Goal: Find specific page/section: Find specific page/section

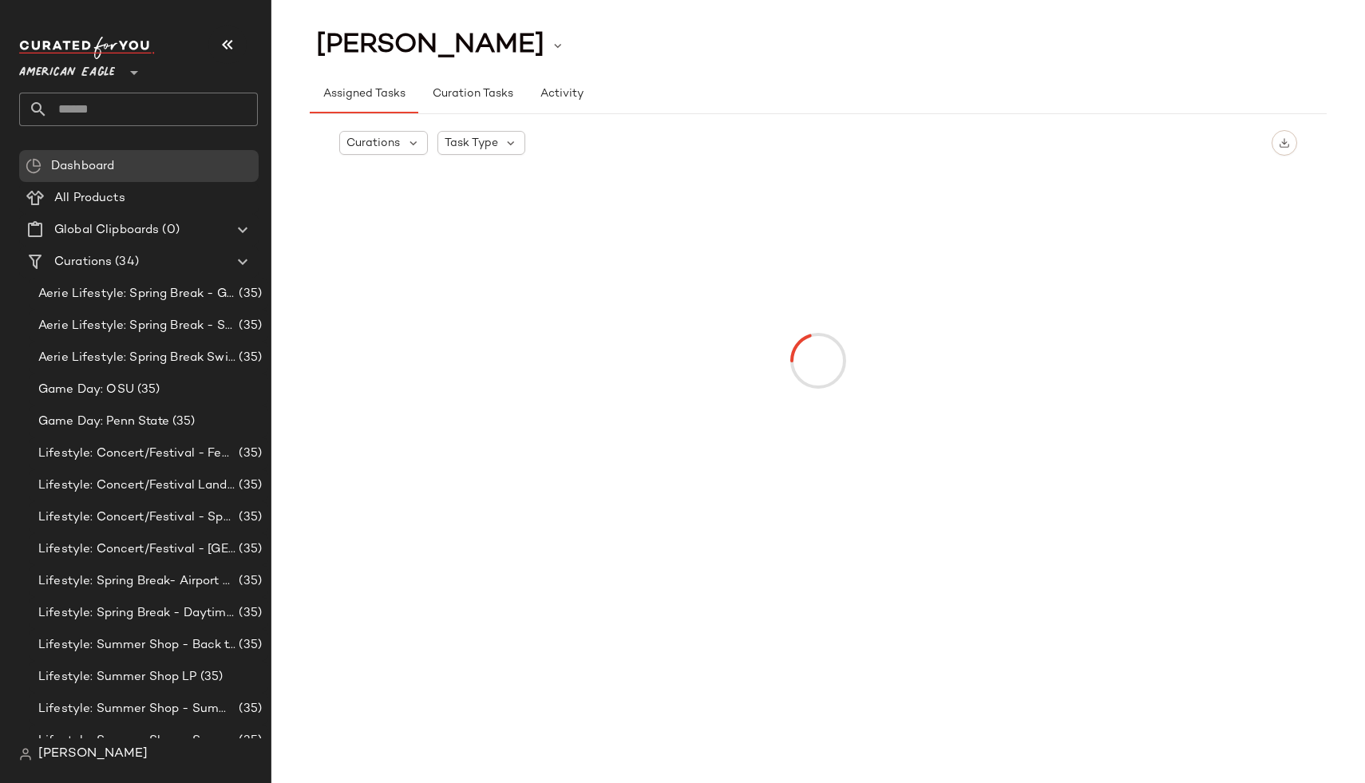
click at [65, 73] on span "American Eagle" at bounding box center [67, 68] width 96 height 29
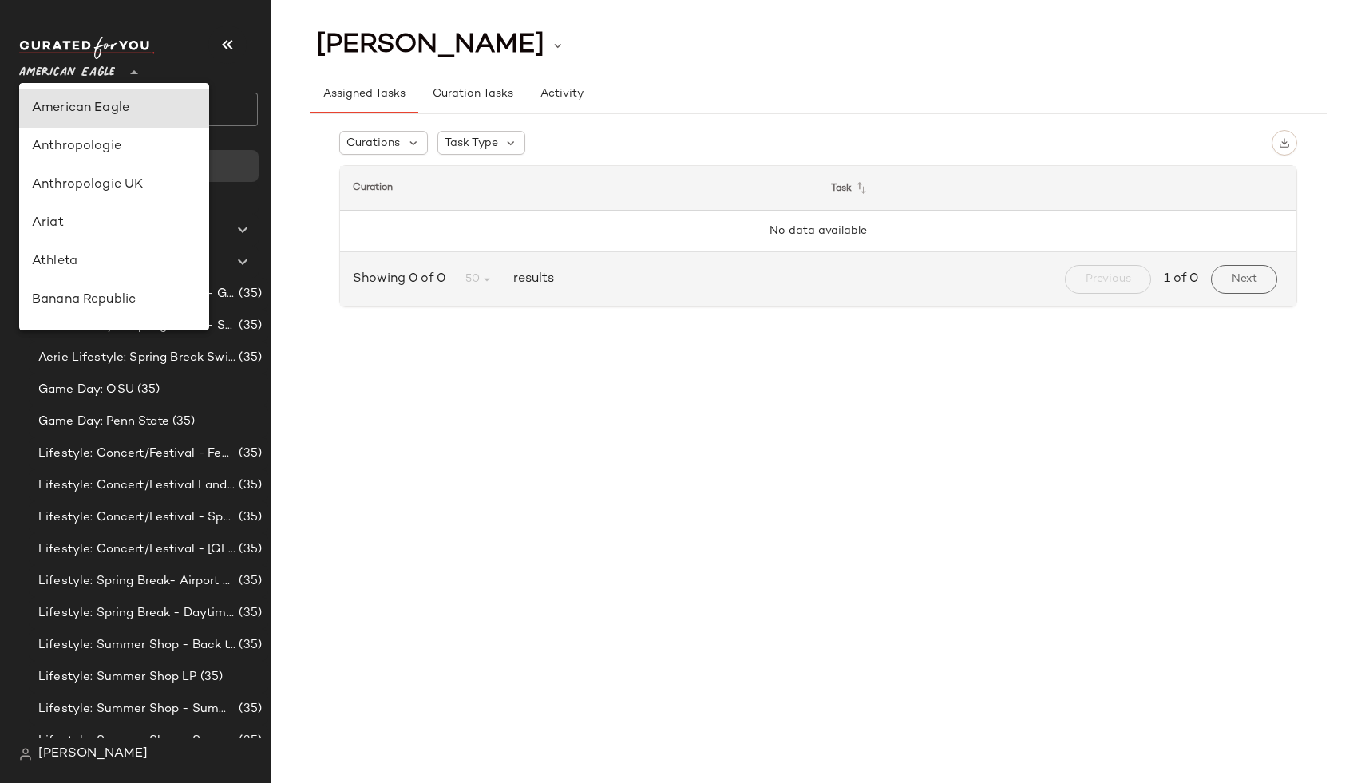
type input "**"
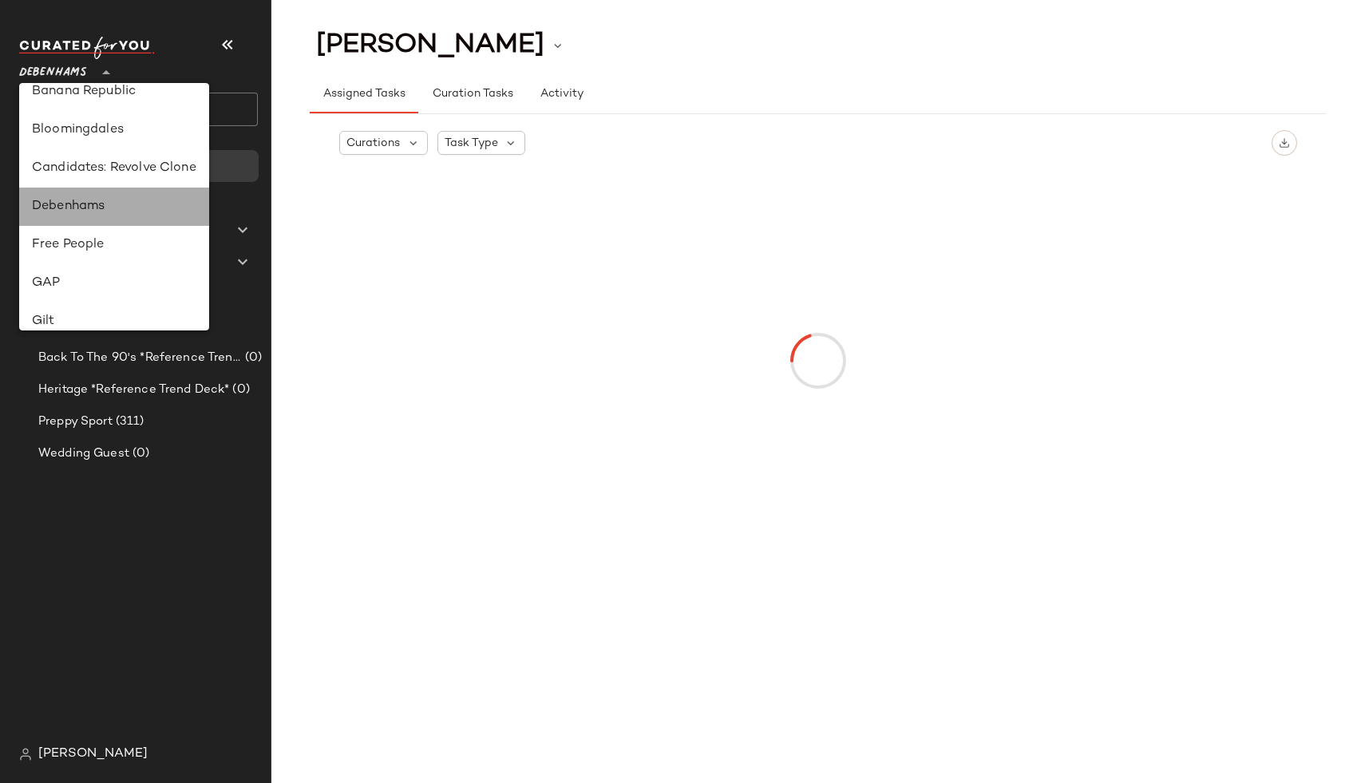
click at [81, 205] on div "Debenhams" at bounding box center [114, 206] width 164 height 19
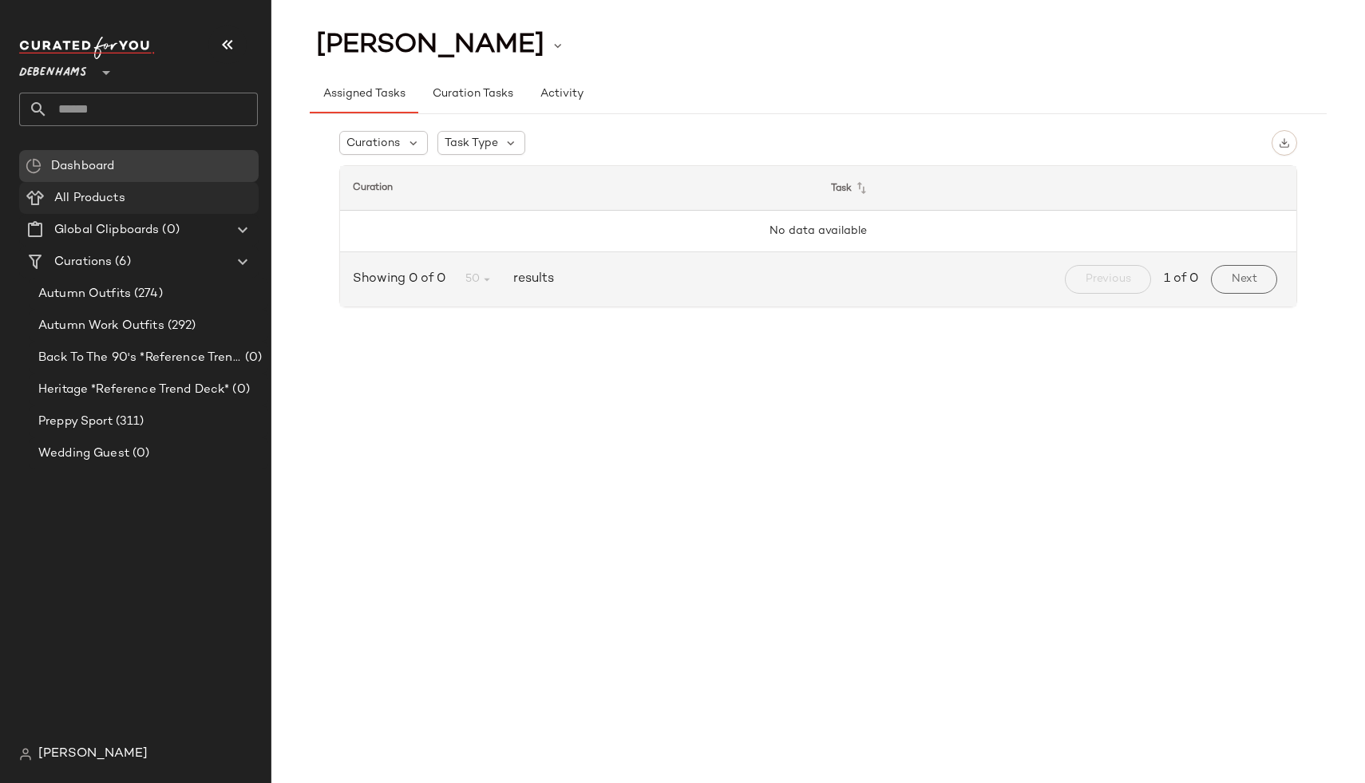
click at [89, 192] on span "All Products" at bounding box center [89, 198] width 71 height 18
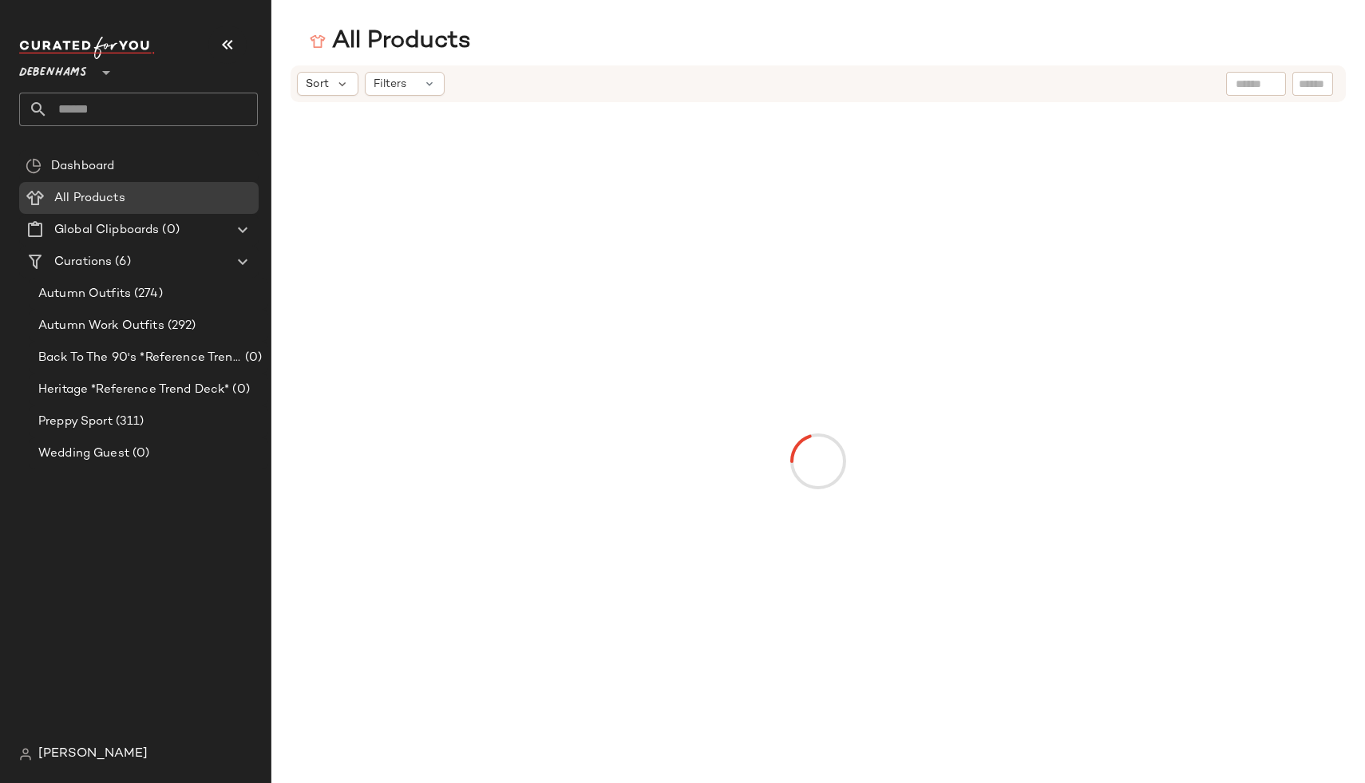
click at [91, 66] on div "Debenhams **" at bounding box center [56, 63] width 74 height 40
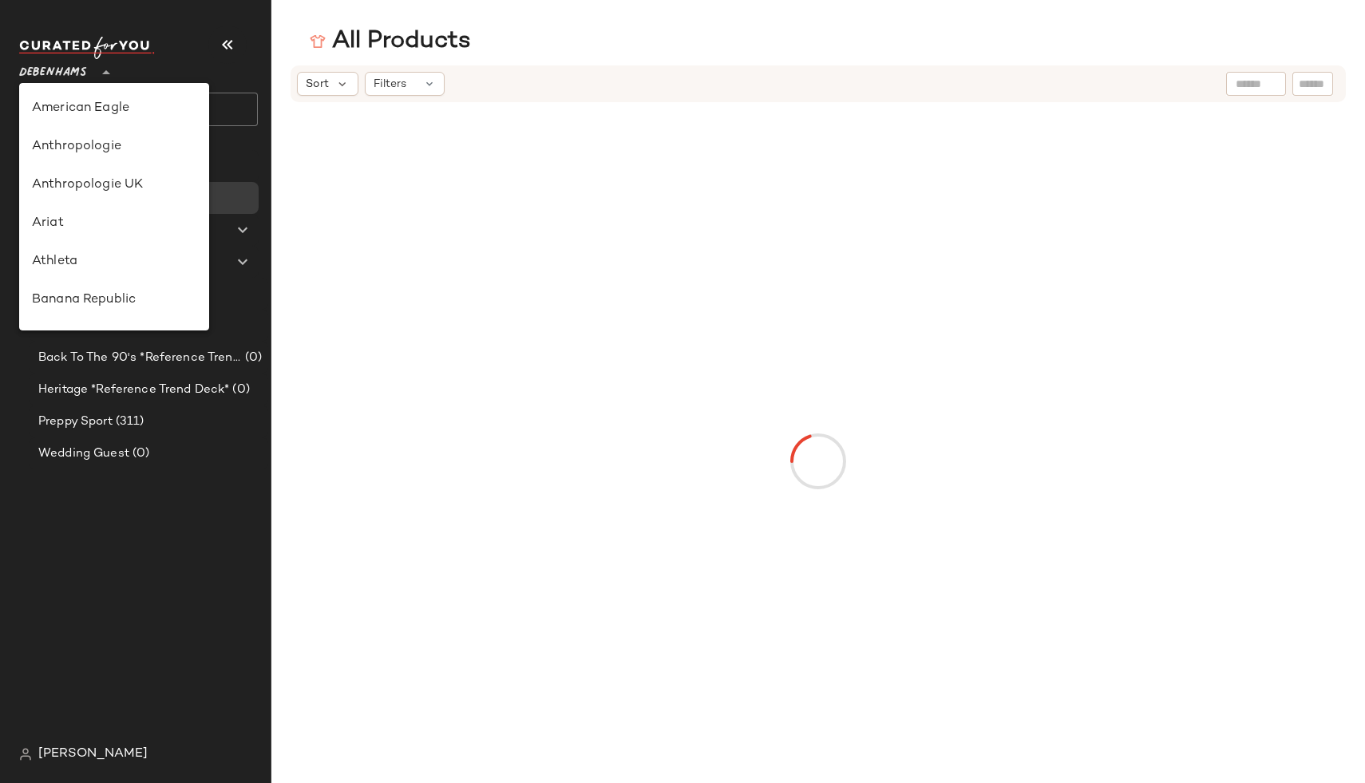
scroll to position [307, 0]
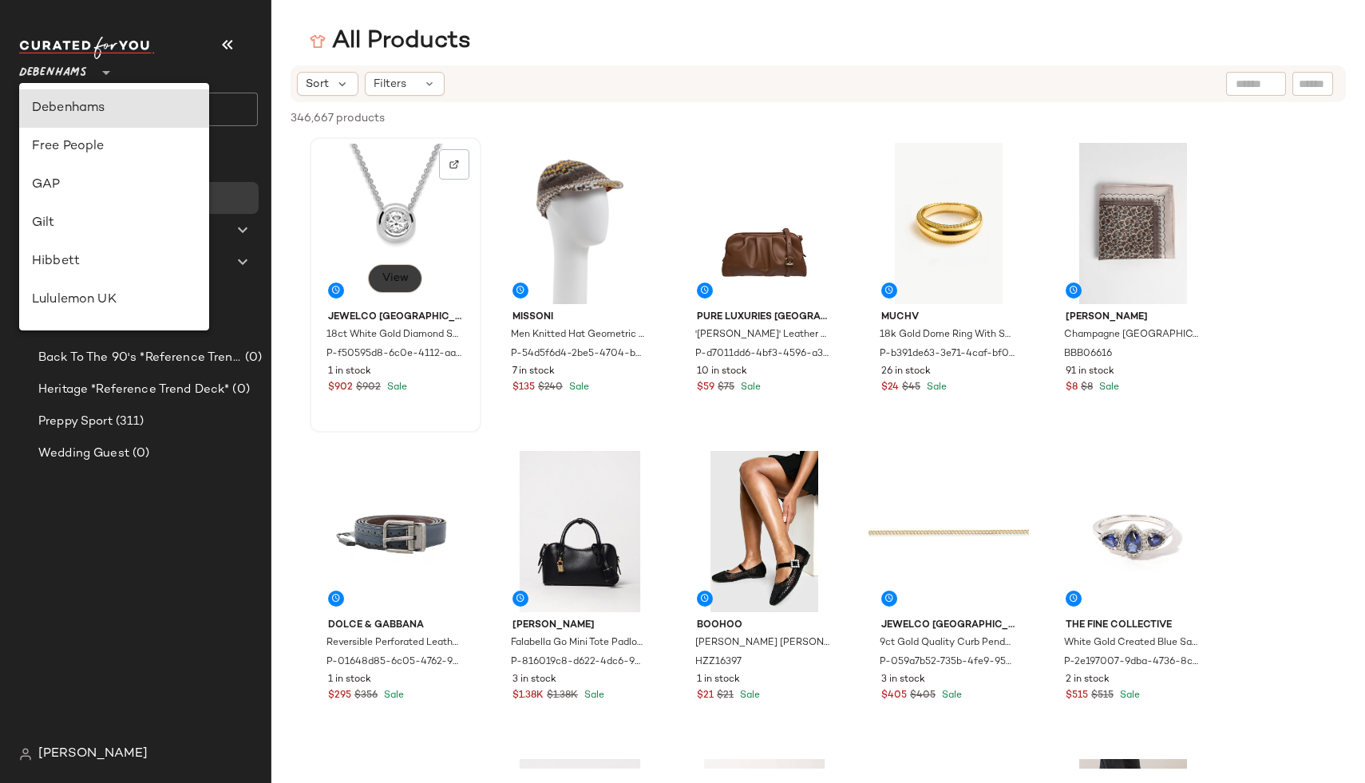
click at [404, 279] on span "View" at bounding box center [395, 278] width 27 height 13
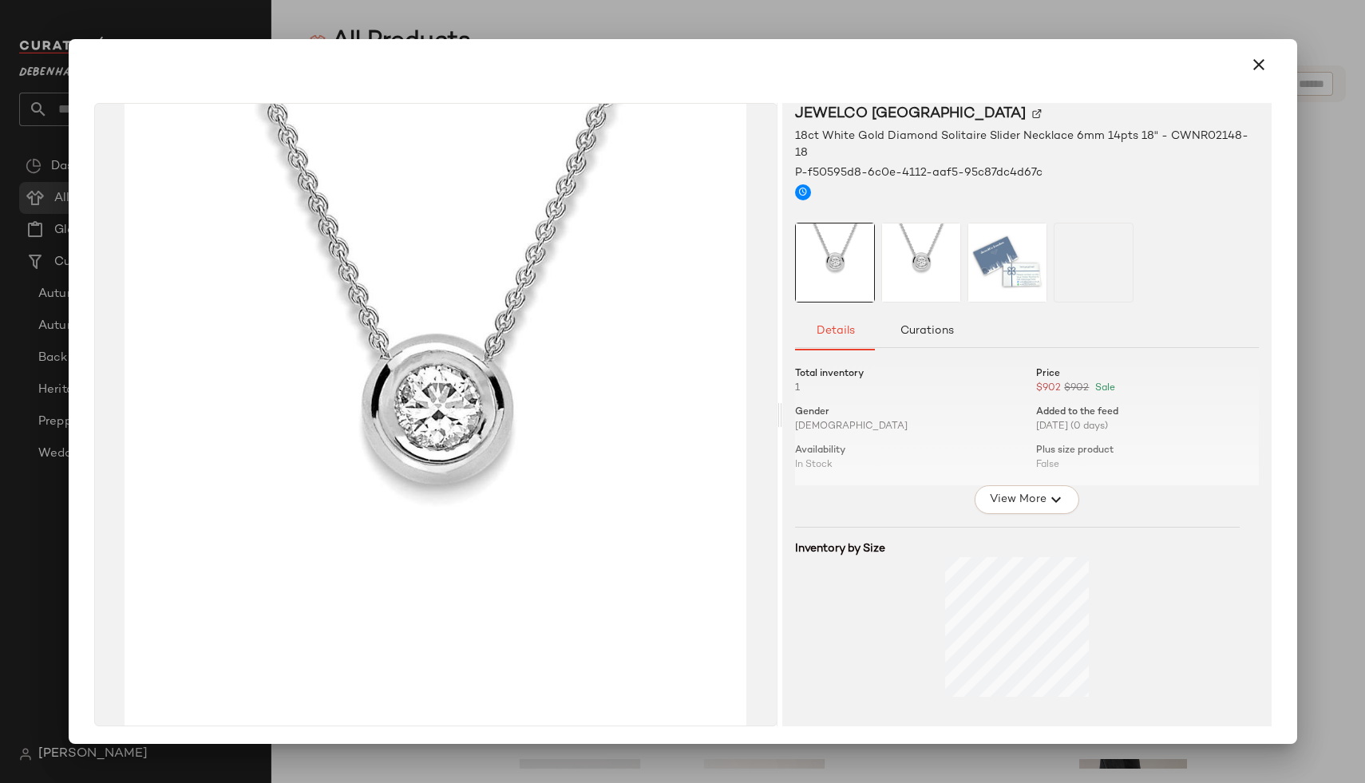
click at [1019, 490] on span "View More" at bounding box center [1016, 499] width 57 height 19
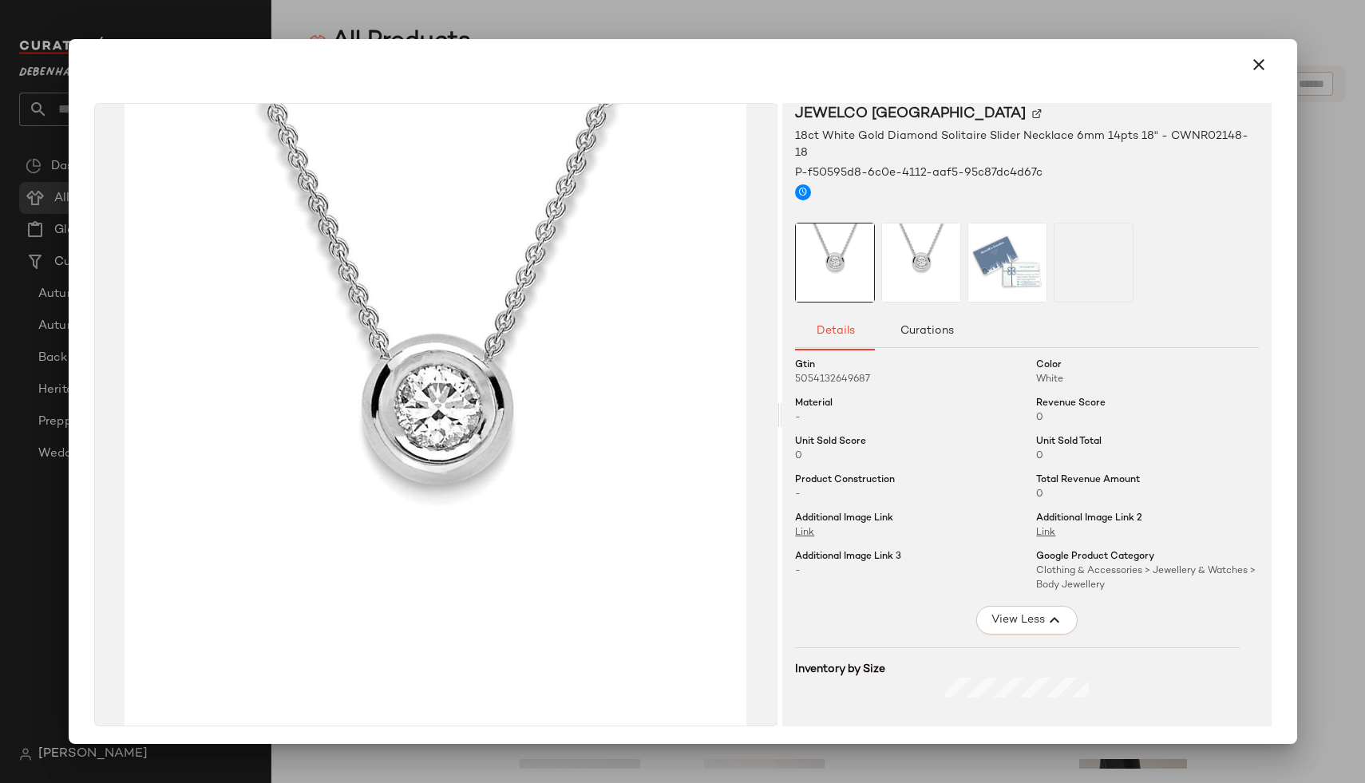
scroll to position [197, 0]
click at [1323, 250] on div at bounding box center [682, 391] width 1365 height 783
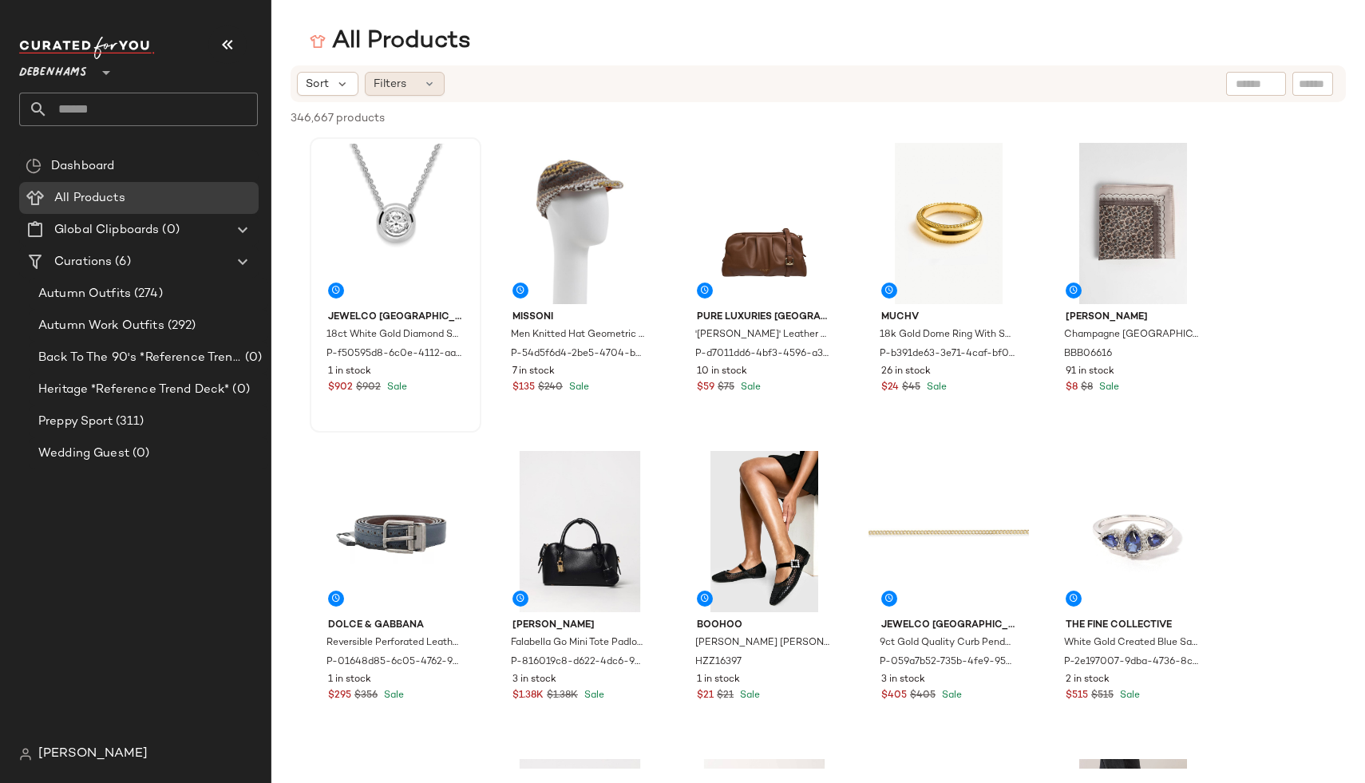
click at [379, 80] on span "Filters" at bounding box center [390, 84] width 33 height 17
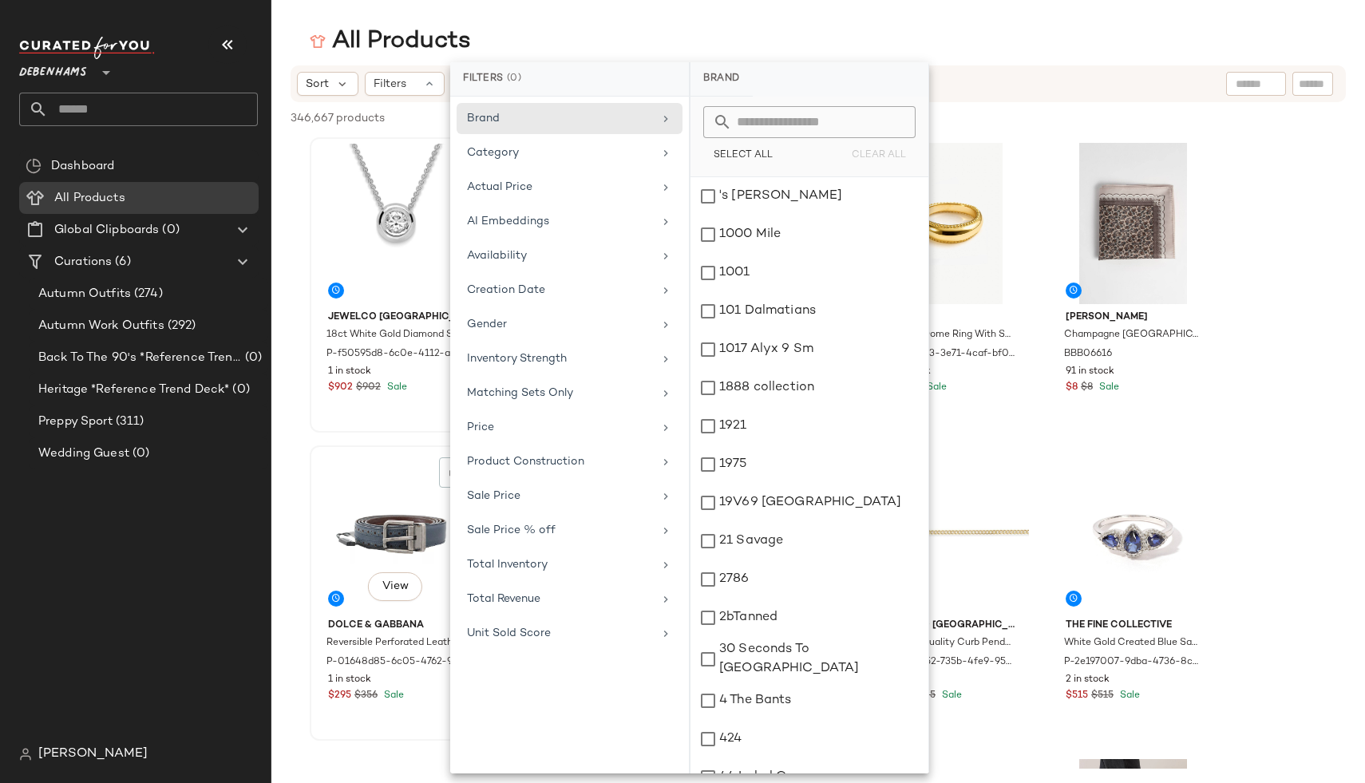
click at [376, 448] on div "View Dolce & Gabbana Reversible Perforated Leather Belt- Blue P-01648d85-6c05-4…" at bounding box center [395, 593] width 168 height 292
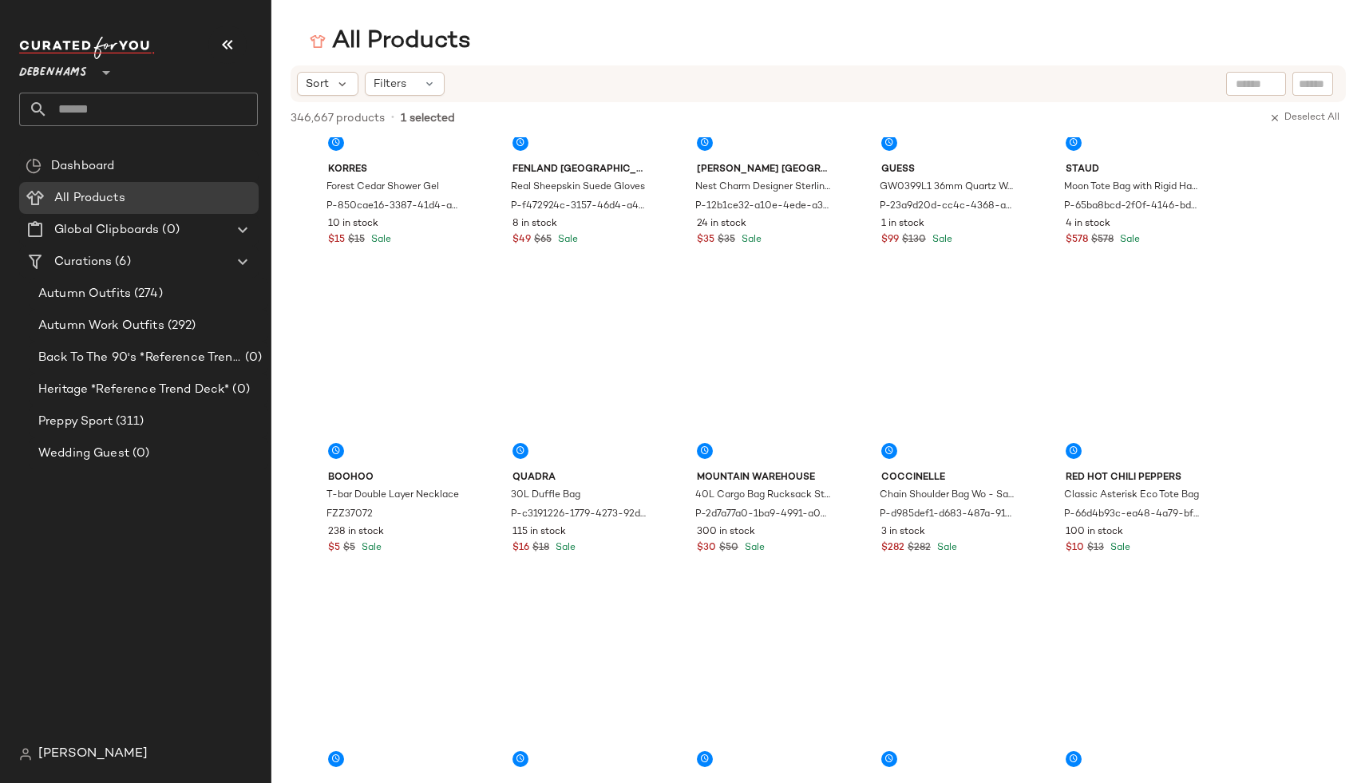
scroll to position [4105, 0]
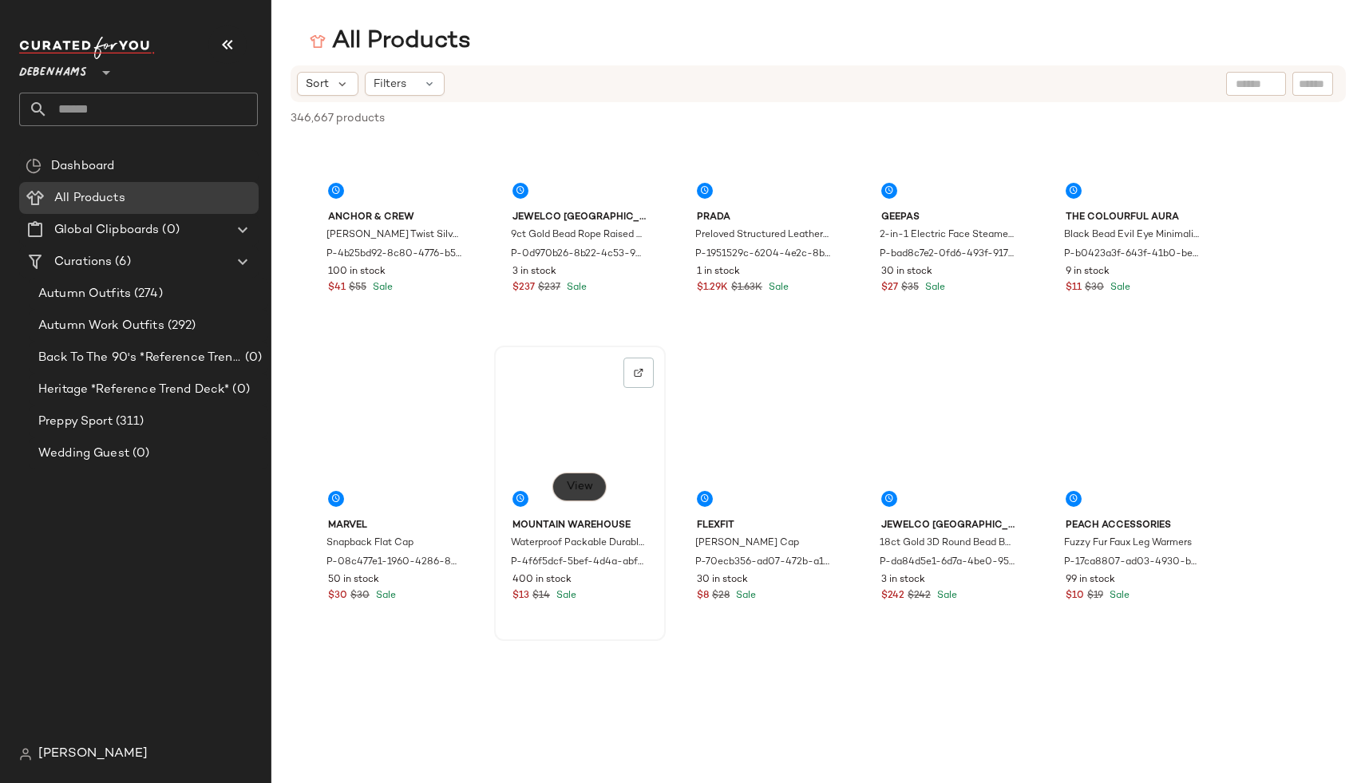
click at [588, 481] on span "View" at bounding box center [579, 487] width 27 height 13
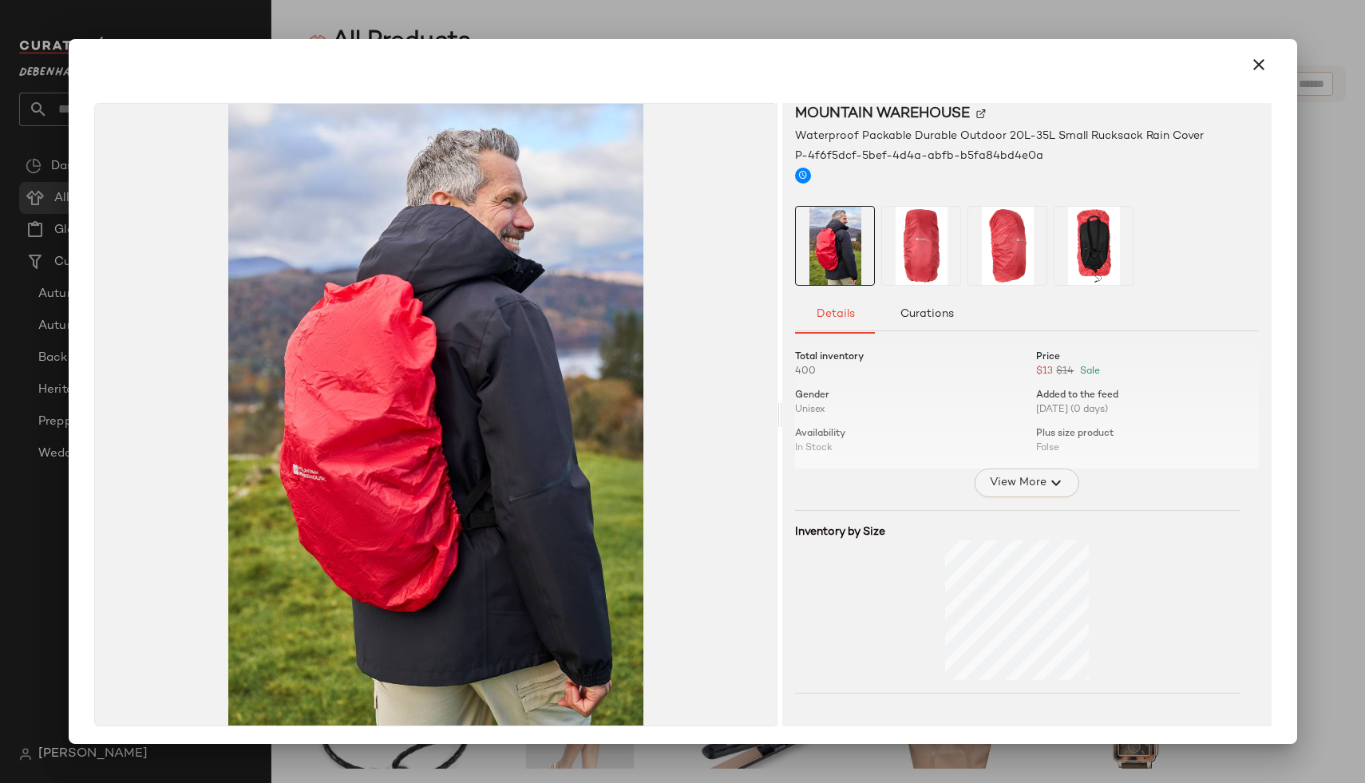
click at [1024, 489] on span "View More" at bounding box center [1016, 482] width 57 height 19
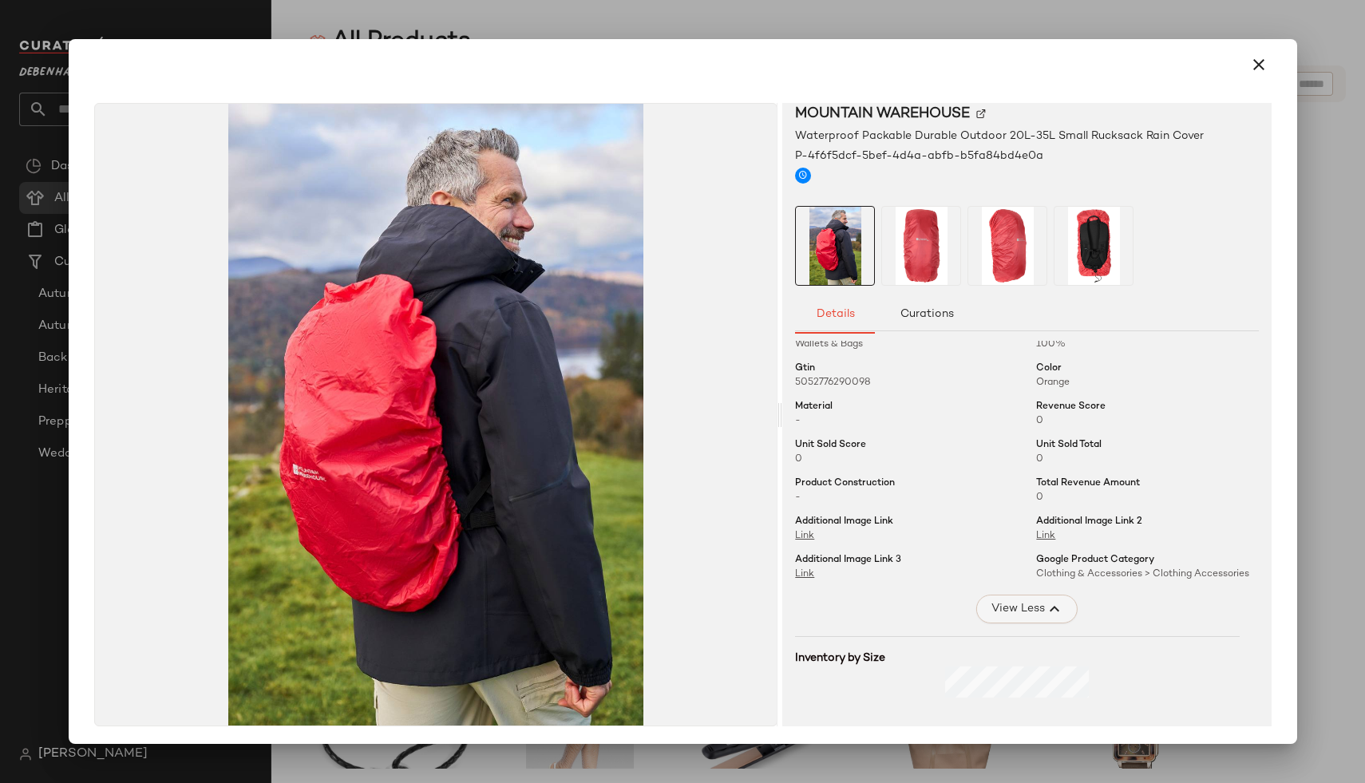
scroll to position [121, 0]
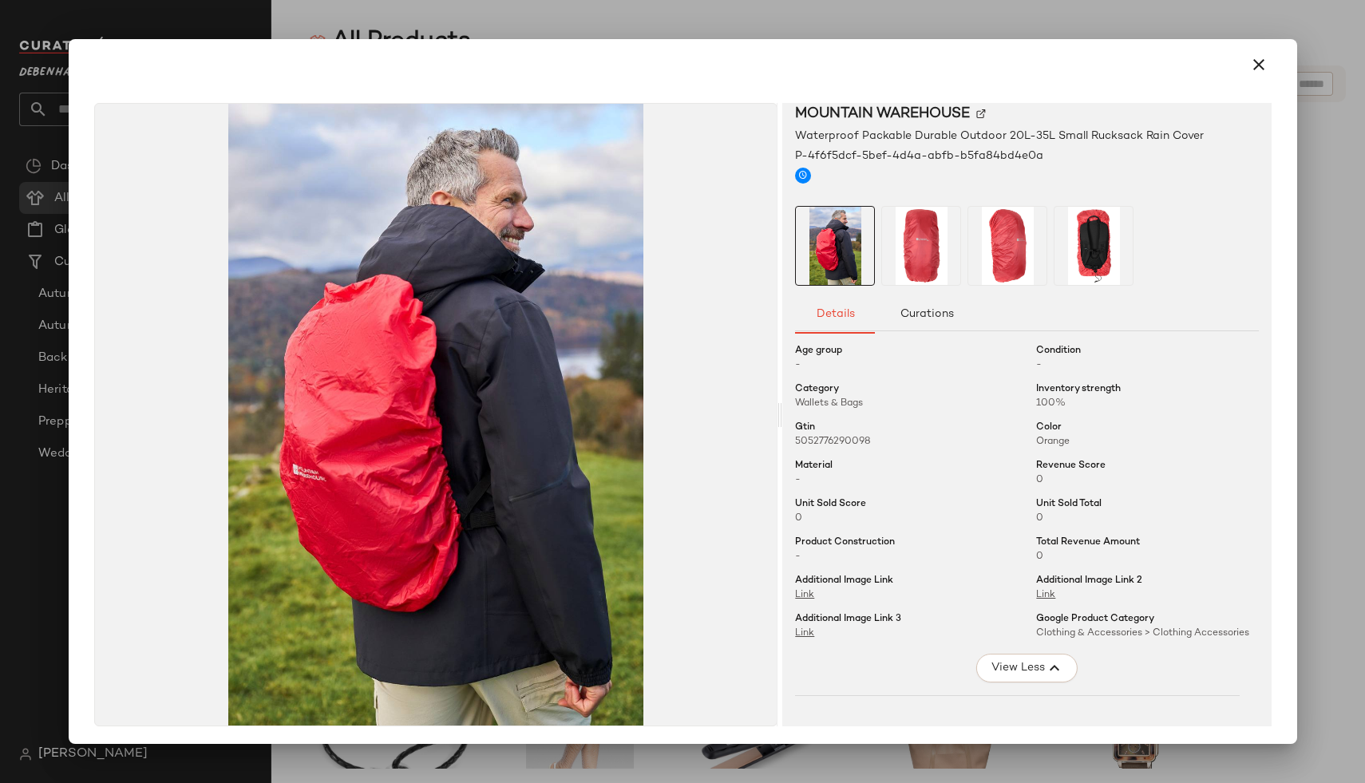
click at [1312, 393] on div at bounding box center [682, 391] width 1365 height 783
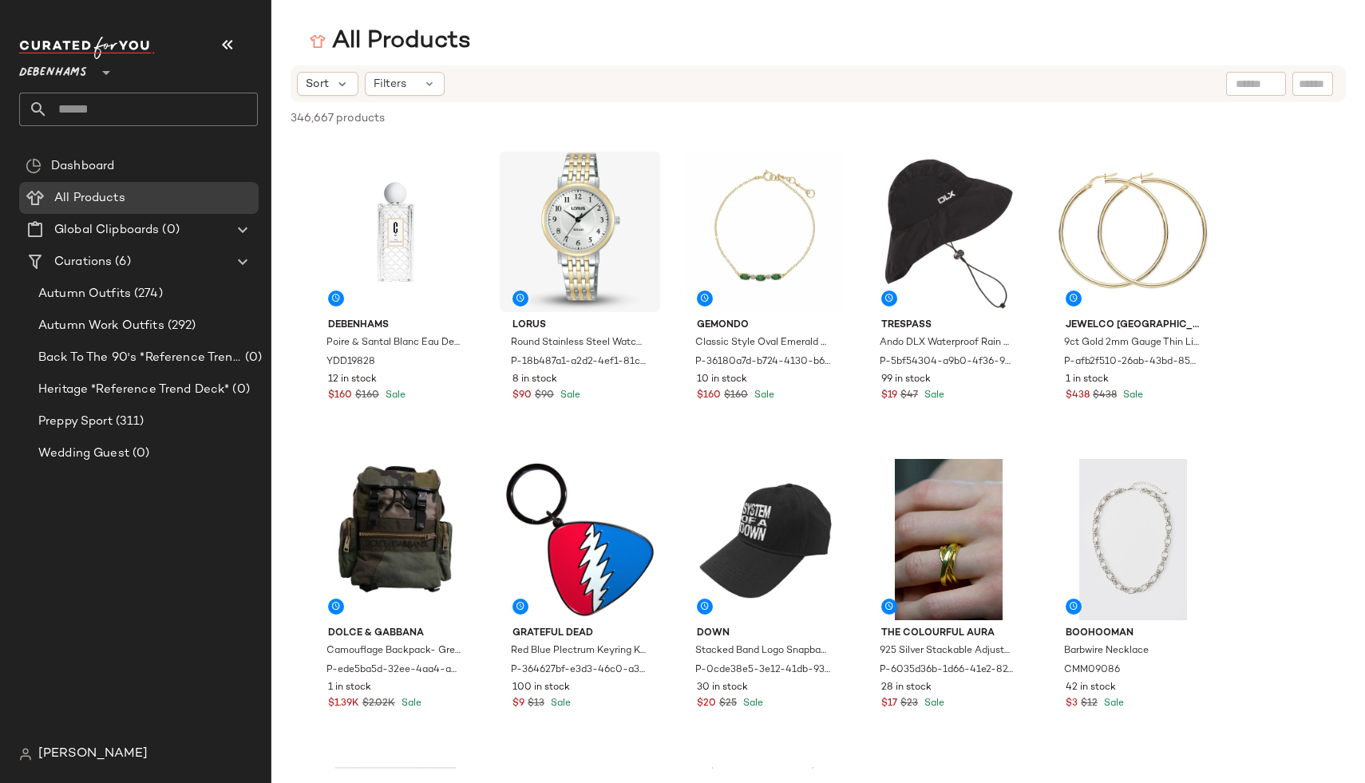
scroll to position [0, 0]
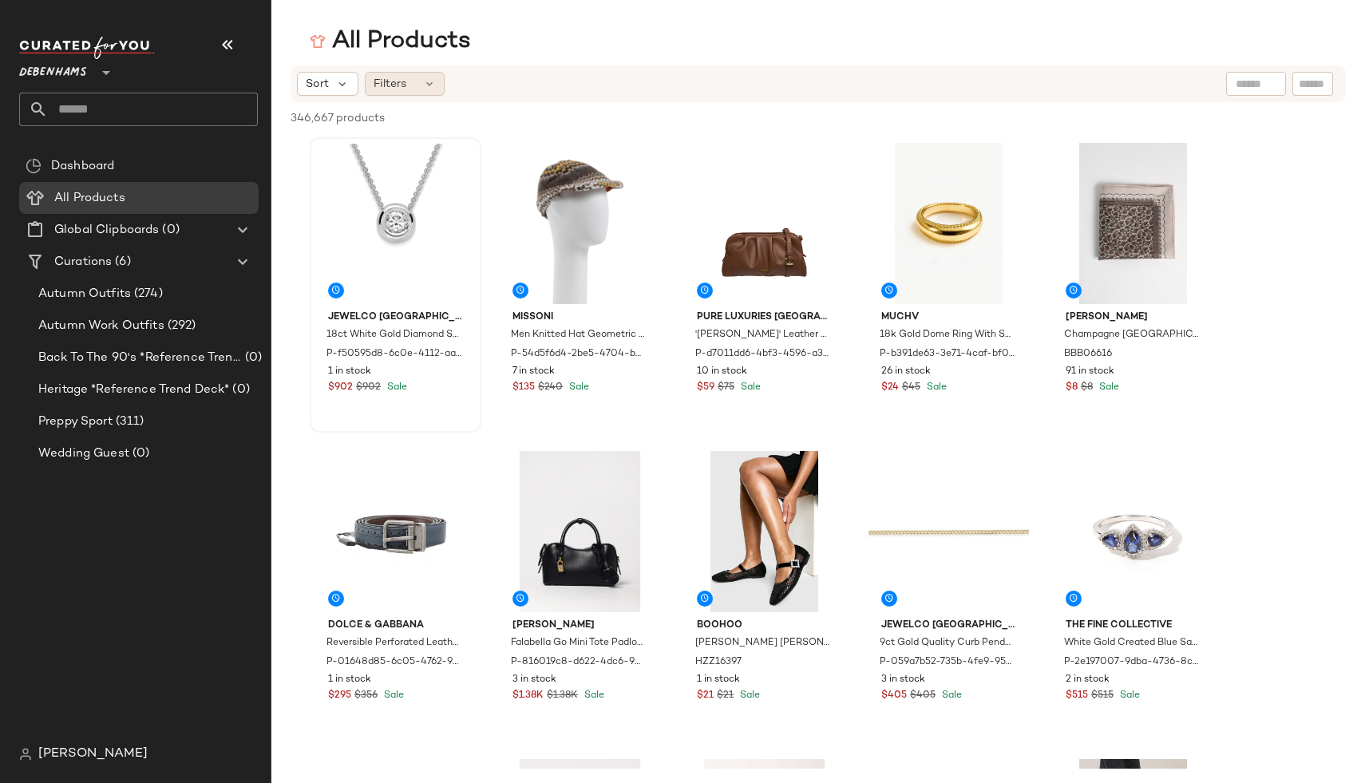
click at [382, 93] on div "Filters" at bounding box center [405, 84] width 80 height 24
click at [304, 88] on div "Sort" at bounding box center [327, 84] width 61 height 24
click at [320, 89] on span "Sort" at bounding box center [317, 84] width 23 height 17
click at [329, 87] on div "Sort" at bounding box center [327, 84] width 61 height 24
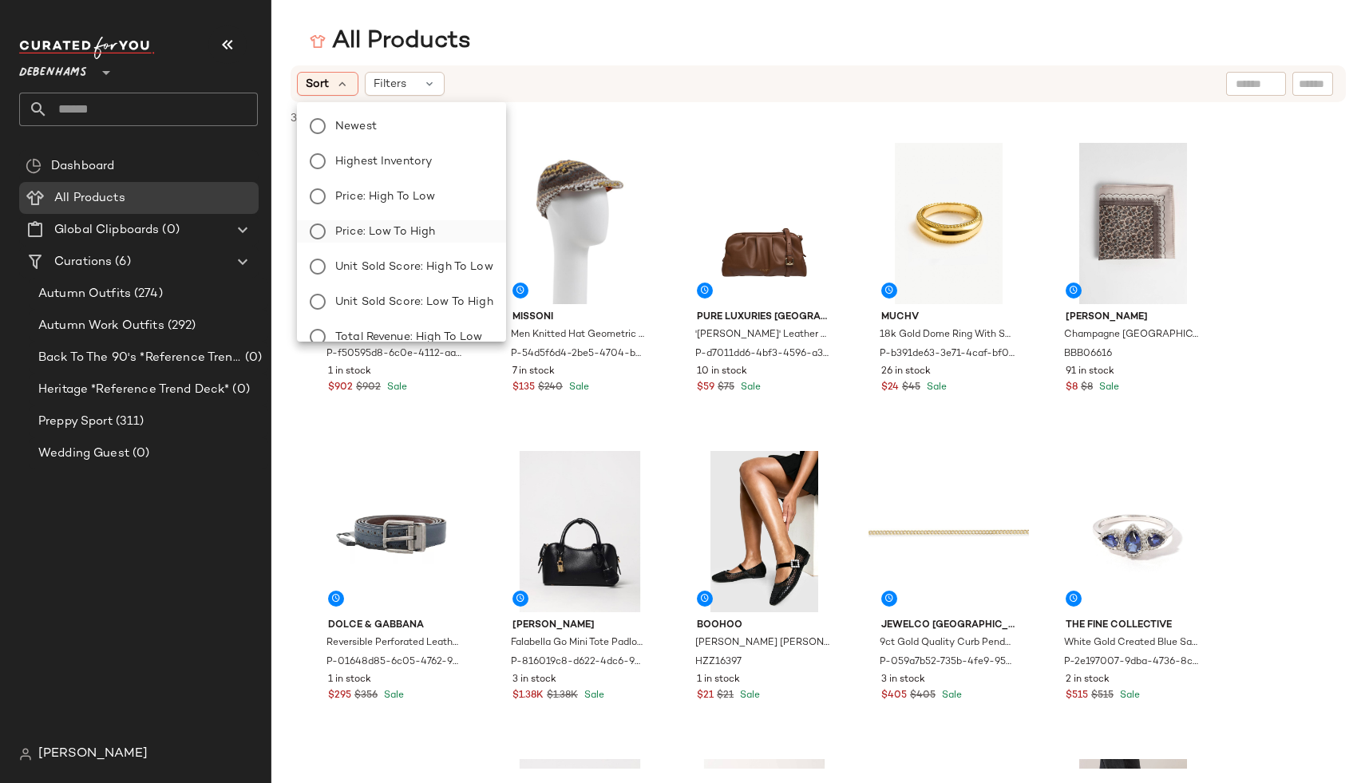
scroll to position [54, 0]
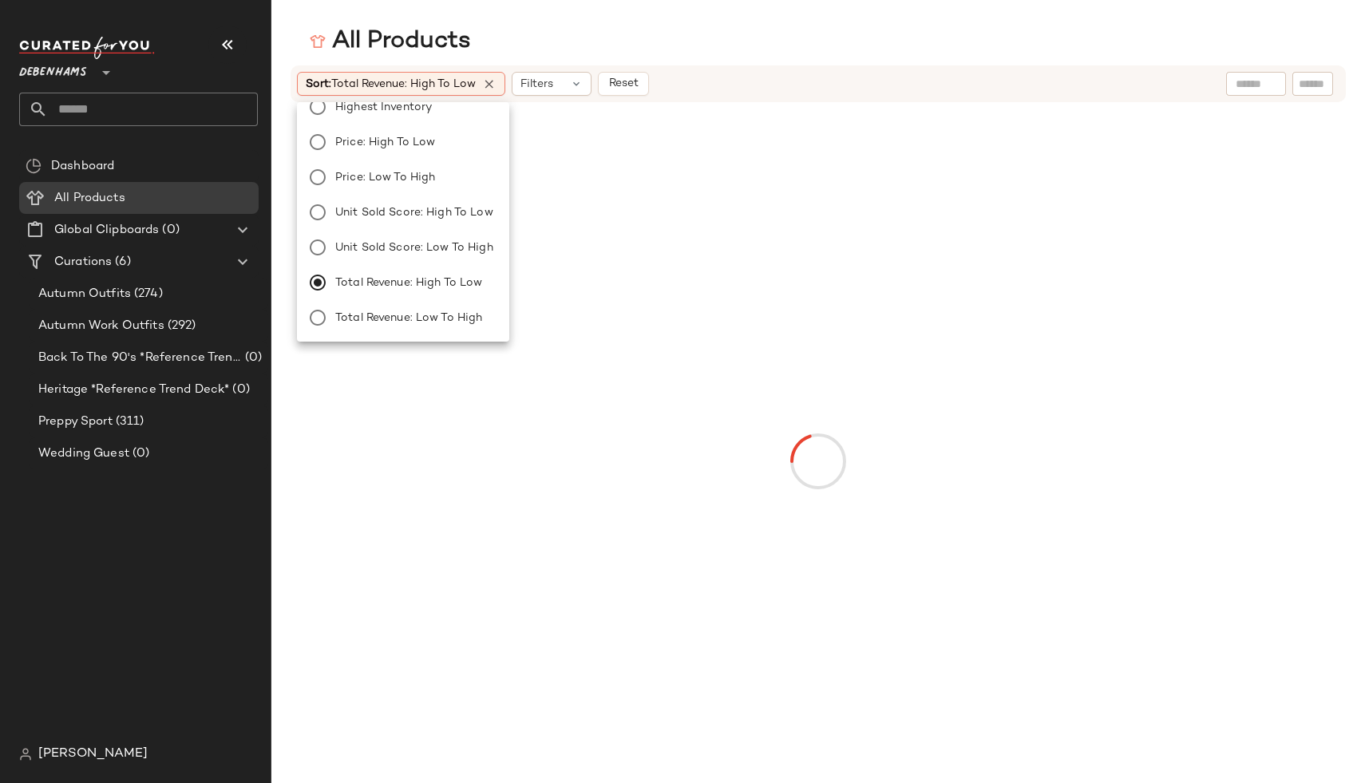
click at [639, 133] on div at bounding box center [818, 460] width 952 height 711
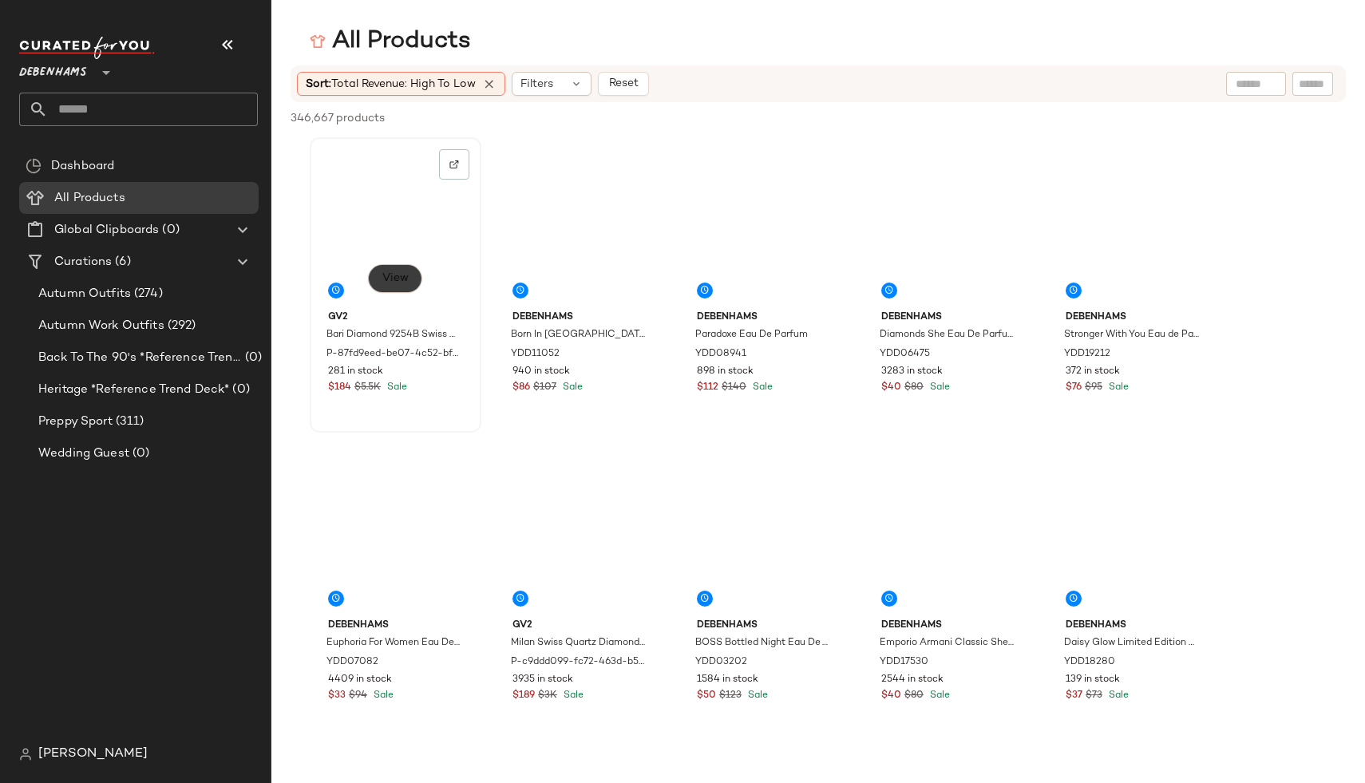
click at [397, 279] on span "View" at bounding box center [395, 278] width 27 height 13
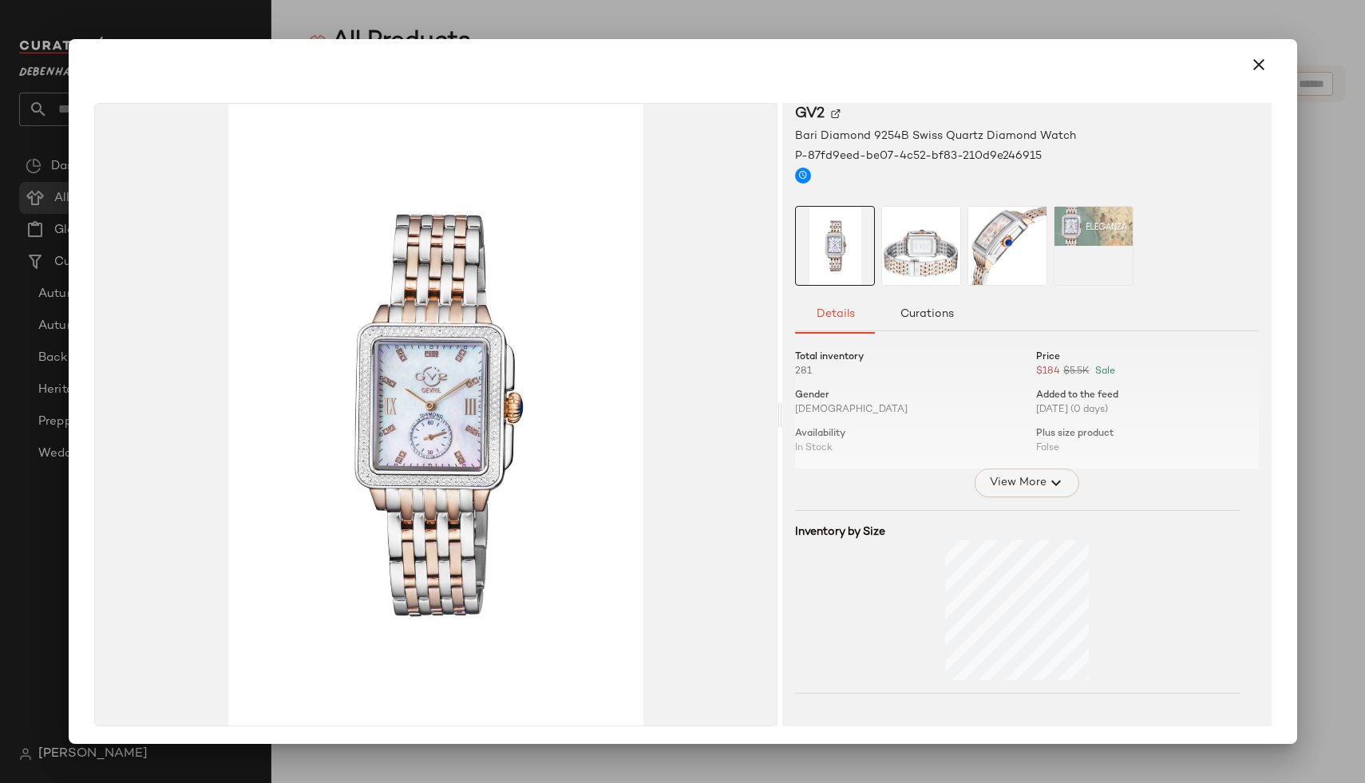
click at [999, 491] on span "View More" at bounding box center [1016, 482] width 57 height 19
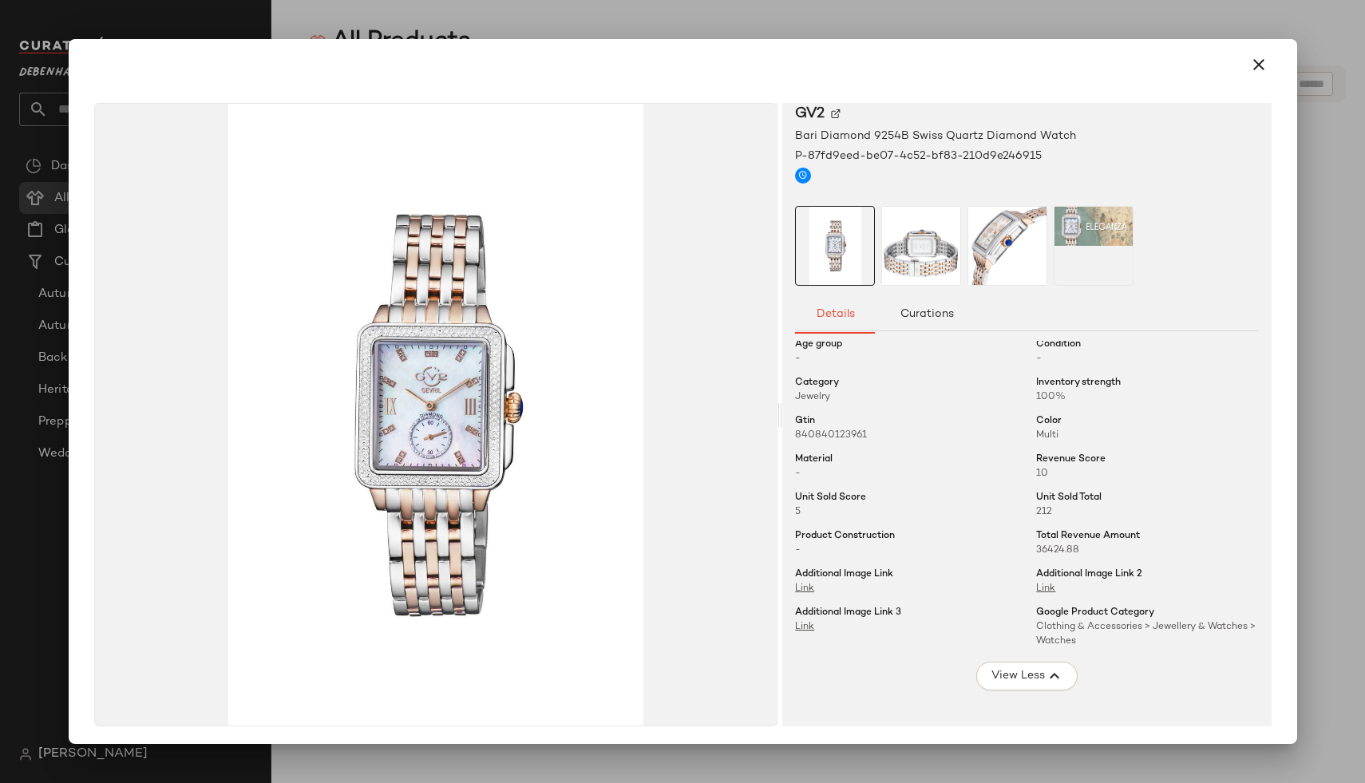
scroll to position [130, 0]
click at [1061, 540] on span "Total Revenue Amount" at bounding box center [1088, 534] width 104 height 14
click at [1049, 548] on span "36424.88" at bounding box center [1057, 548] width 43 height 10
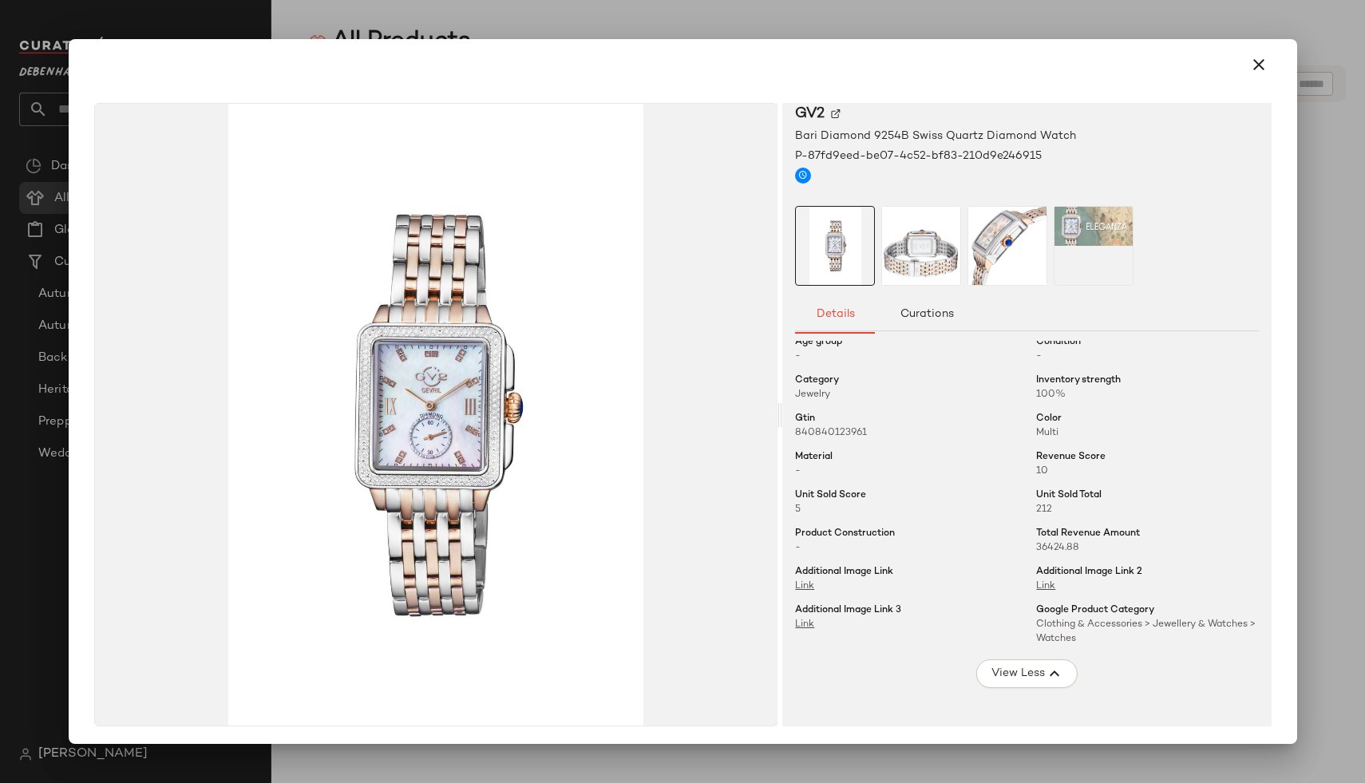
click at [1319, 330] on div at bounding box center [682, 391] width 1365 height 783
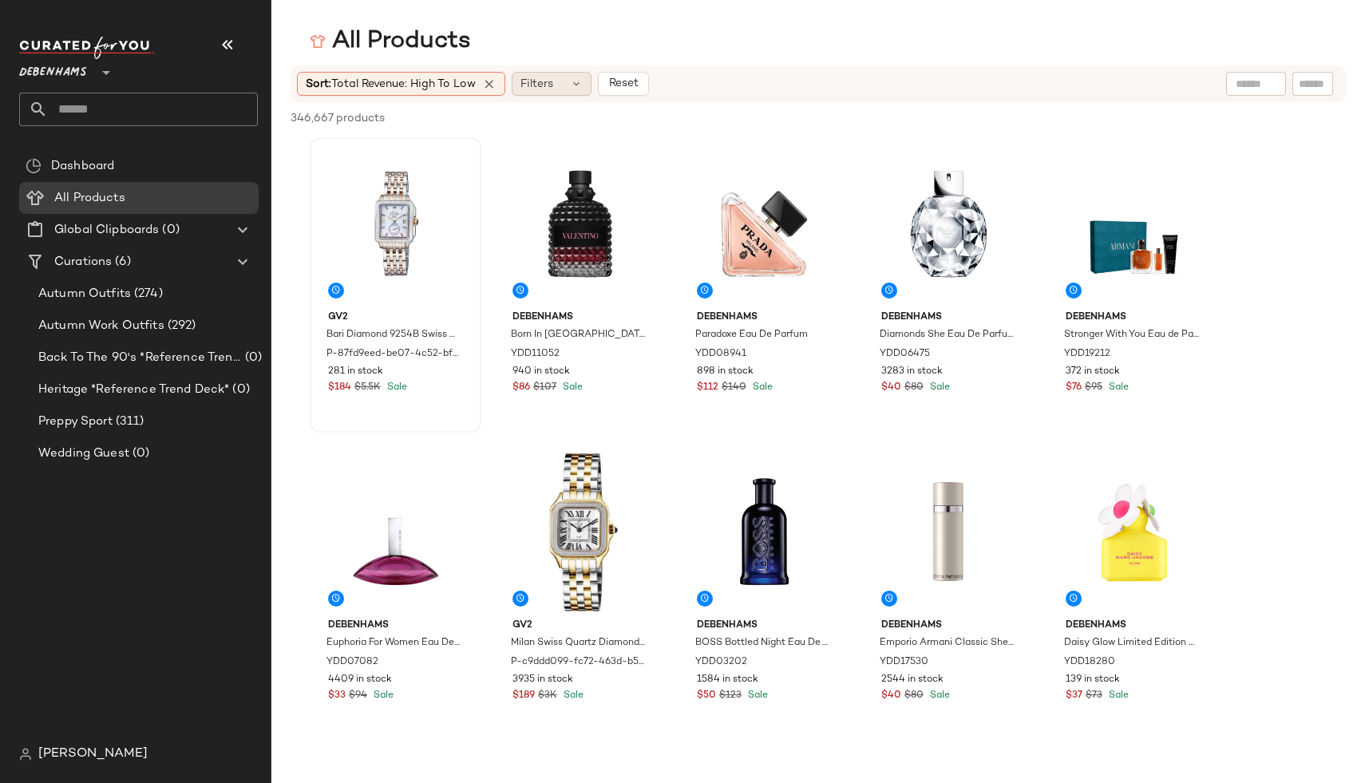
click at [531, 80] on span "Filters" at bounding box center [536, 84] width 33 height 17
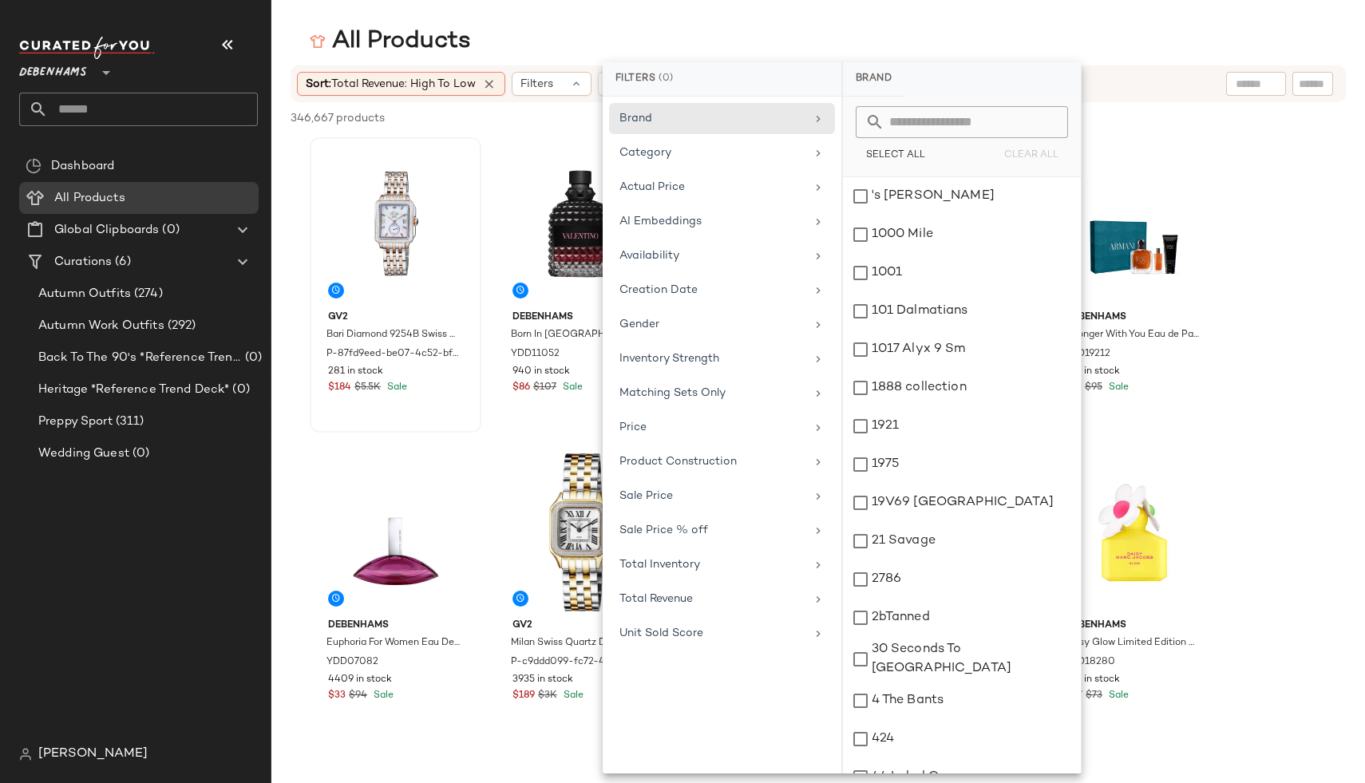
click at [645, 713] on div "Brand Category Actual Price AI Embeddings Availability Creation Date Gender Inv…" at bounding box center [722, 435] width 239 height 677
click at [650, 681] on div "Brand Category Actual Price AI Embeddings Availability Creation Date Gender Inv…" at bounding box center [722, 435] width 239 height 677
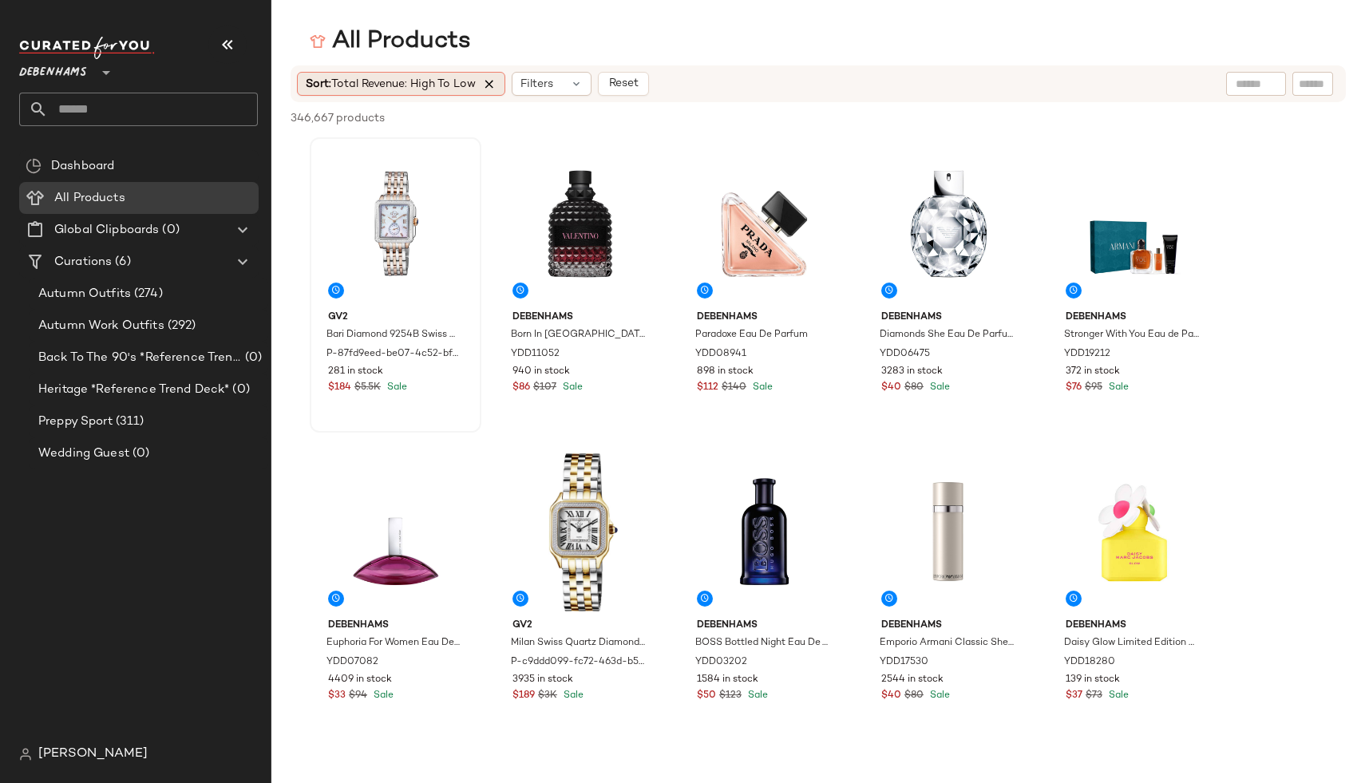
click at [492, 89] on icon at bounding box center [489, 84] width 14 height 14
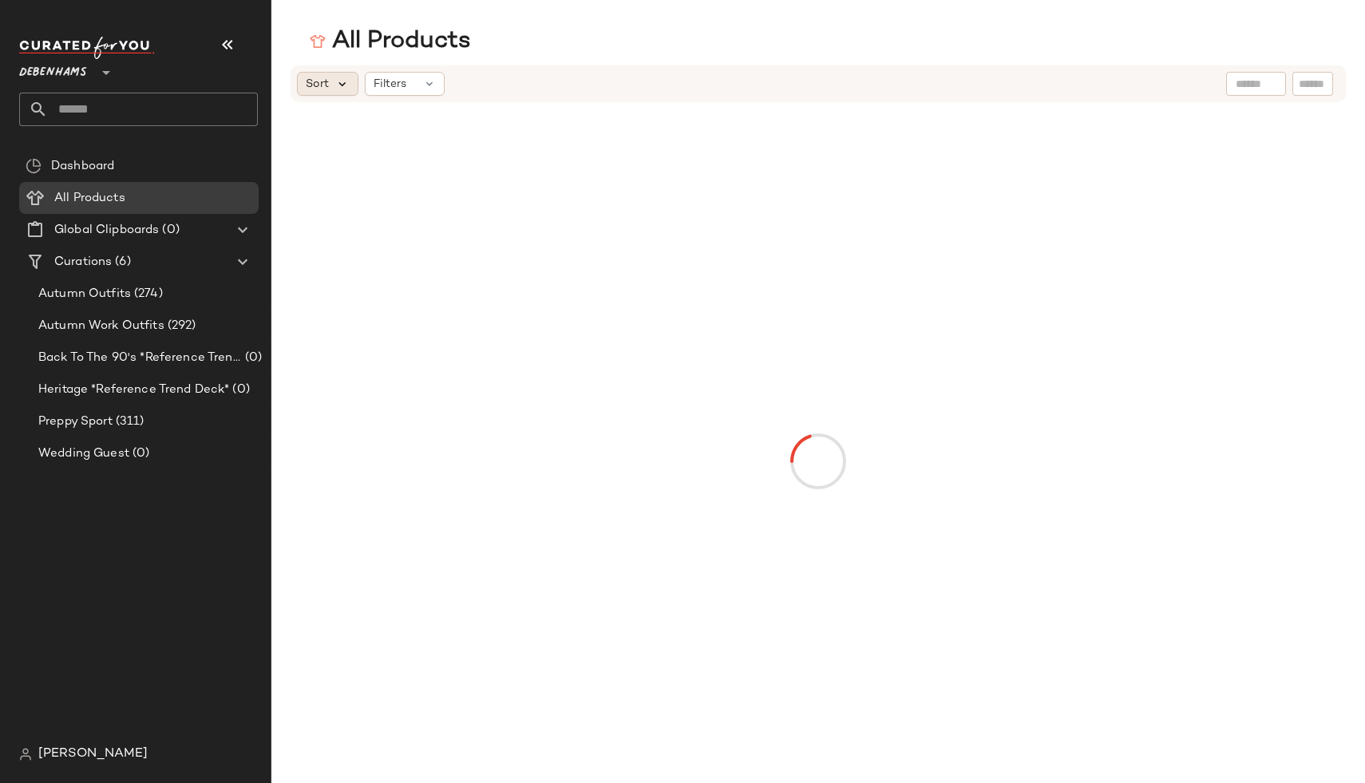
click at [340, 80] on icon at bounding box center [342, 84] width 14 height 14
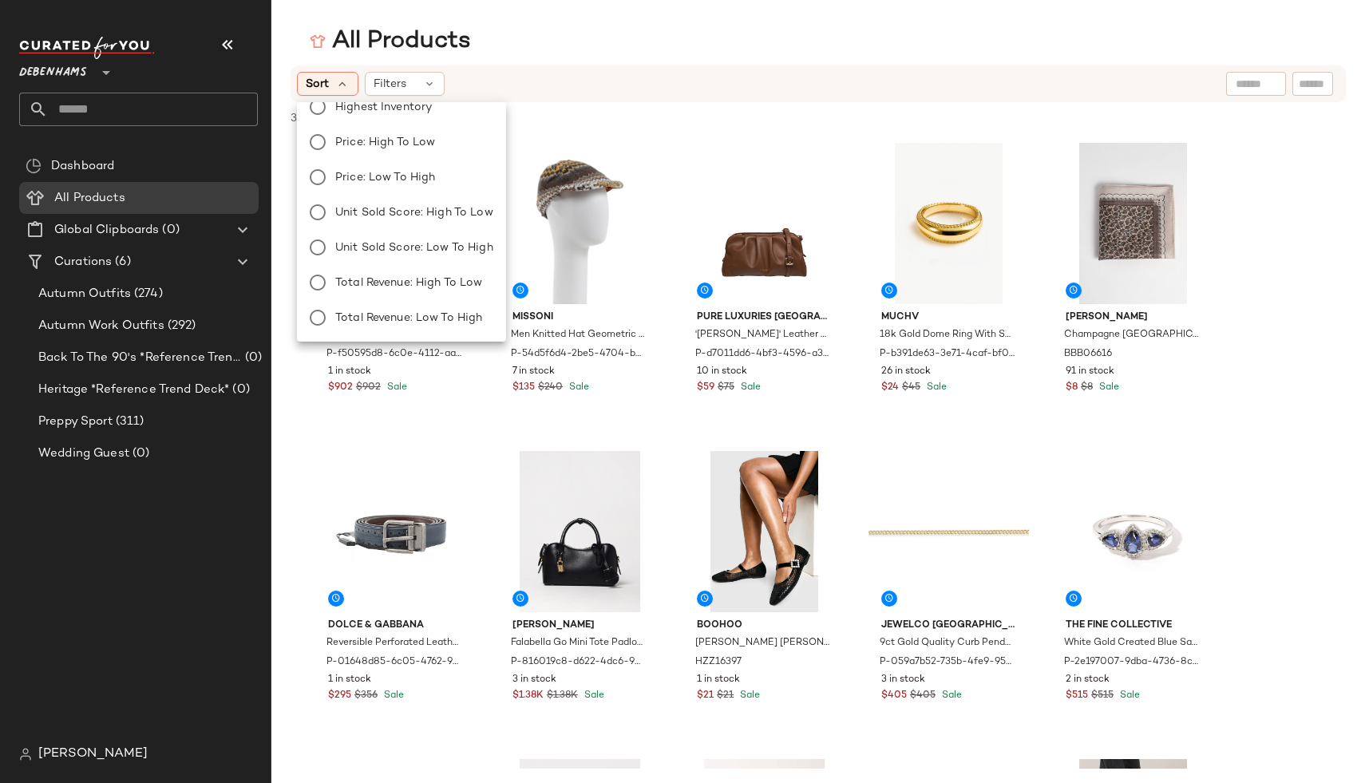
scroll to position [0, 0]
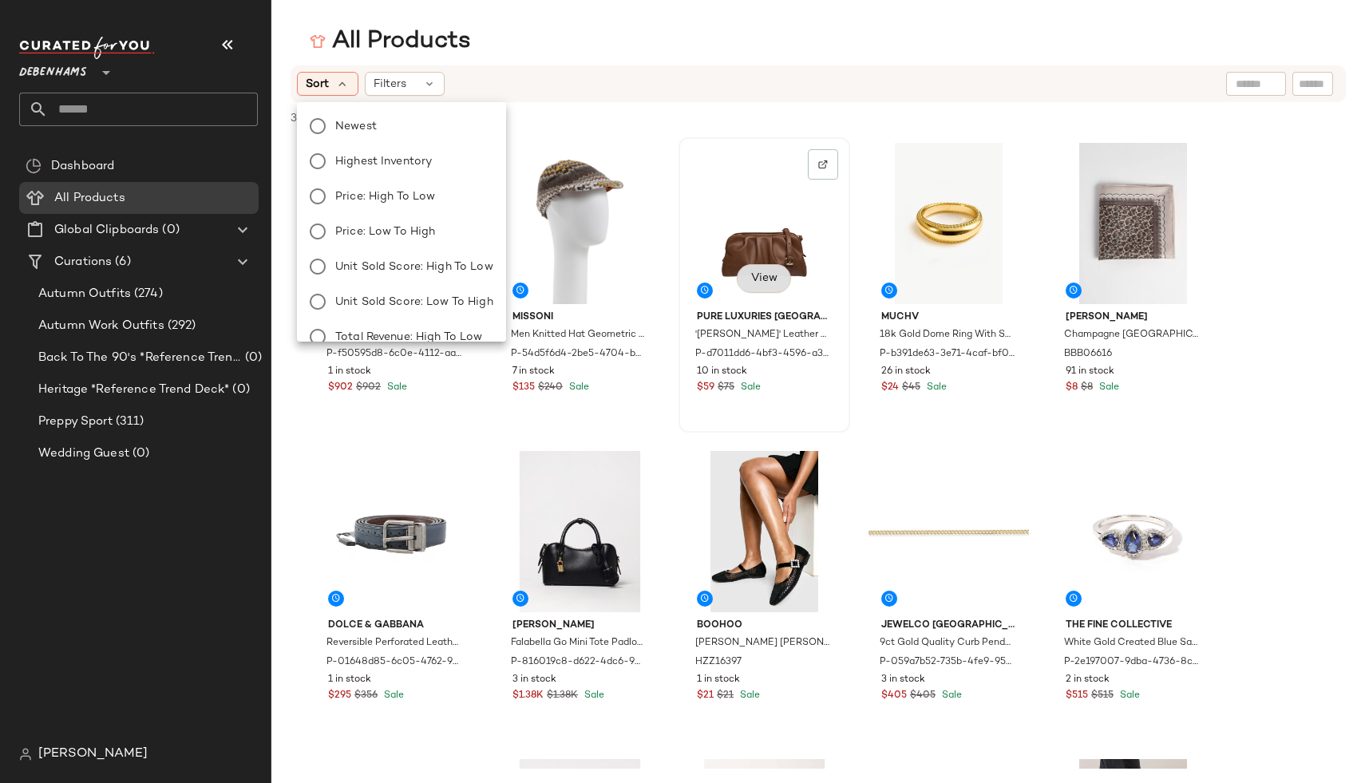
click at [752, 283] on span "View" at bounding box center [763, 278] width 27 height 13
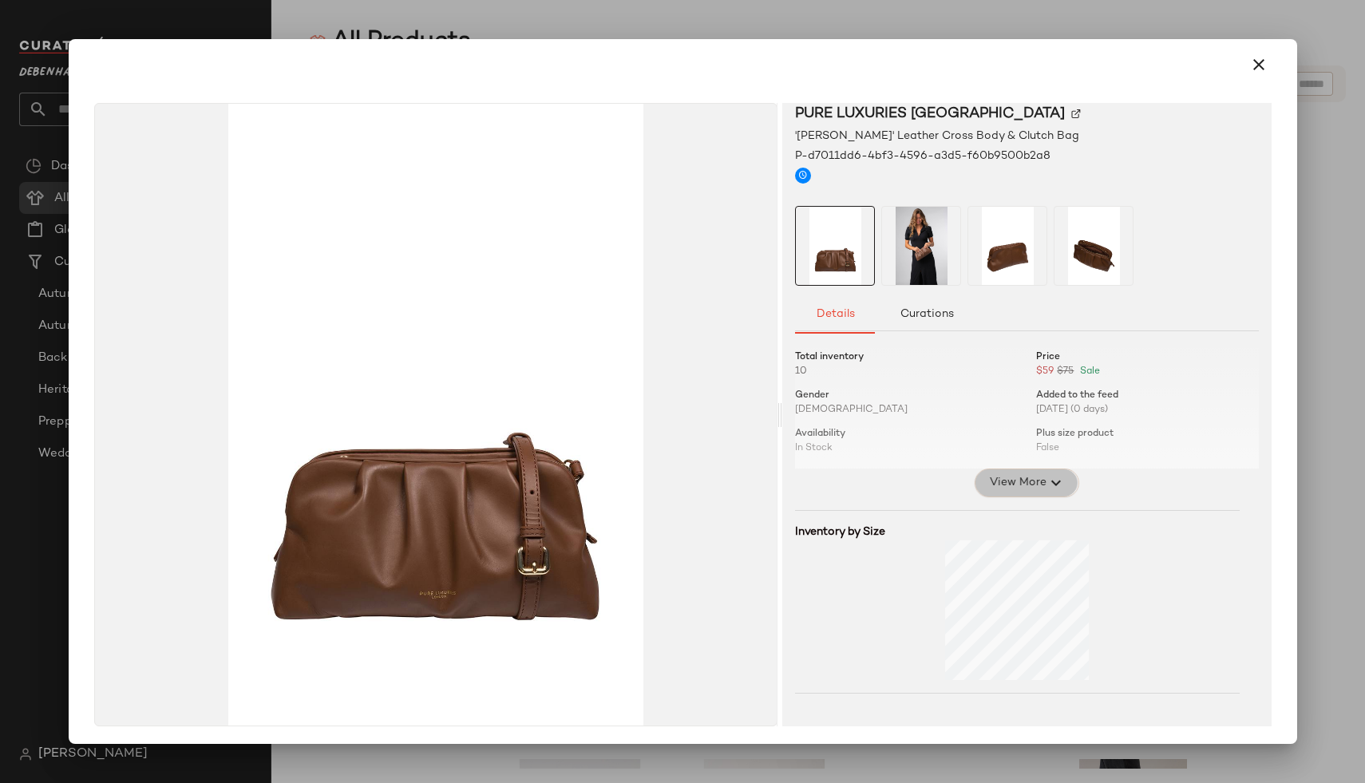
click at [1002, 485] on span "View More" at bounding box center [1016, 482] width 57 height 19
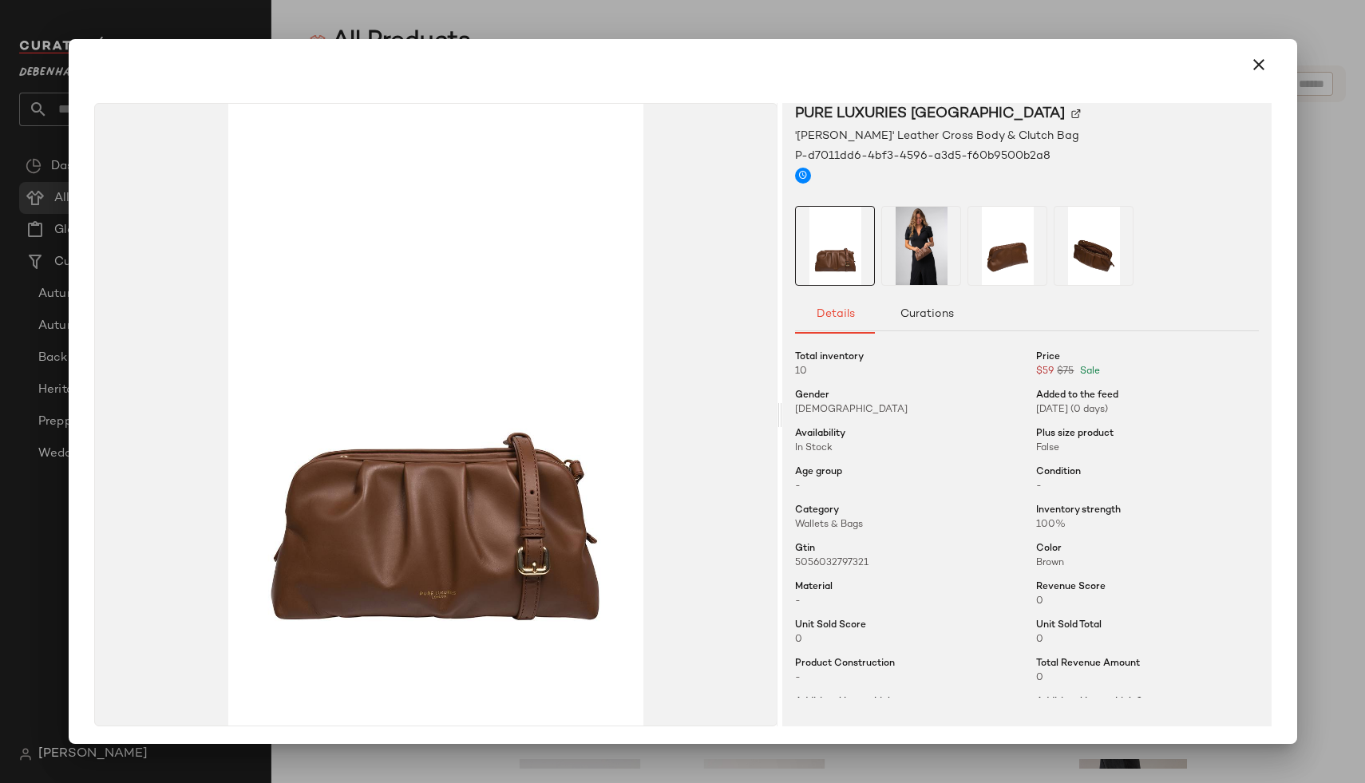
click at [1319, 532] on div at bounding box center [682, 391] width 1365 height 783
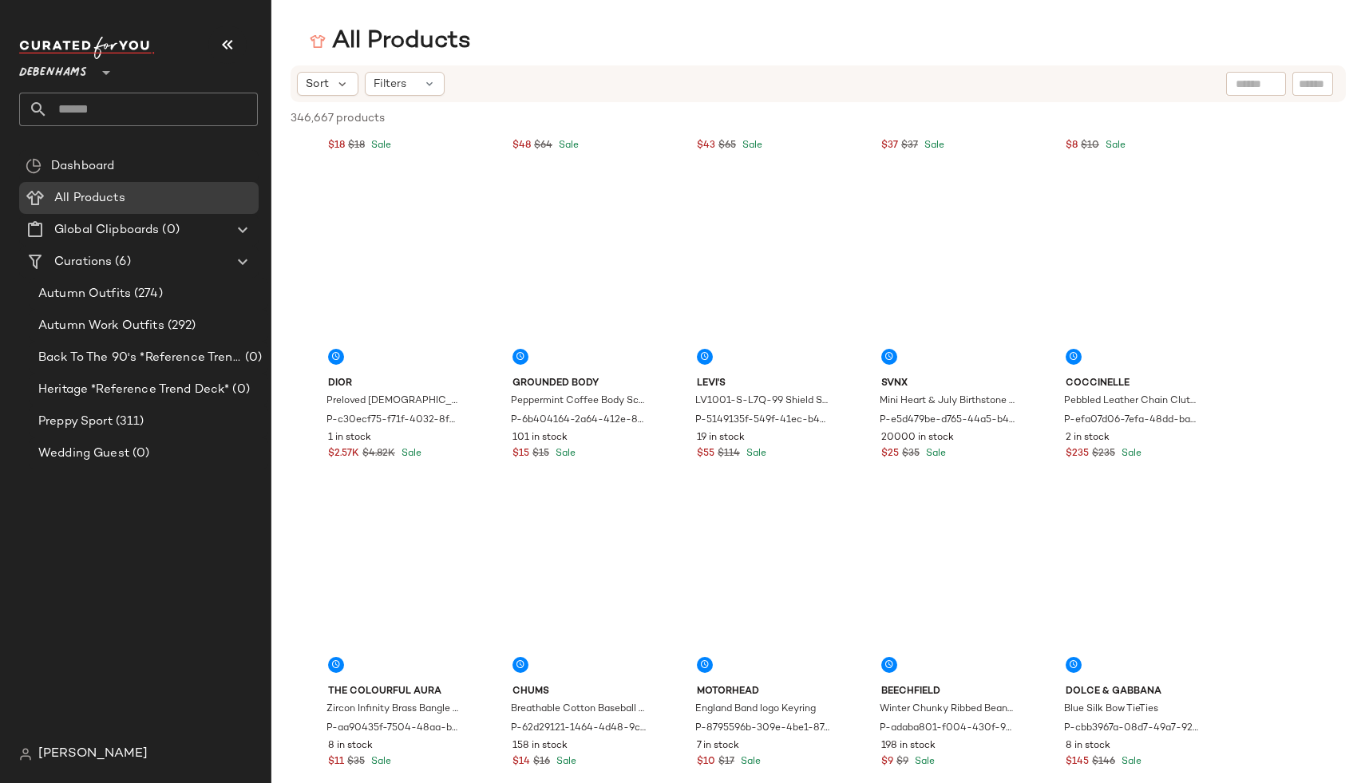
scroll to position [16022, 0]
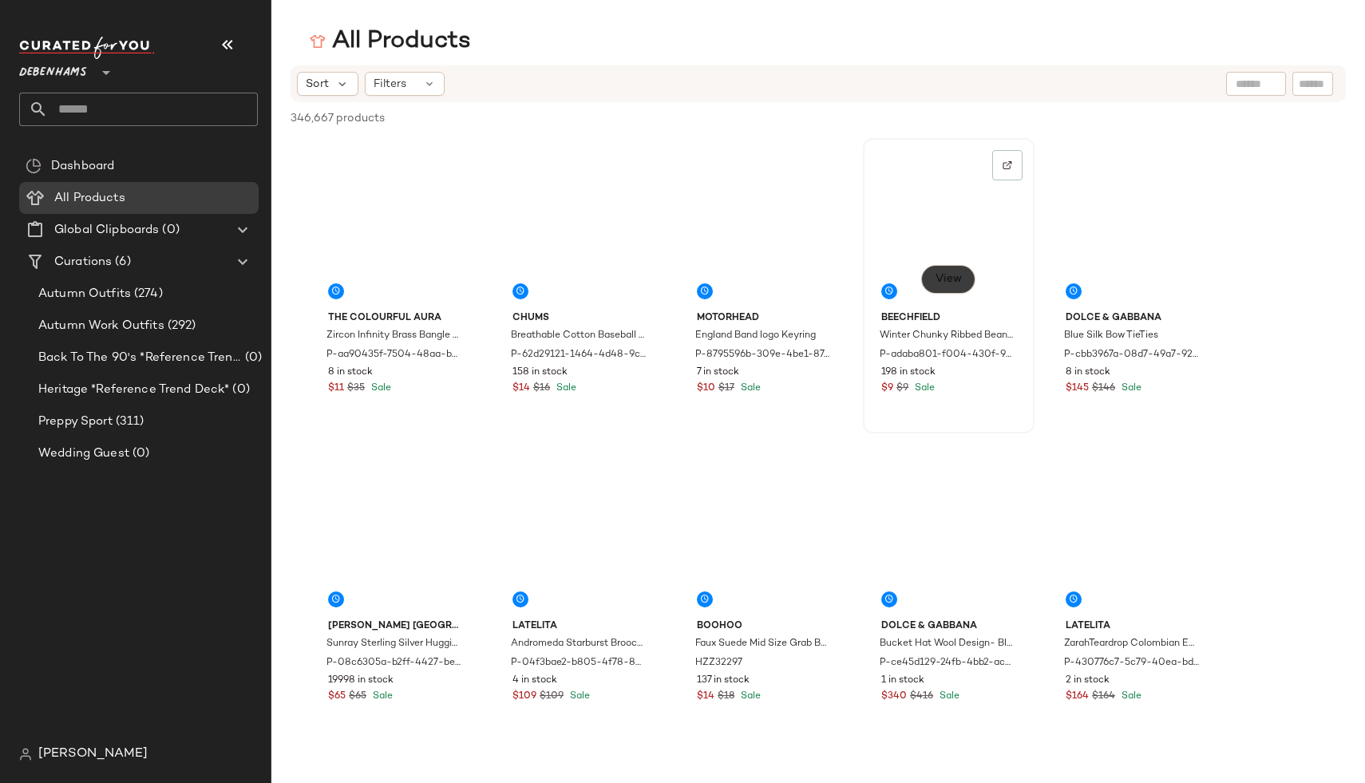
click at [942, 277] on span "View" at bounding box center [948, 279] width 27 height 13
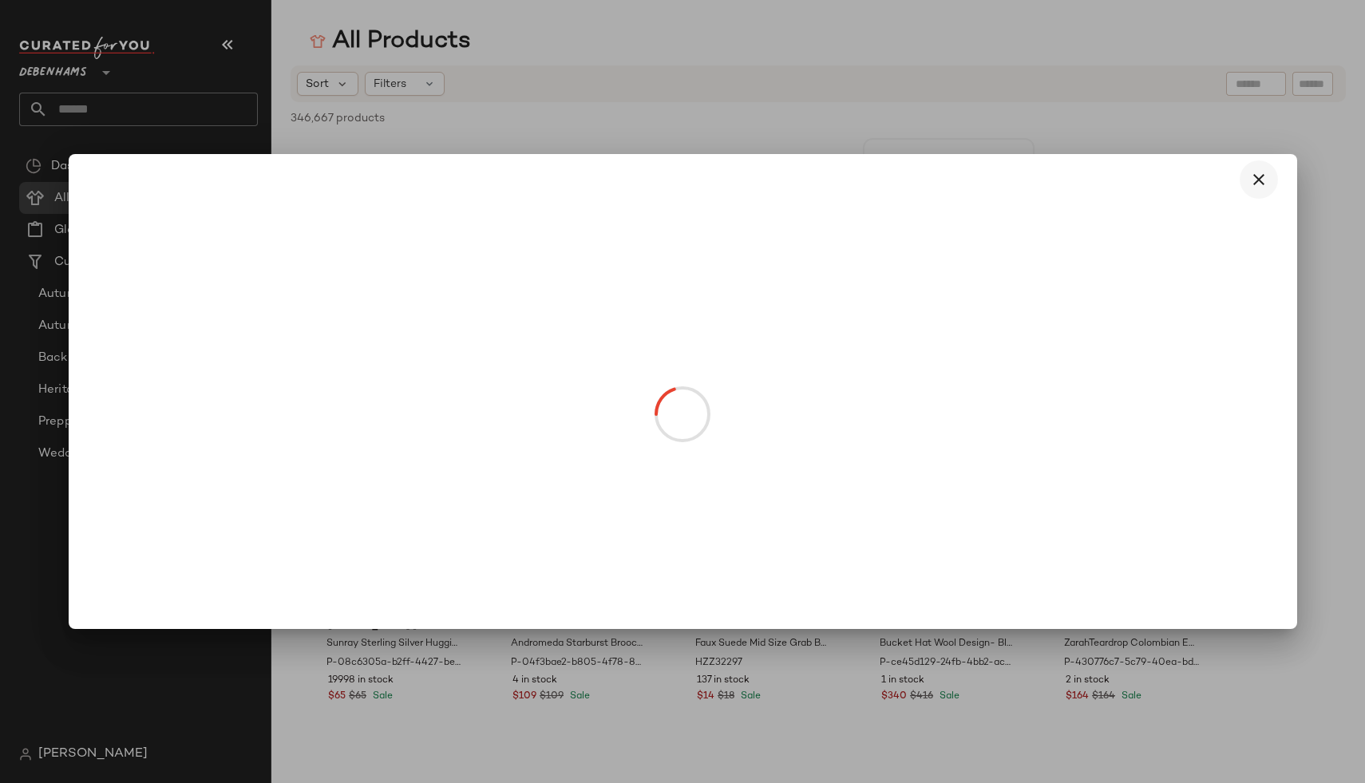
click at [1260, 176] on icon "button" at bounding box center [1258, 179] width 19 height 19
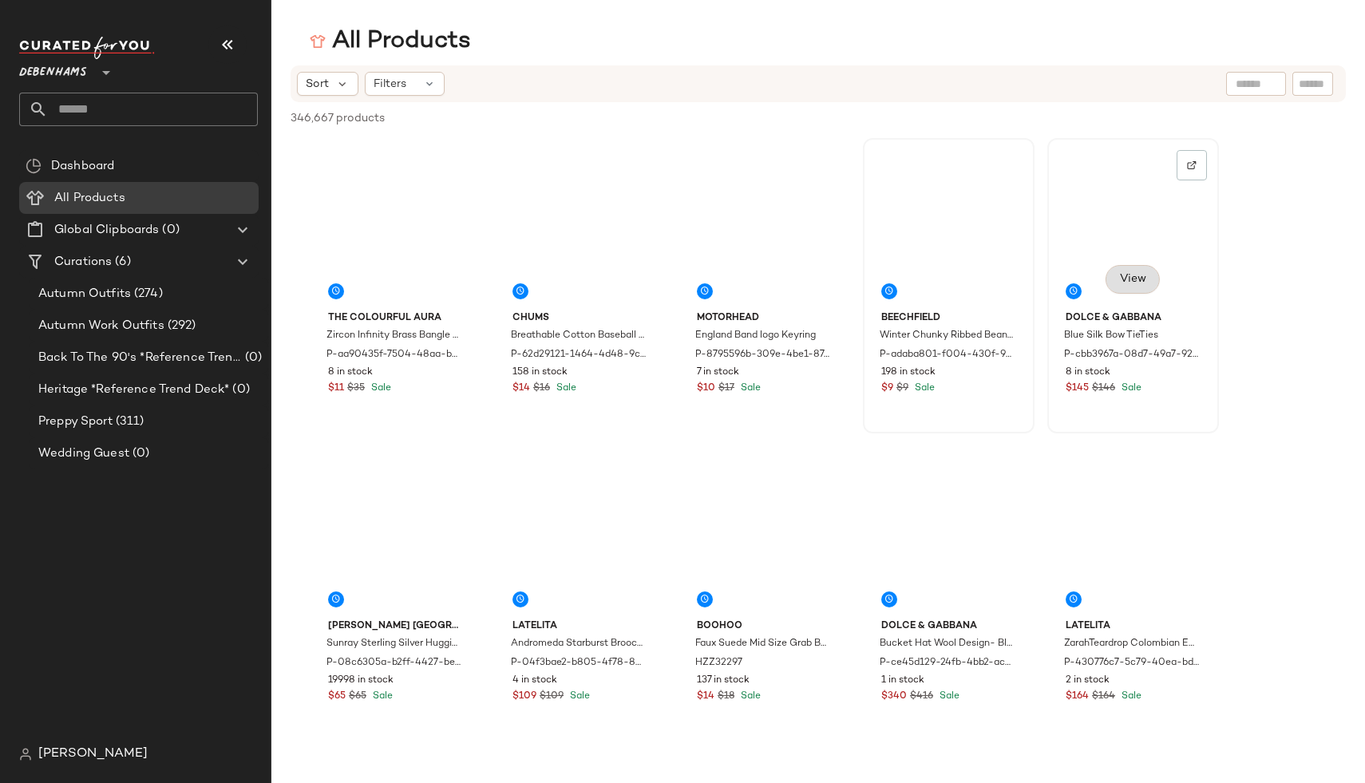
click at [1137, 270] on button "View" at bounding box center [1133, 279] width 54 height 29
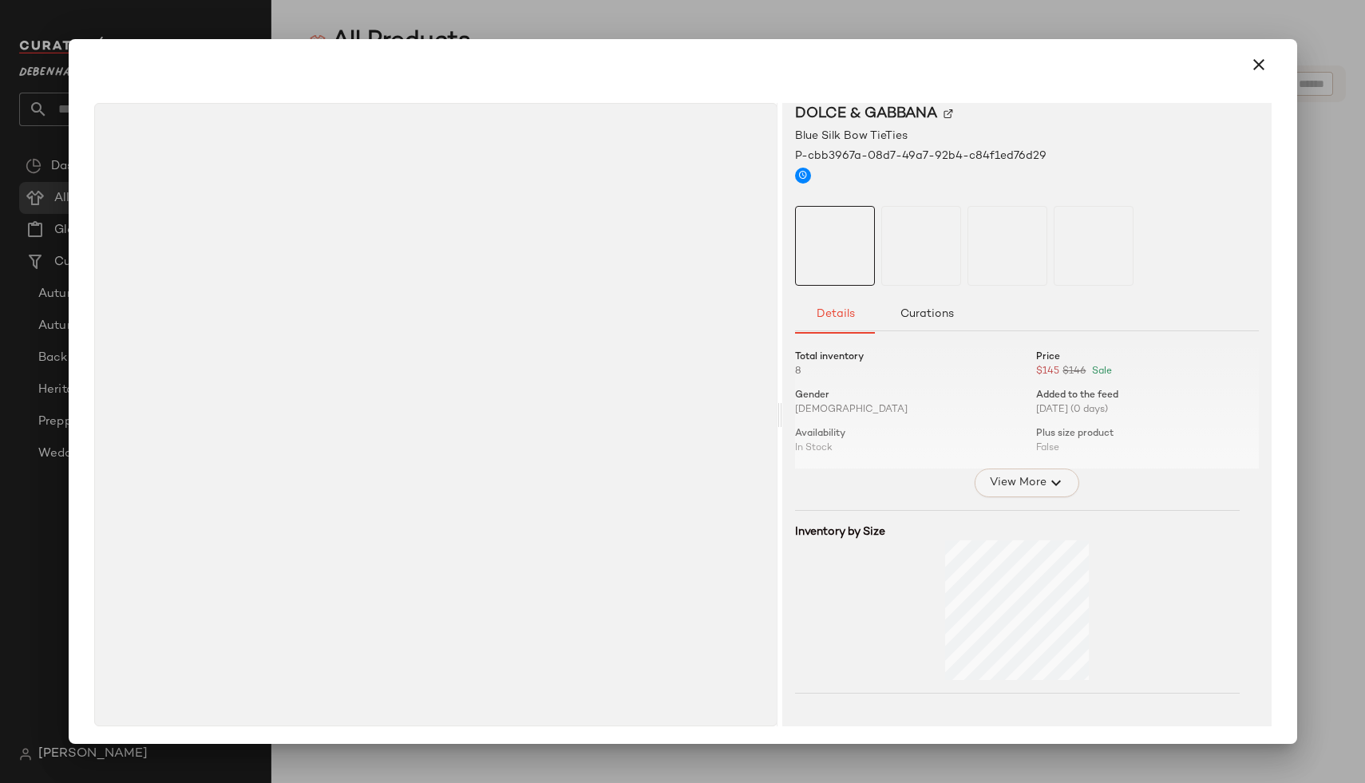
click at [1024, 480] on span "View More" at bounding box center [1016, 482] width 57 height 19
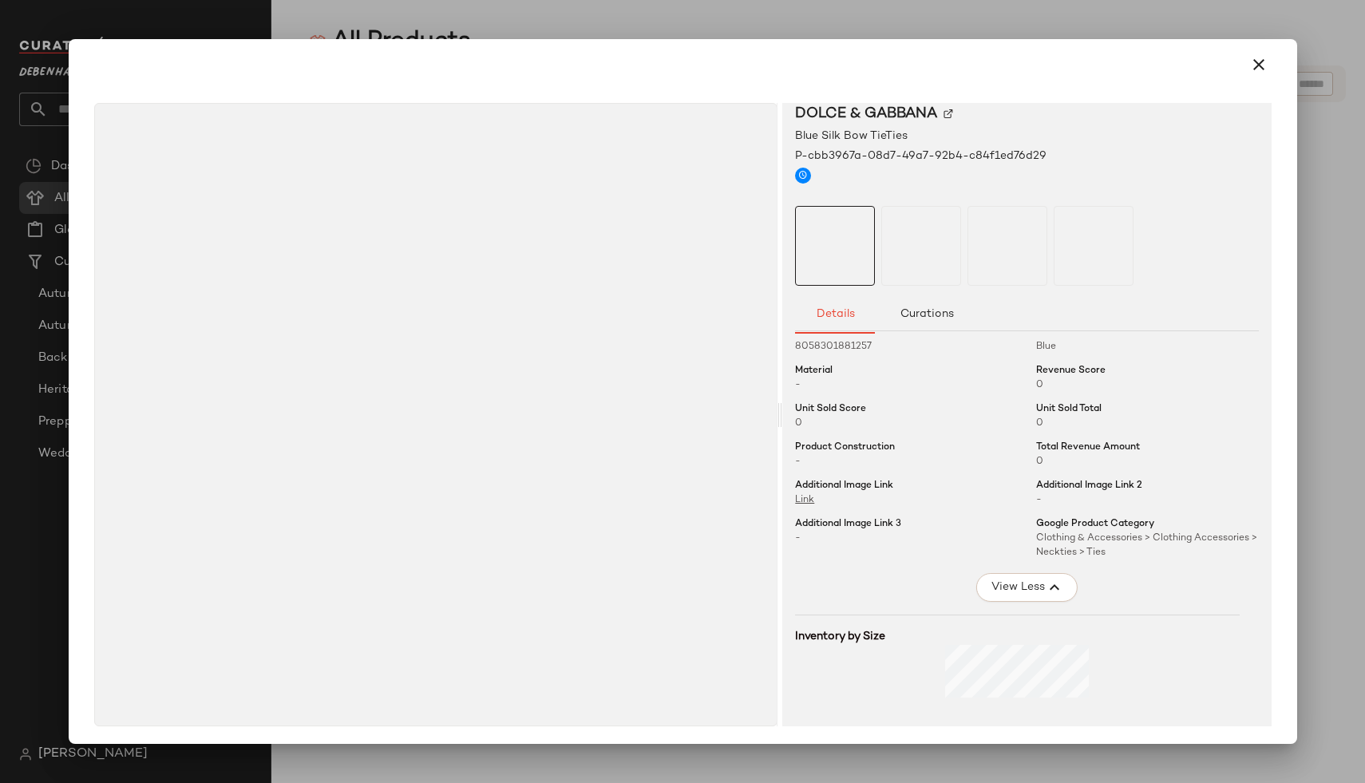
scroll to position [0, 0]
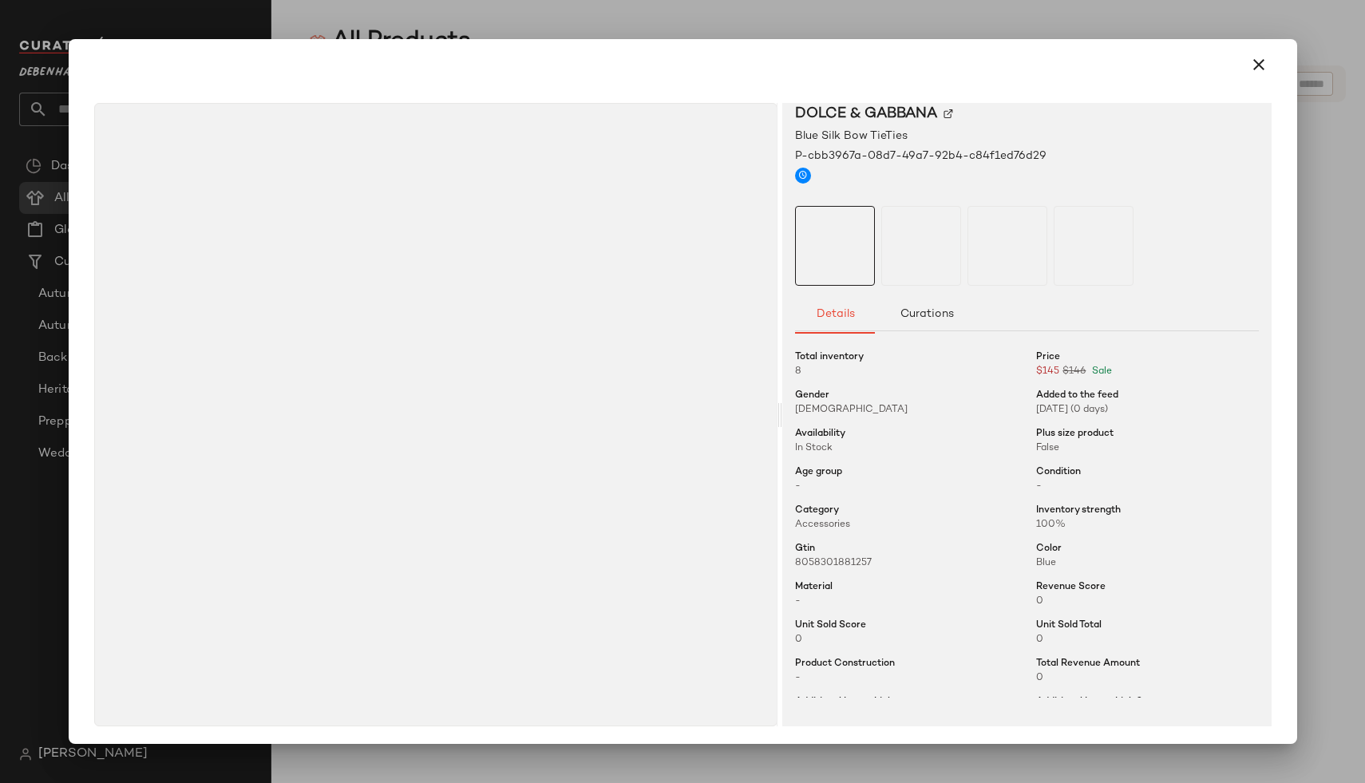
click at [1298, 442] on div at bounding box center [682, 391] width 1365 height 783
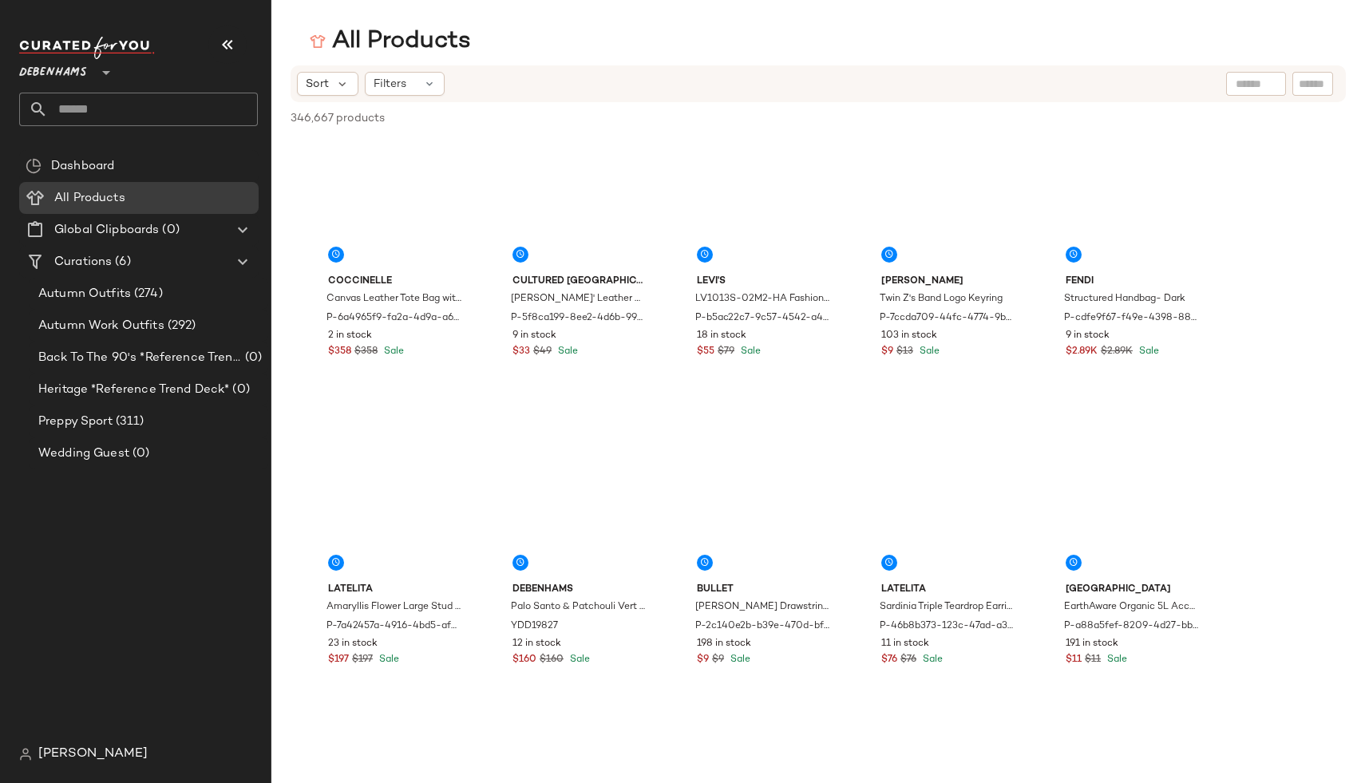
scroll to position [62213, 0]
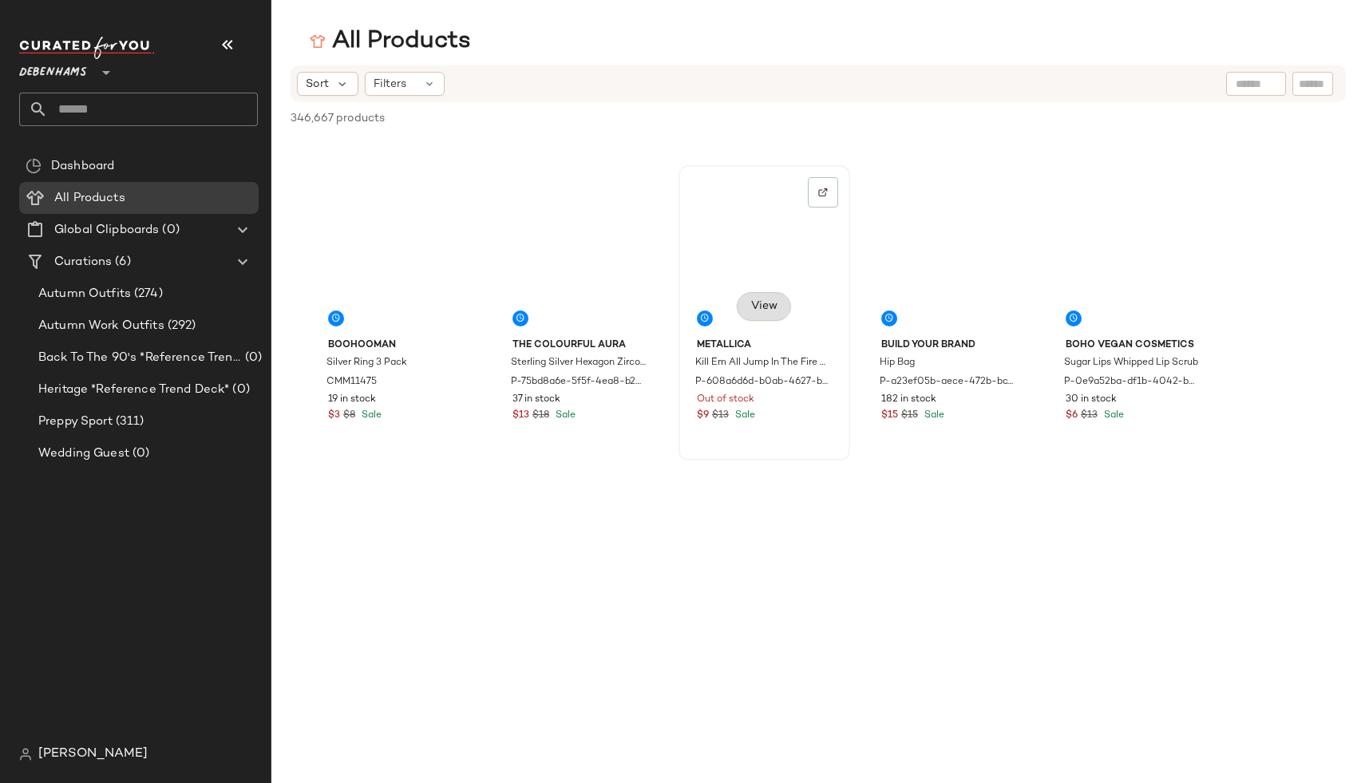
click at [762, 307] on span "View" at bounding box center [763, 306] width 27 height 13
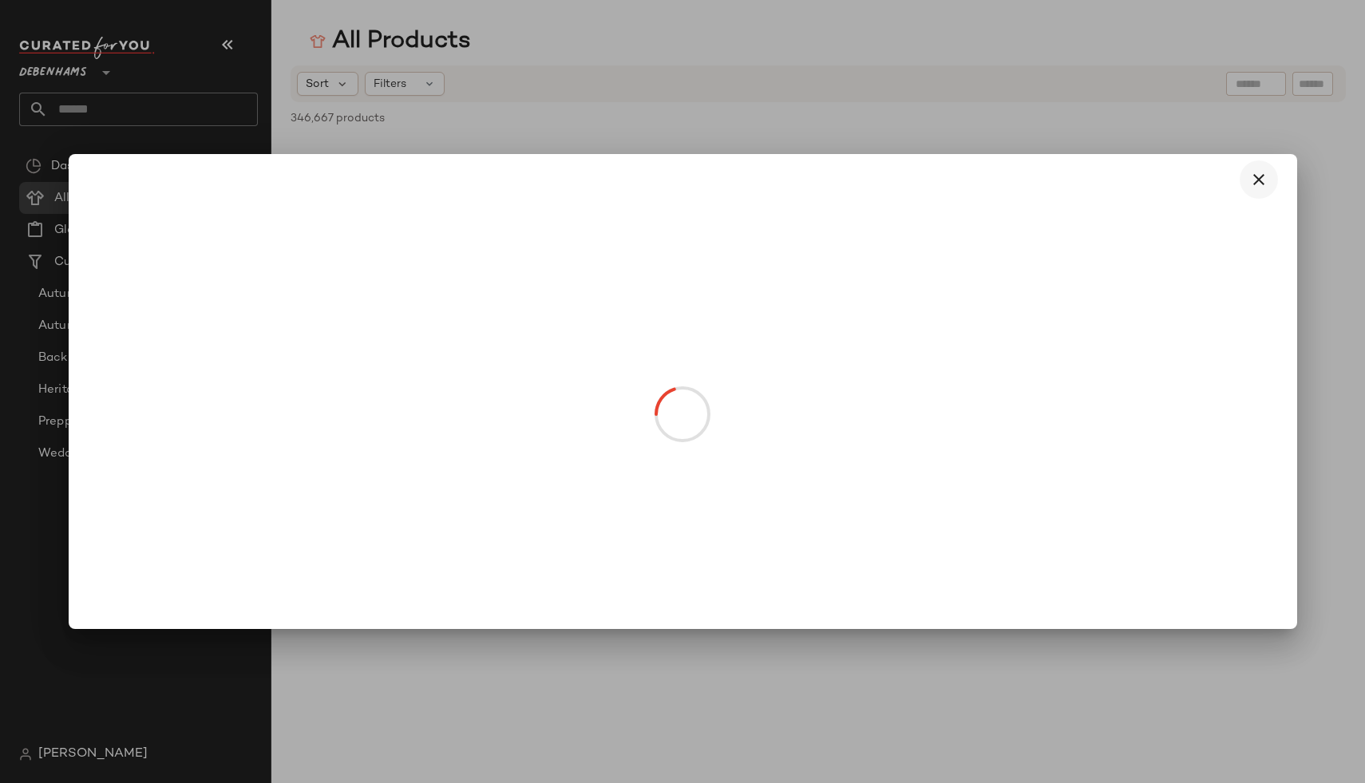
click at [1254, 184] on icon "button" at bounding box center [1258, 179] width 19 height 19
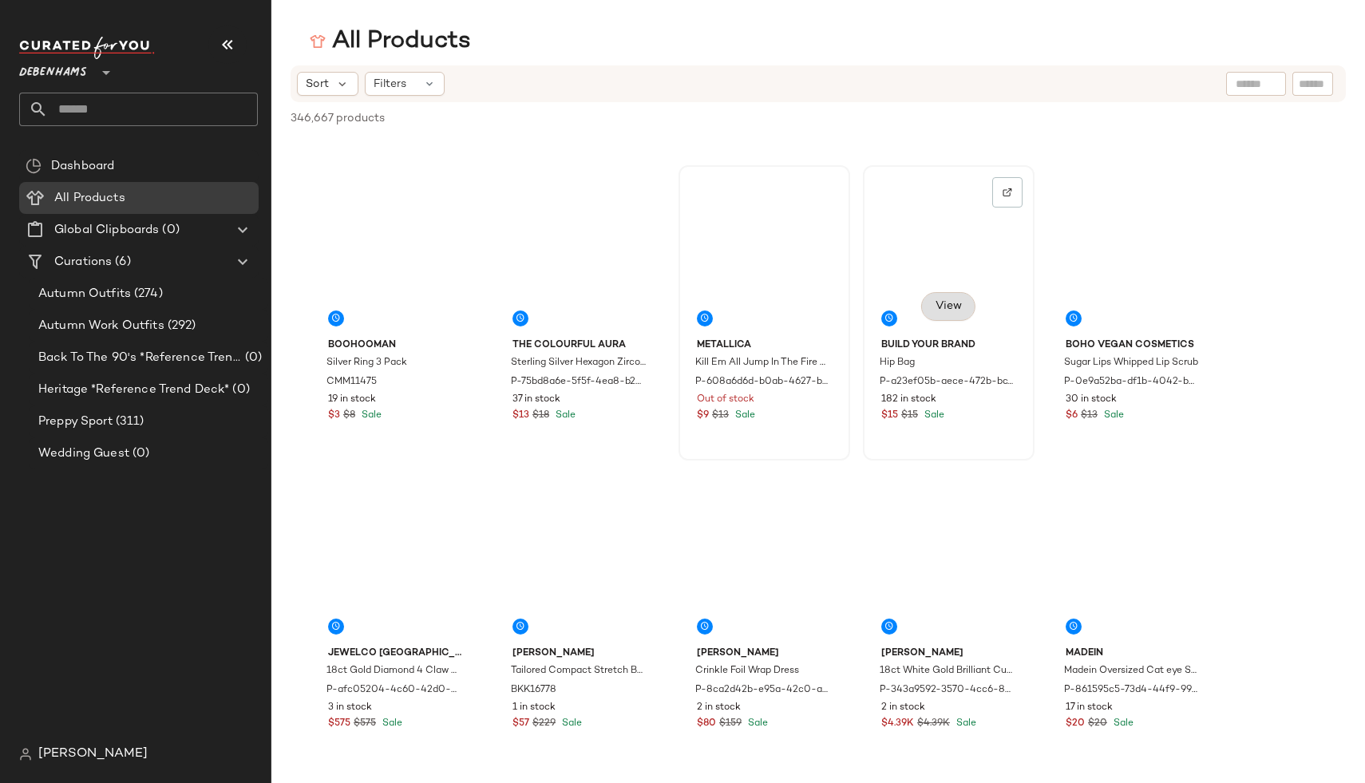
click at [948, 303] on span "View" at bounding box center [948, 306] width 27 height 13
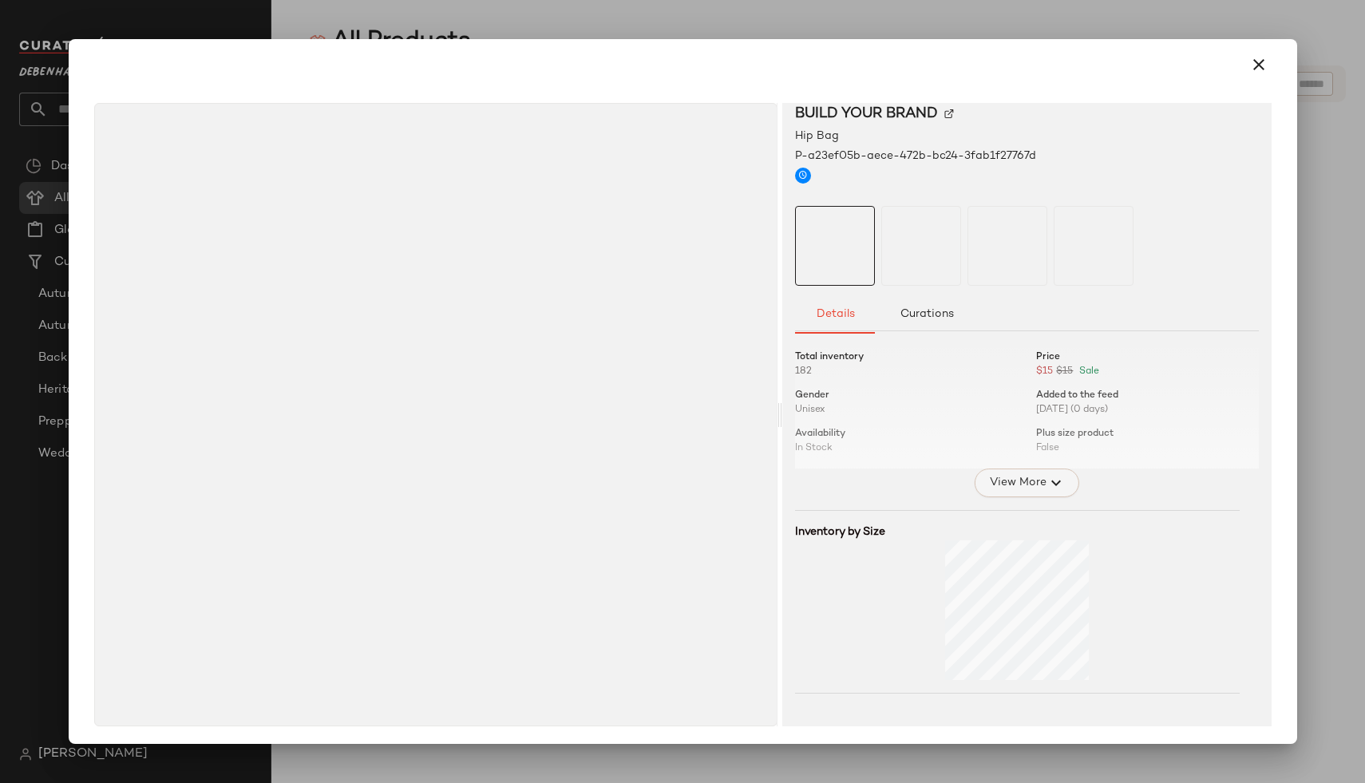
click at [1000, 488] on span "View More" at bounding box center [1016, 482] width 57 height 19
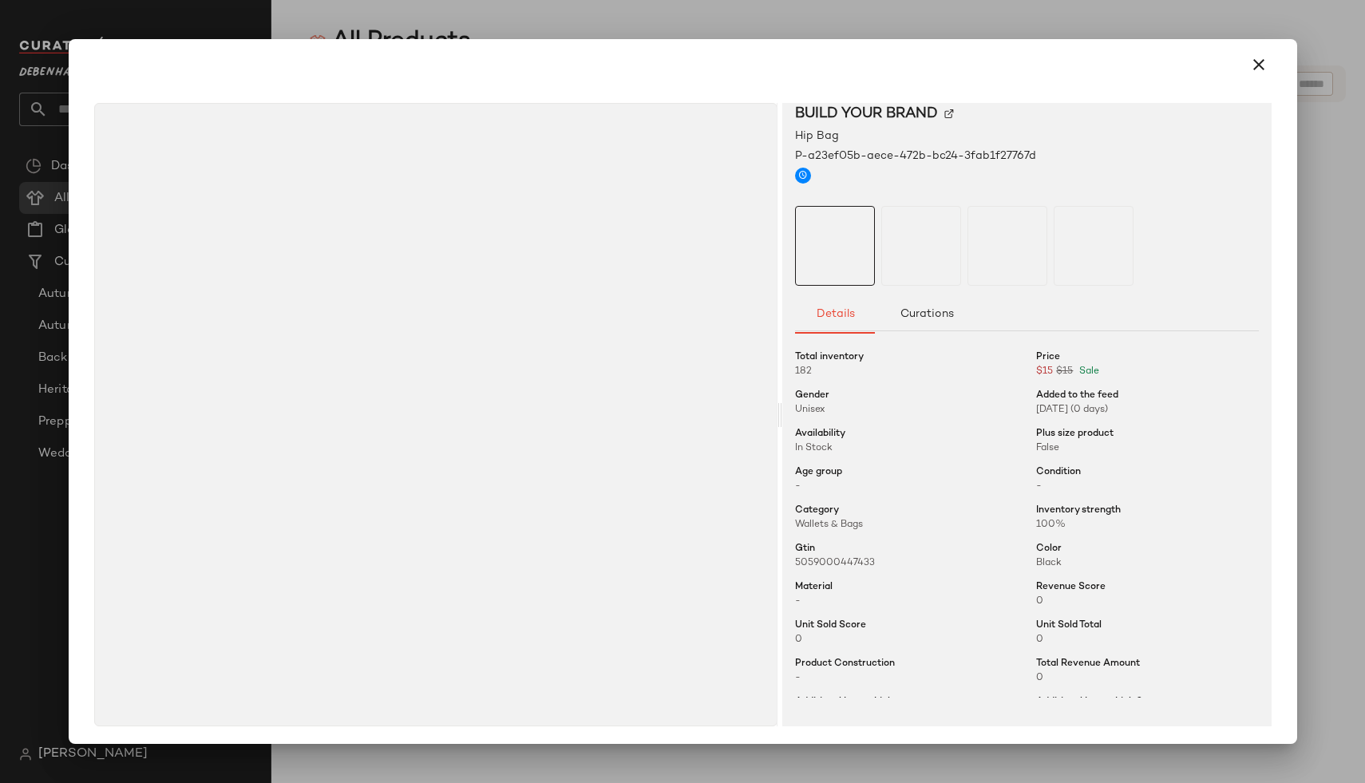
scroll to position [425, 0]
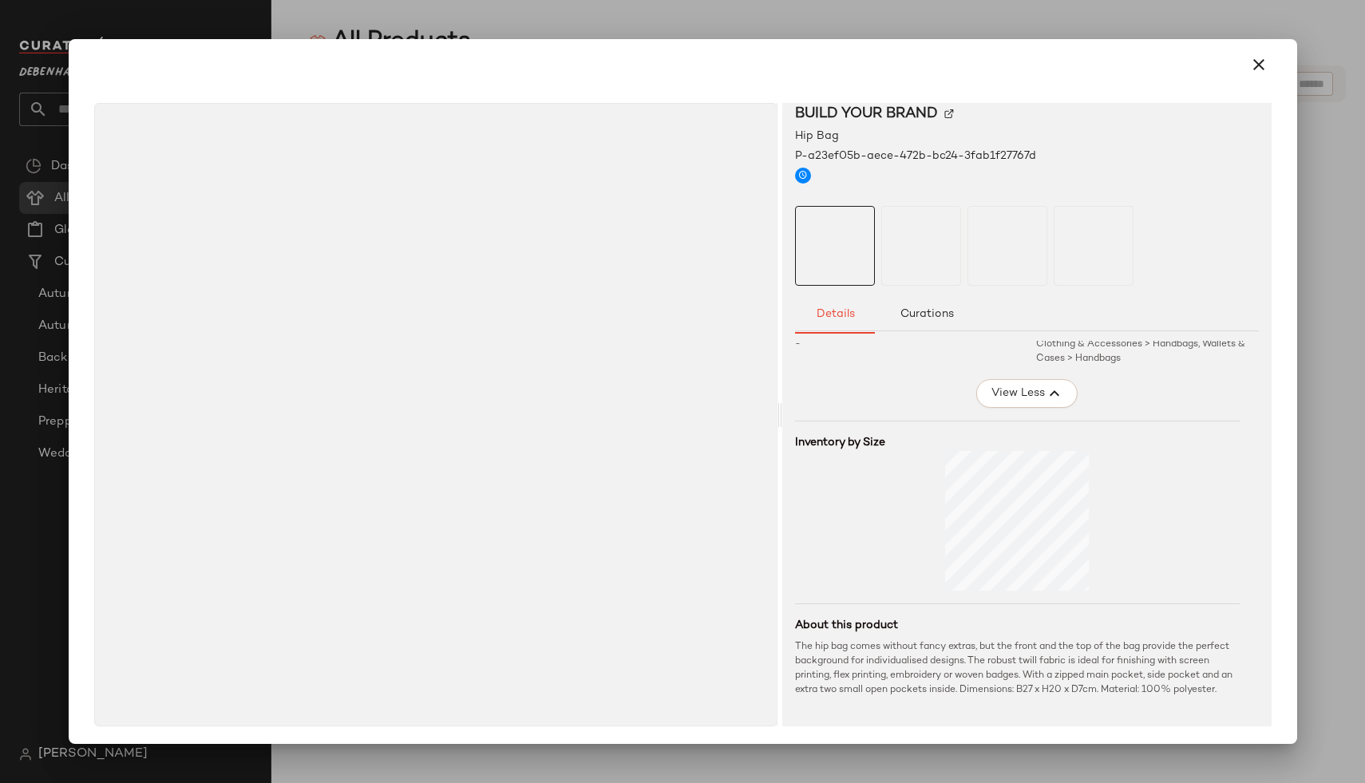
click at [1304, 408] on div at bounding box center [682, 391] width 1365 height 783
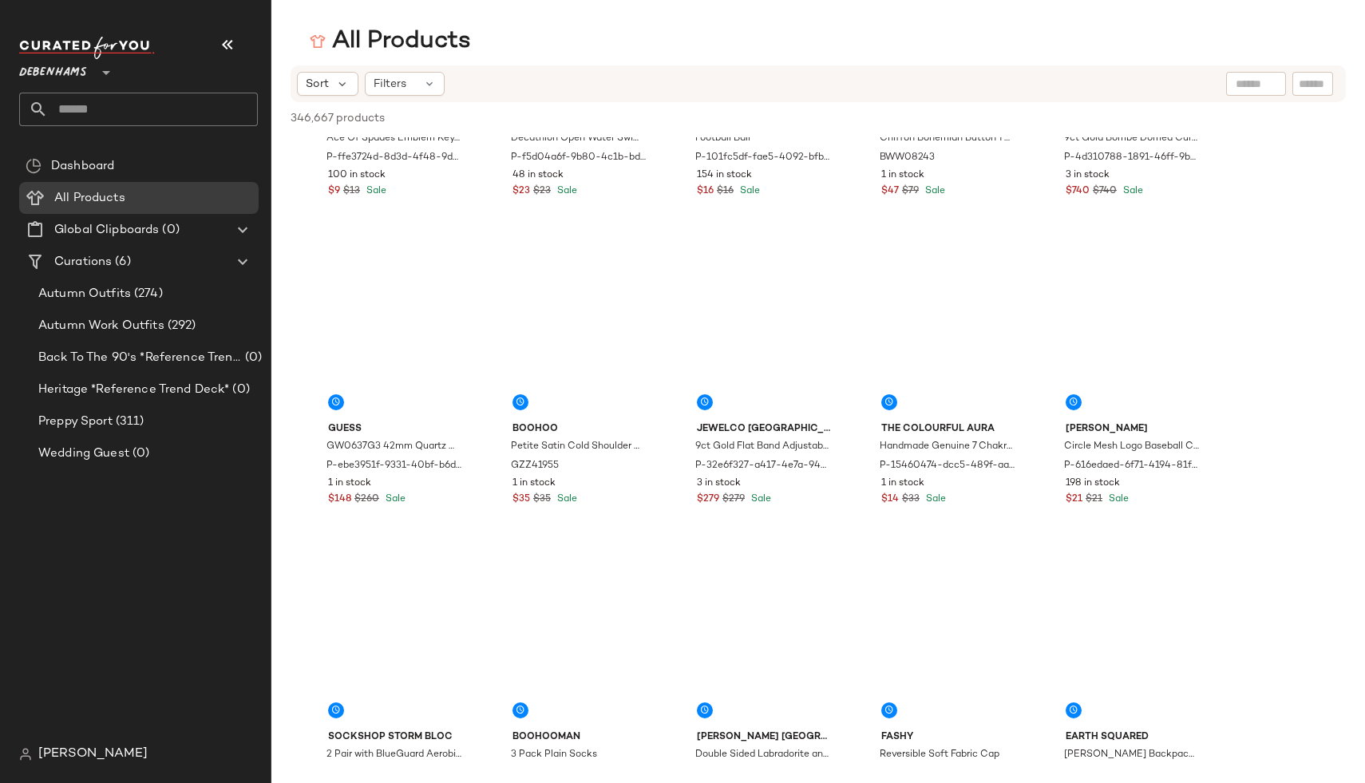
scroll to position [93025, 0]
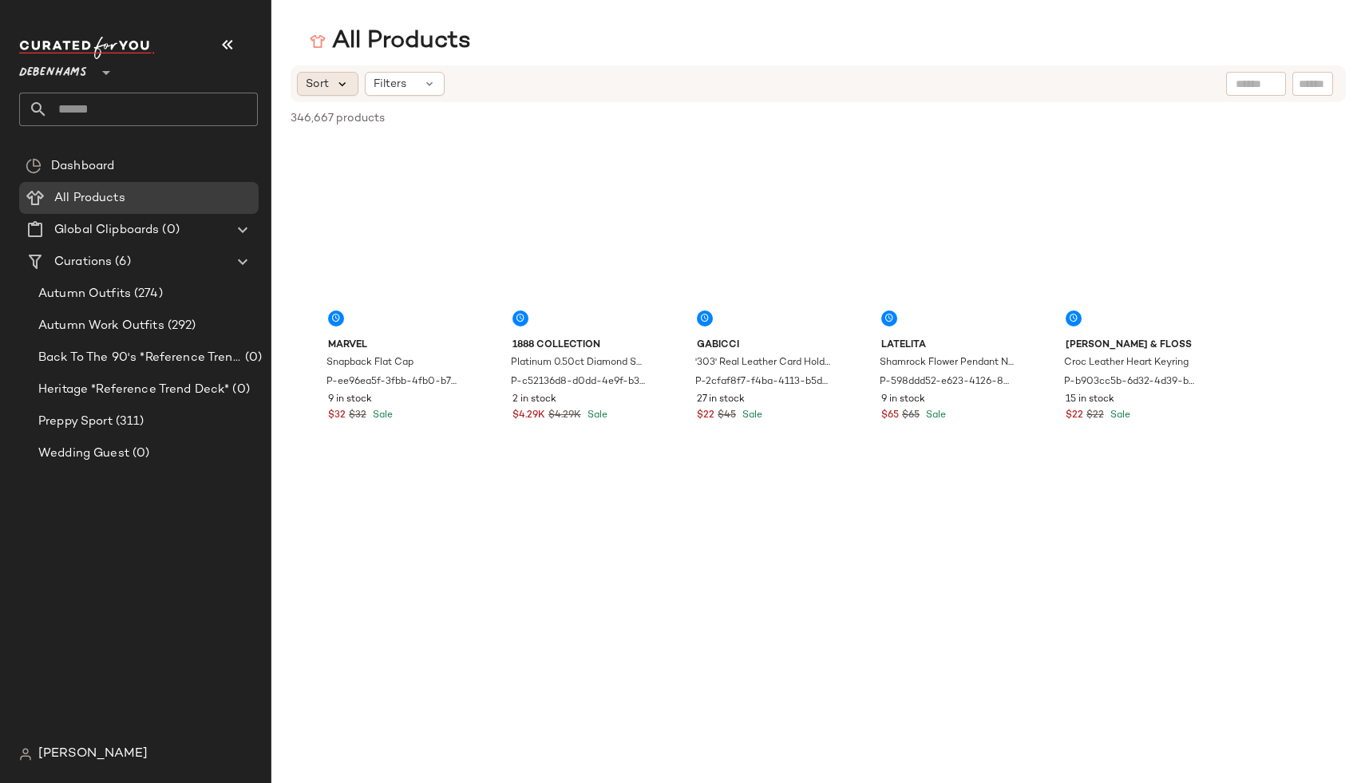
click at [338, 88] on icon at bounding box center [342, 84] width 14 height 14
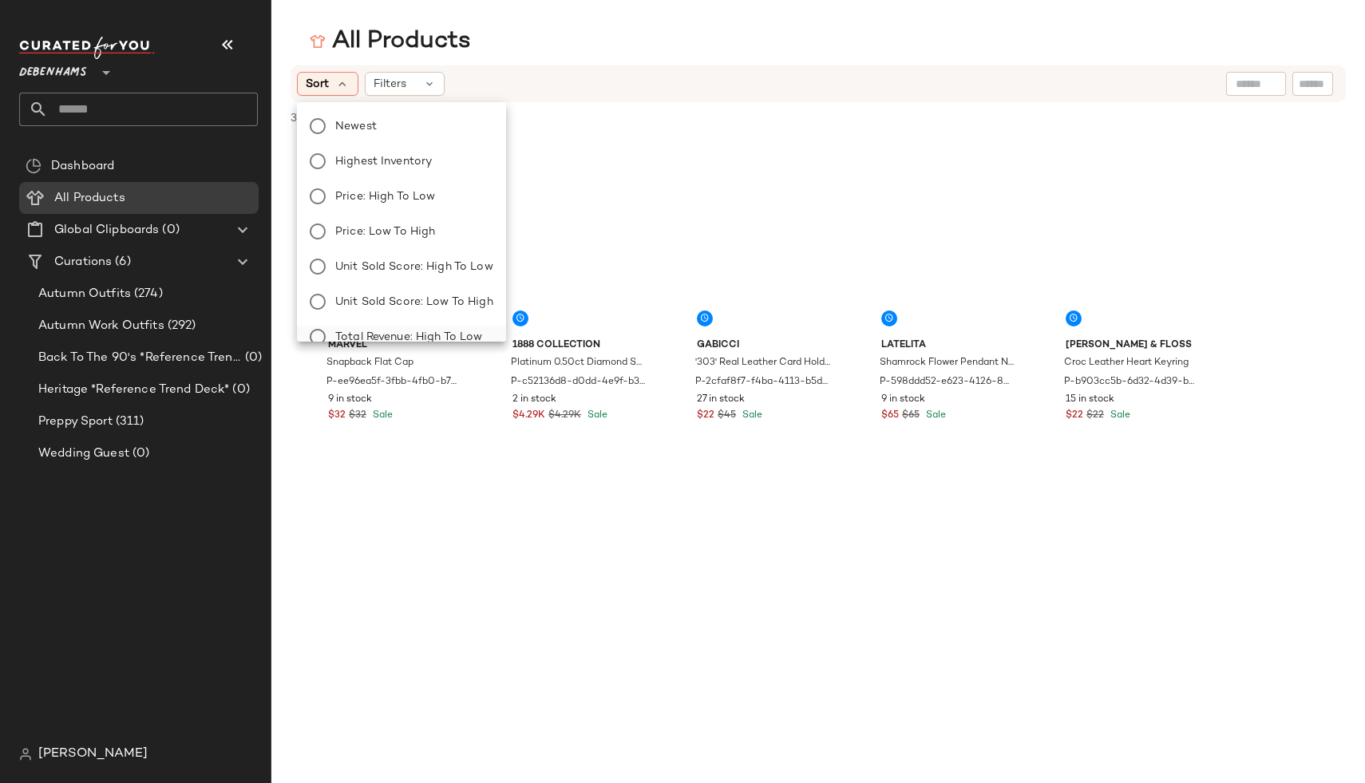
click at [364, 330] on span "Total Revenue: High to Low" at bounding box center [408, 337] width 147 height 17
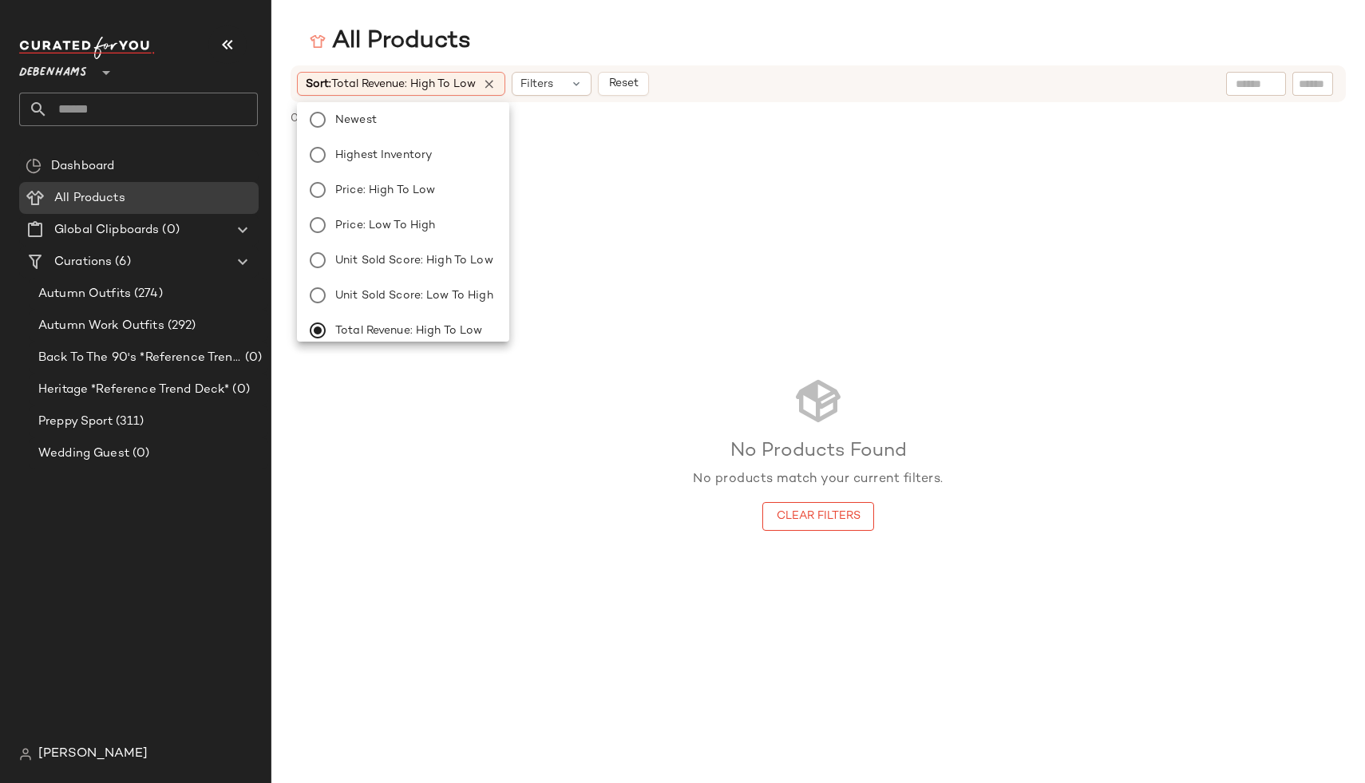
click at [763, 418] on div "No Products Found No products match your current filters. Clear Filters" at bounding box center [818, 453] width 251 height 156
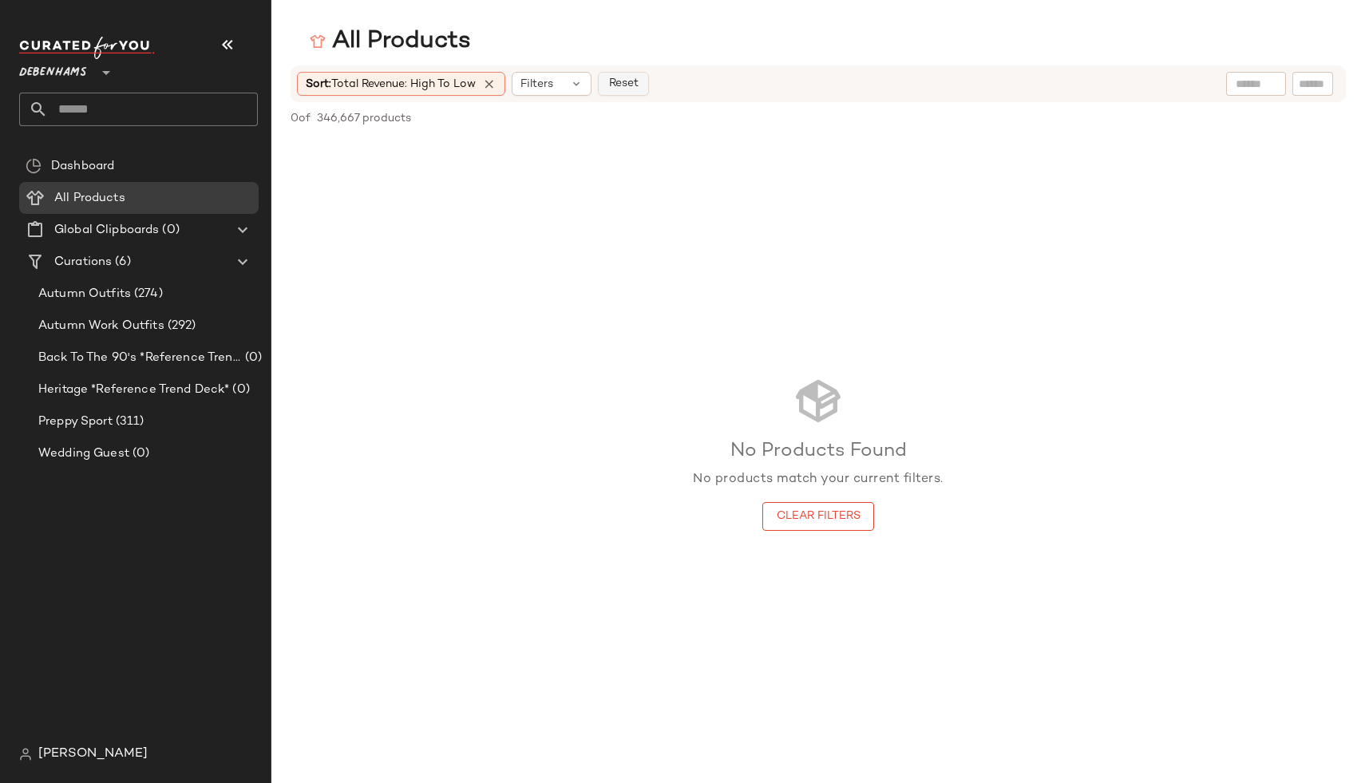
click at [633, 86] on span "Reset" at bounding box center [622, 83] width 30 height 13
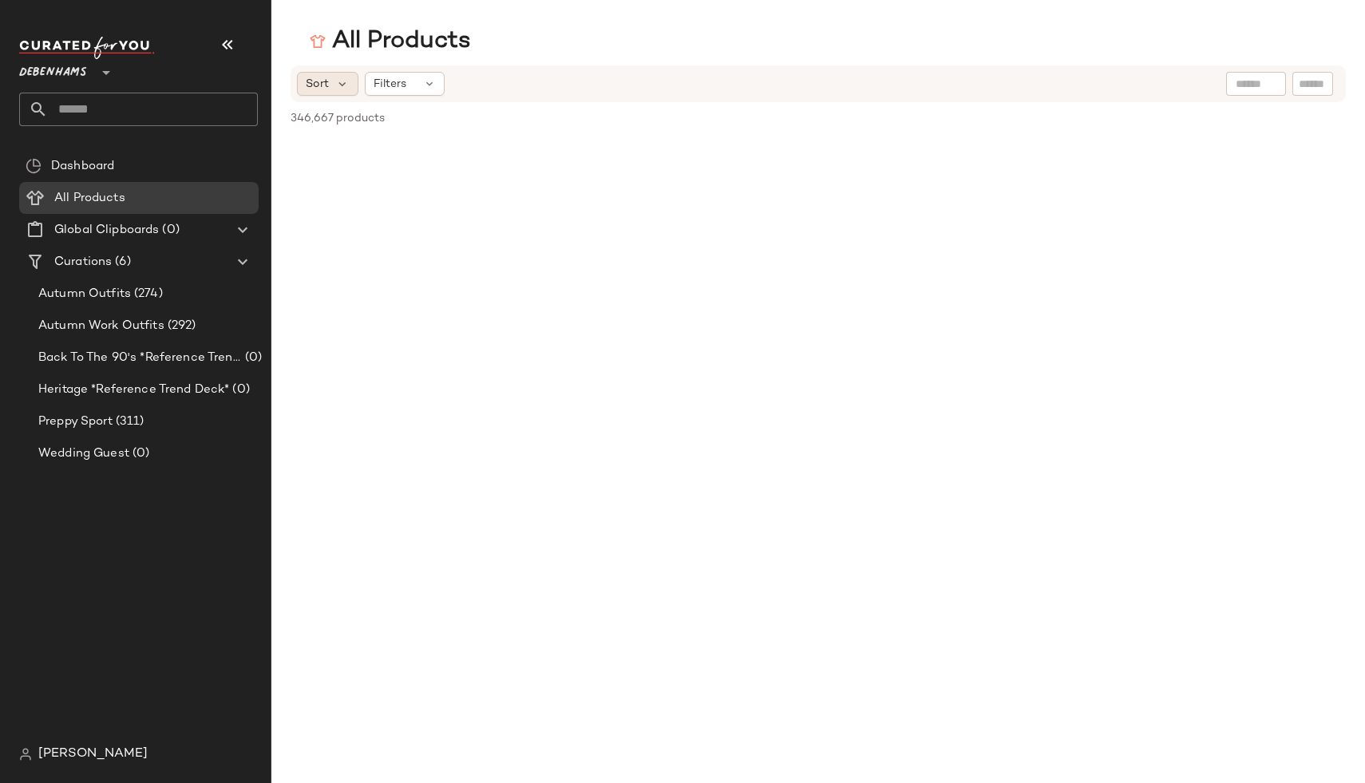
click at [334, 75] on div "Sort" at bounding box center [327, 84] width 61 height 24
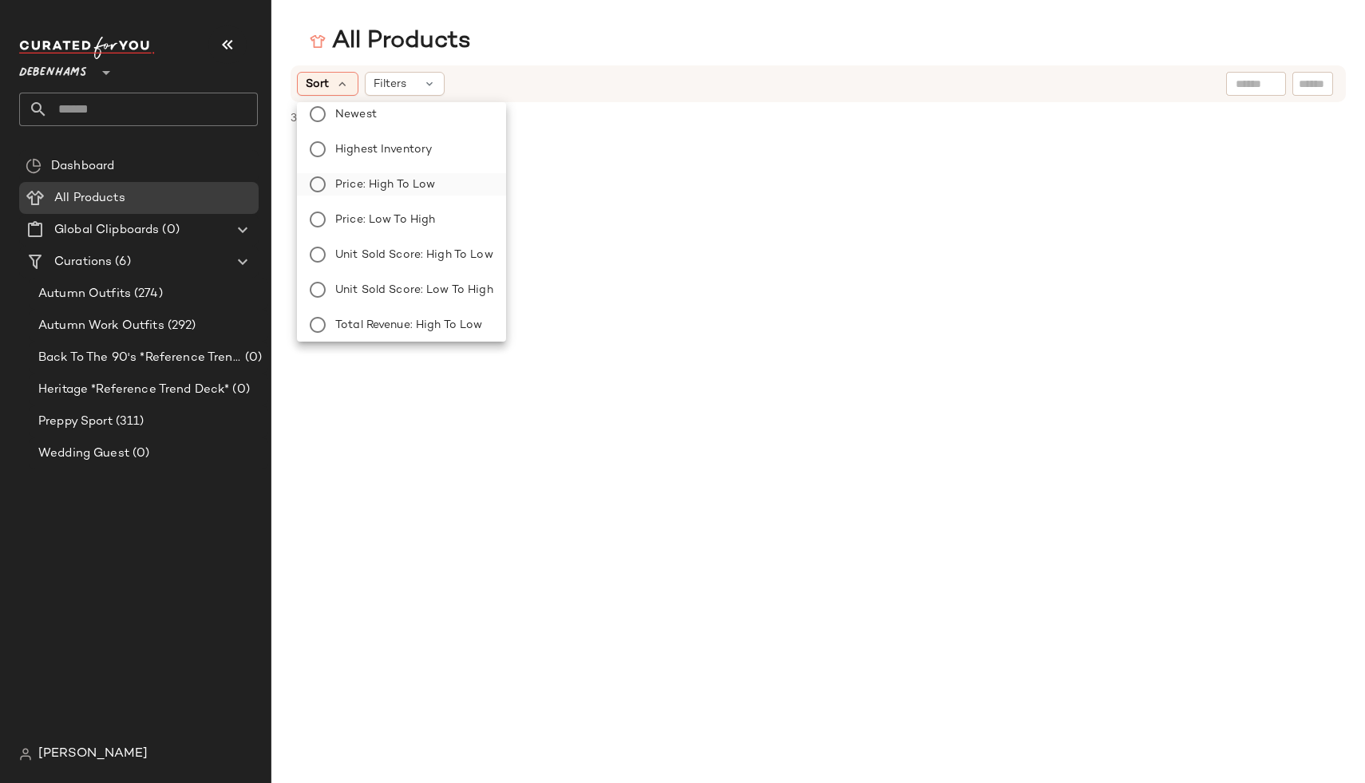
scroll to position [14, 0]
click at [358, 320] on span "Total Revenue: High to Low" at bounding box center [408, 323] width 147 height 17
click at [773, 34] on div "All Products" at bounding box center [818, 42] width 1094 height 32
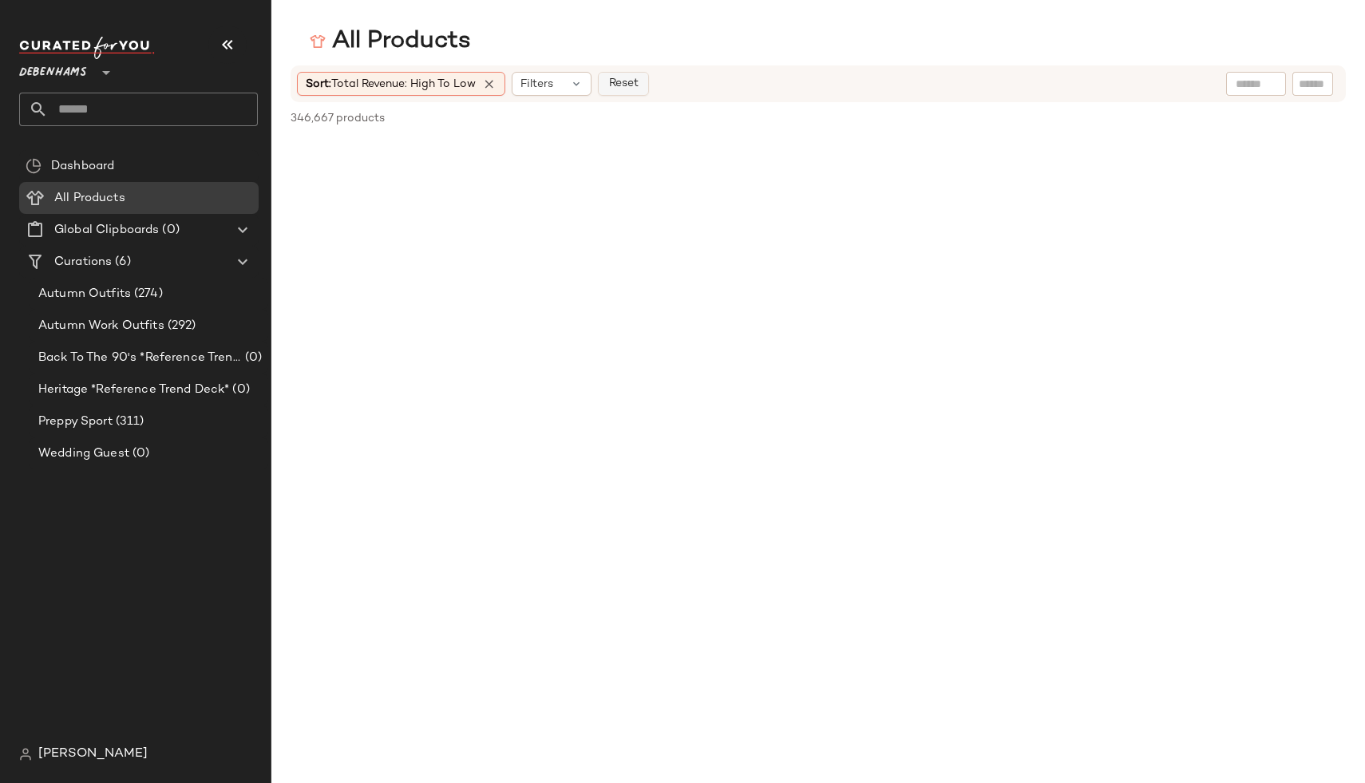
click at [632, 83] on span "Reset" at bounding box center [622, 83] width 30 height 13
click at [202, 188] on Products "All Products" at bounding box center [138, 198] width 239 height 32
click at [390, 86] on span "Filters" at bounding box center [390, 84] width 33 height 17
click at [499, 81] on icon at bounding box center [500, 84] width 14 height 14
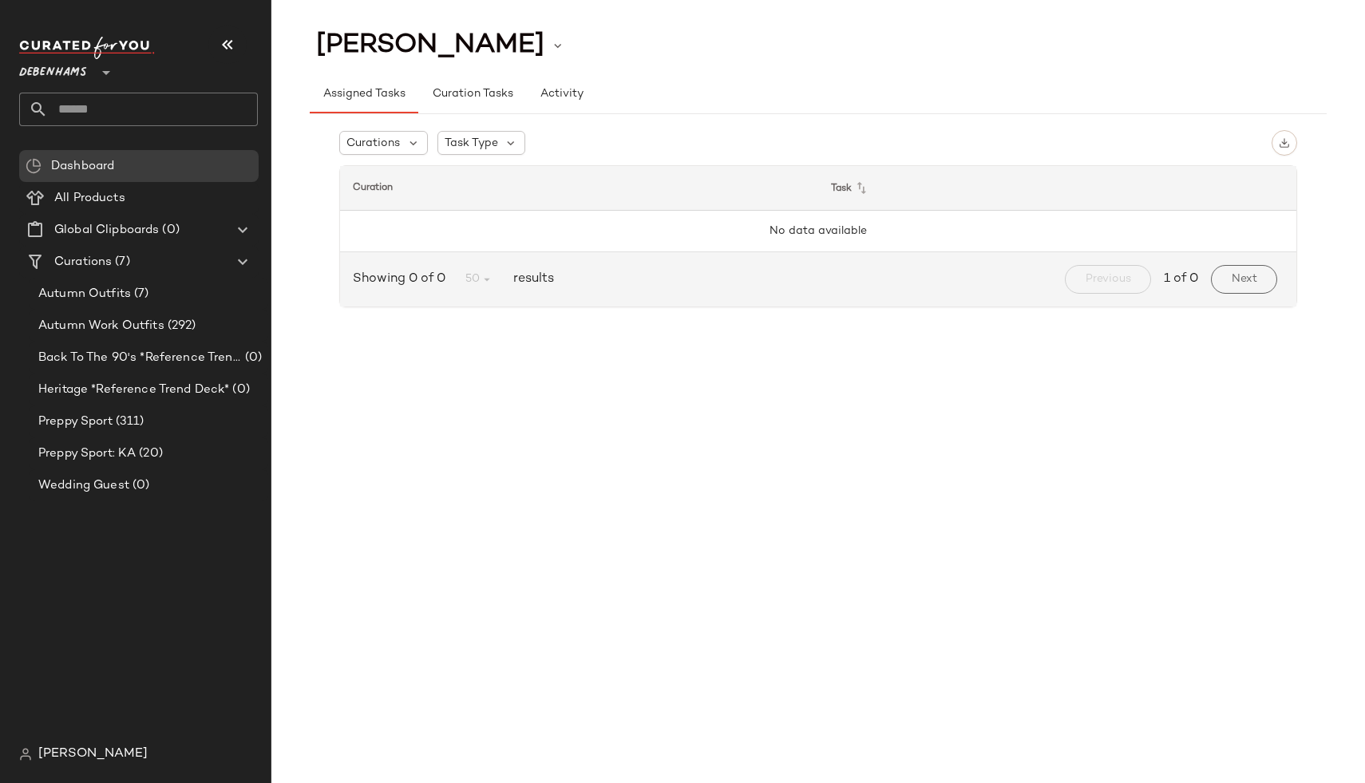
click at [80, 71] on span "Debenhams" at bounding box center [53, 68] width 68 height 29
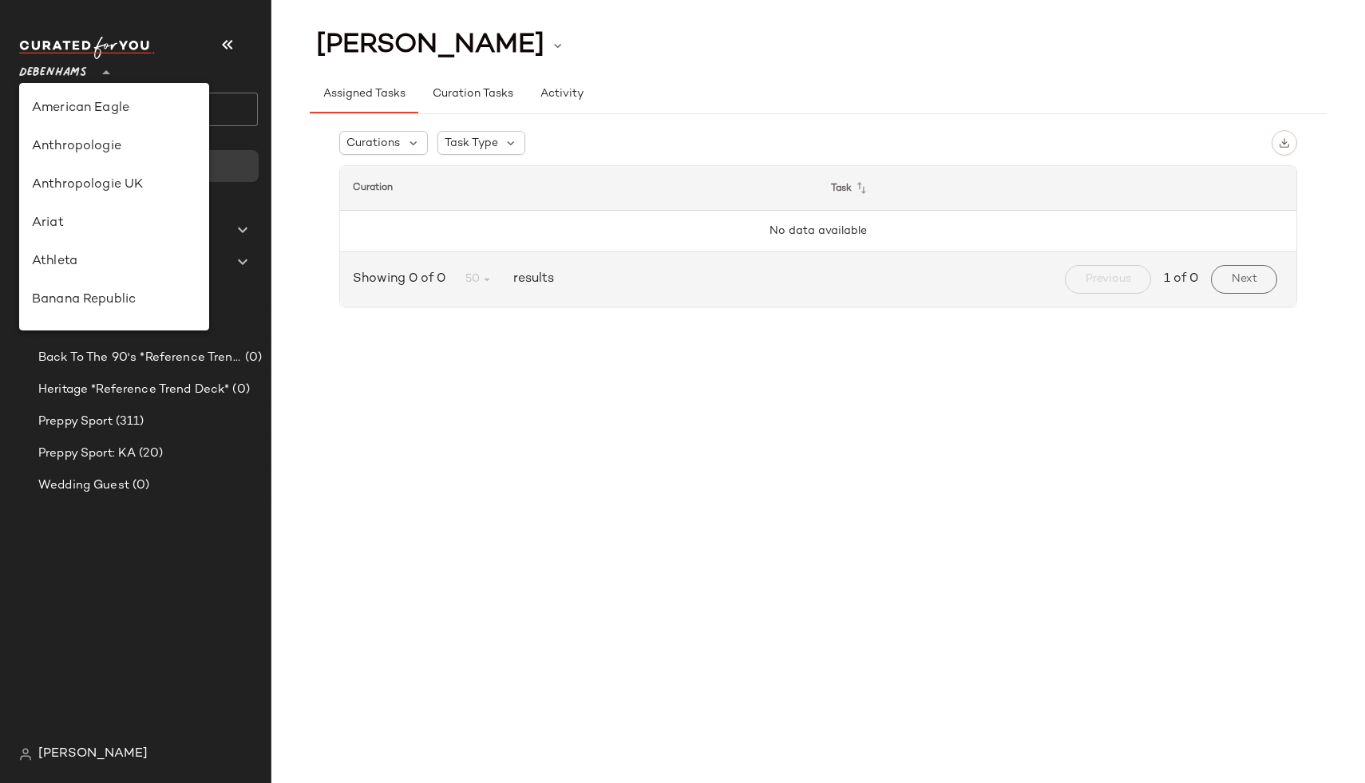
scroll to position [307, 0]
click at [80, 71] on span "Debenhams" at bounding box center [53, 68] width 68 height 29
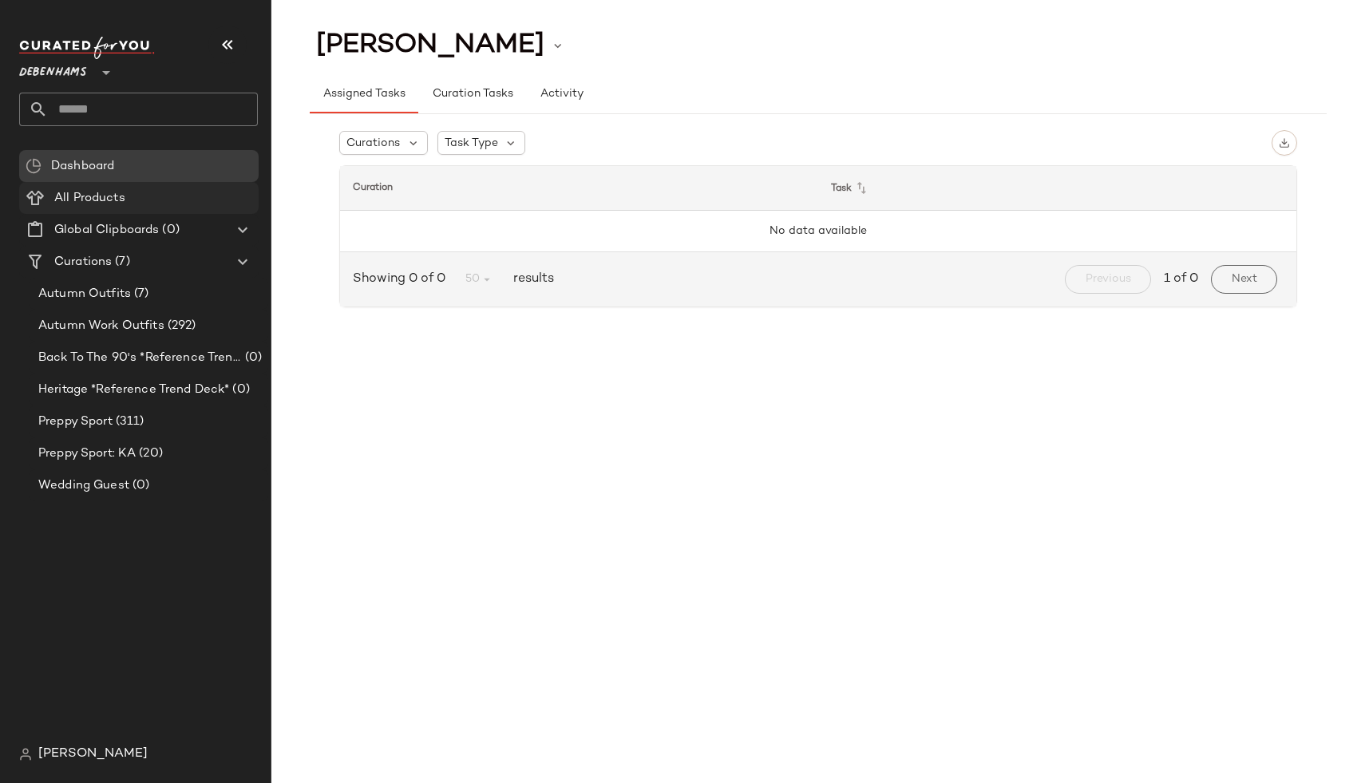
click at [95, 198] on span "All Products" at bounding box center [89, 198] width 71 height 18
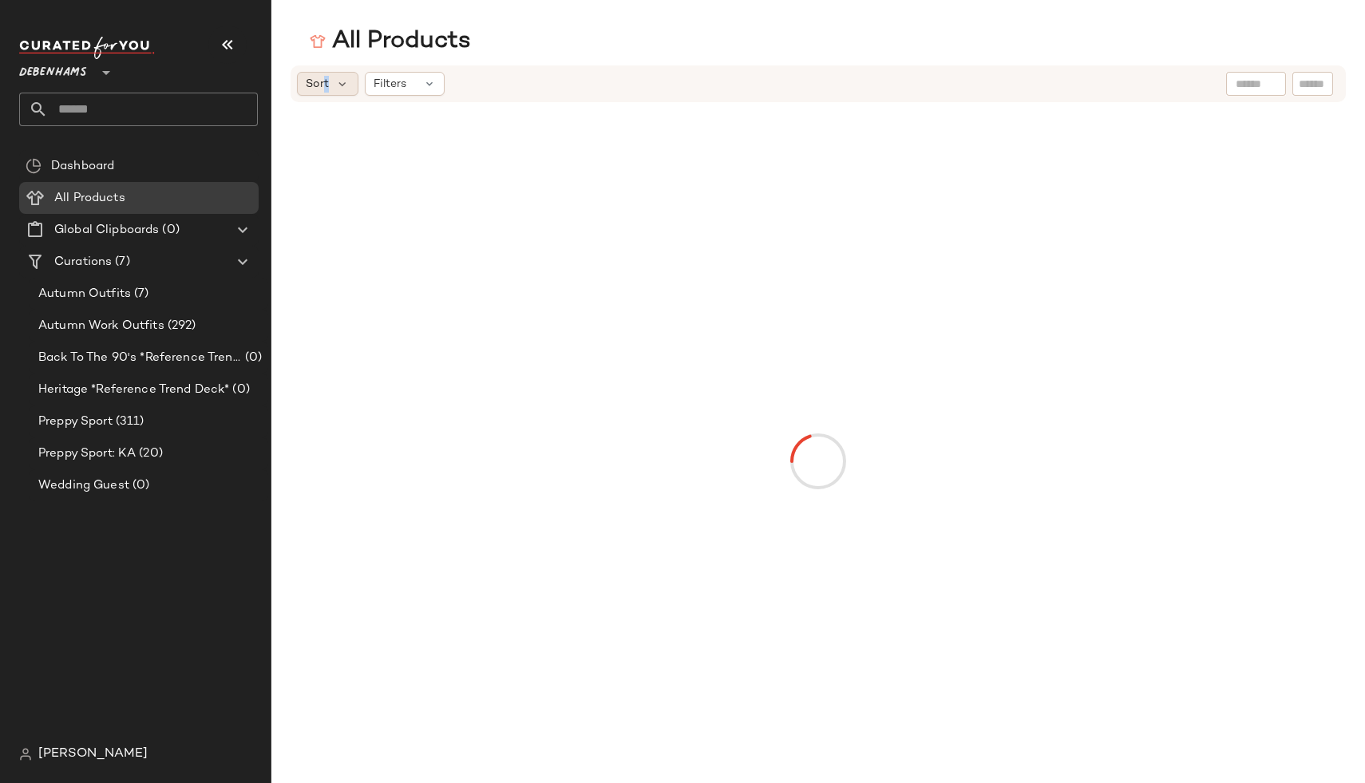
click at [326, 90] on span "Sort" at bounding box center [317, 84] width 23 height 17
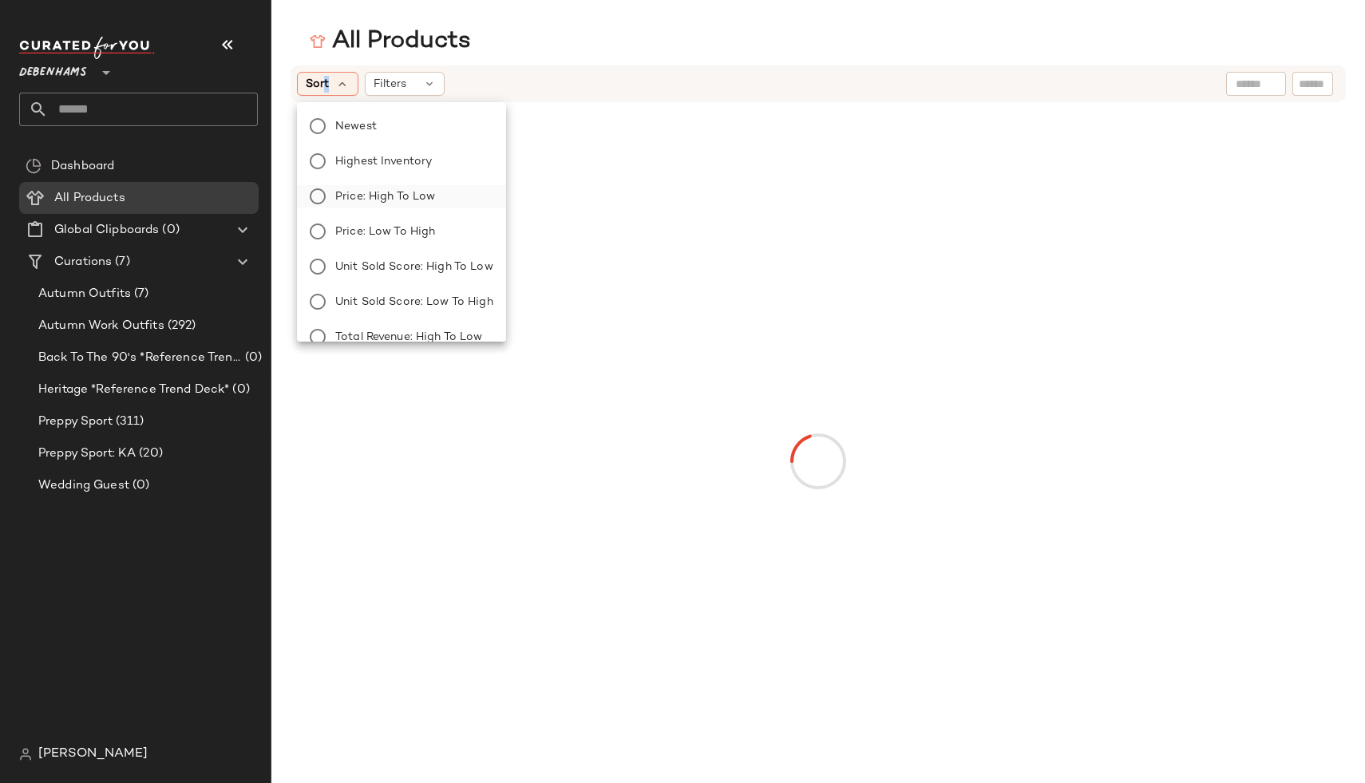
scroll to position [54, 0]
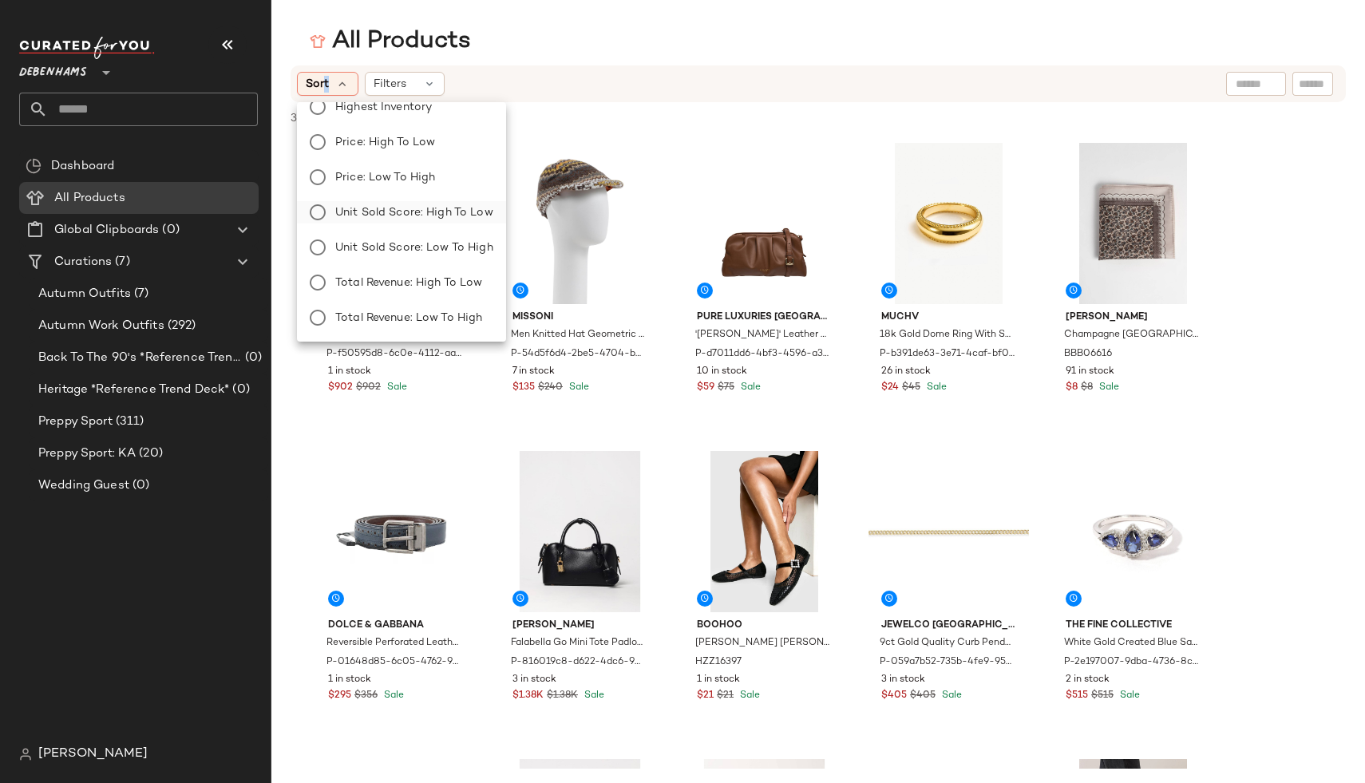
click at [431, 217] on span "Unit Sold Score: High to Low" at bounding box center [414, 212] width 158 height 17
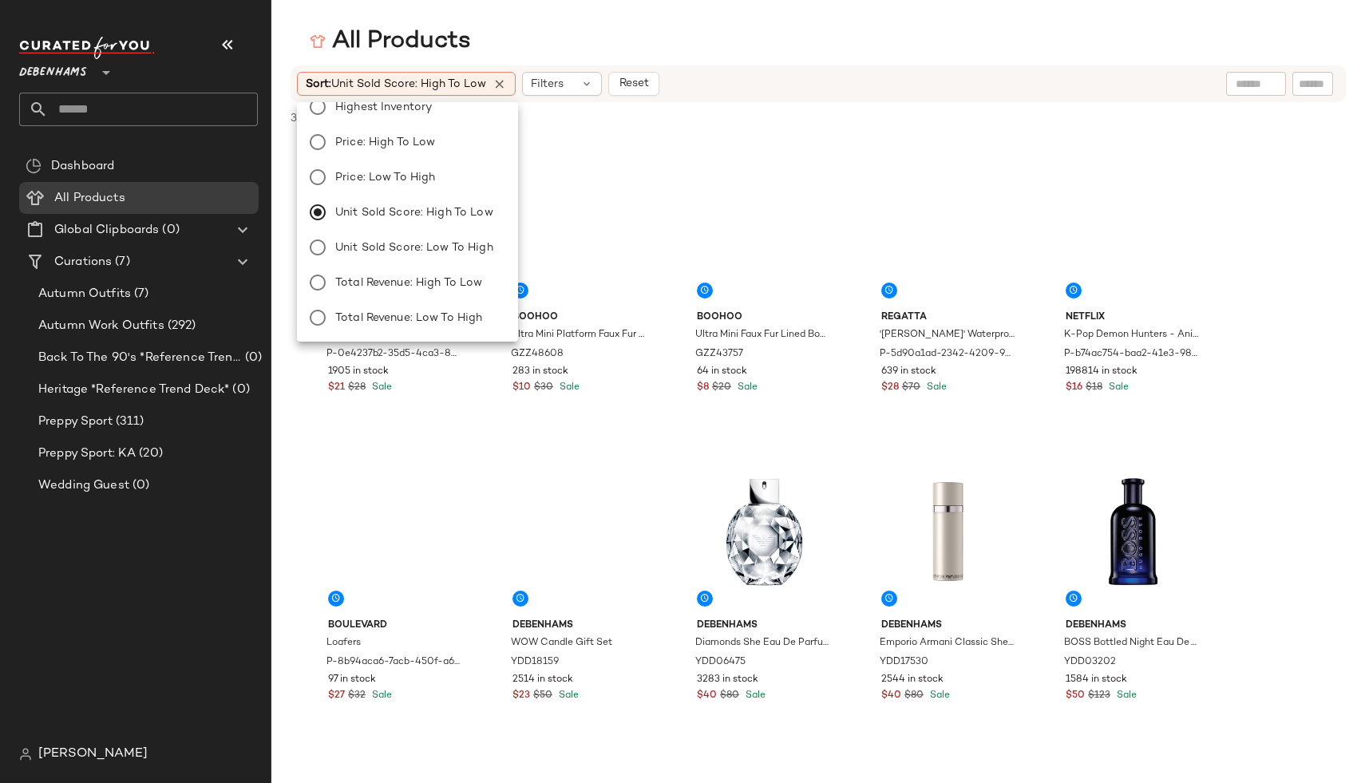
click at [770, 68] on div "Sort: Unit Sold Score: High to Low Filters Reset" at bounding box center [818, 83] width 1055 height 37
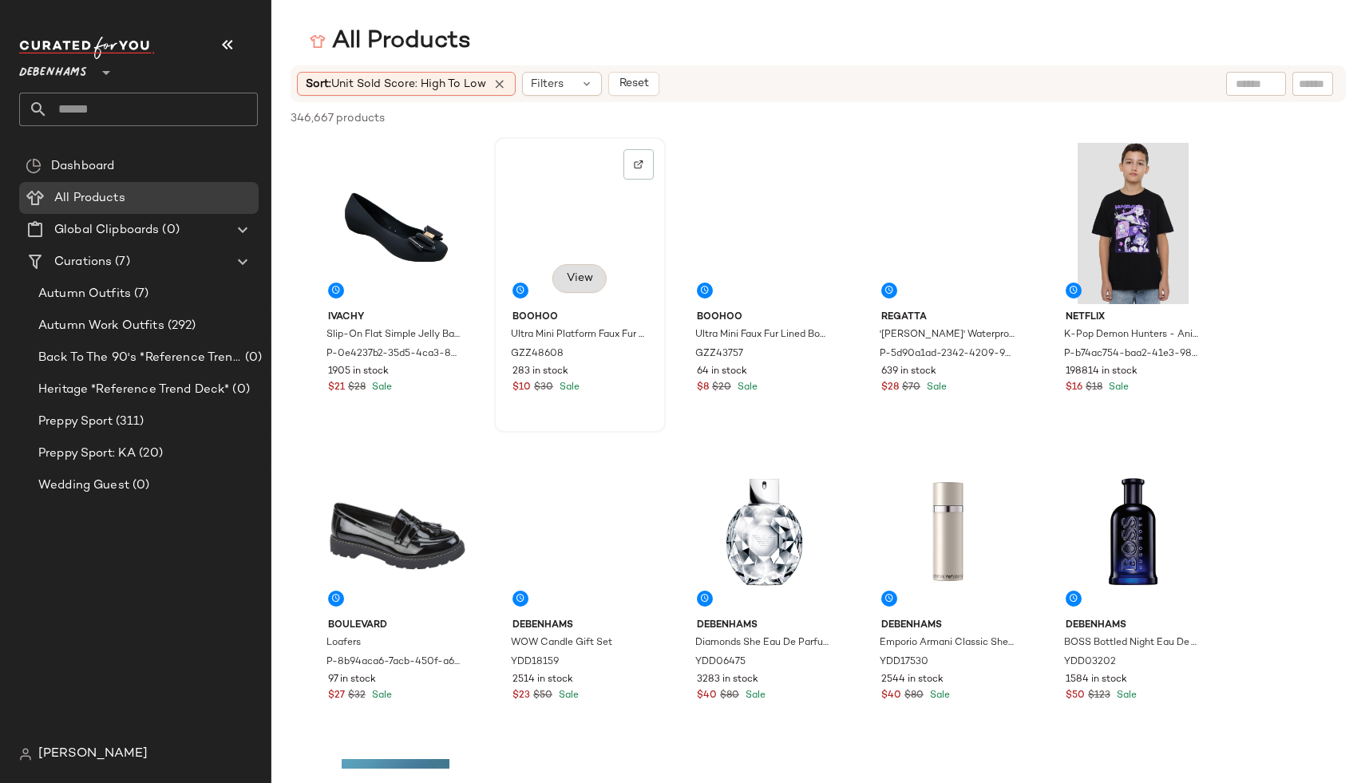
click at [569, 285] on button "View" at bounding box center [579, 278] width 54 height 29
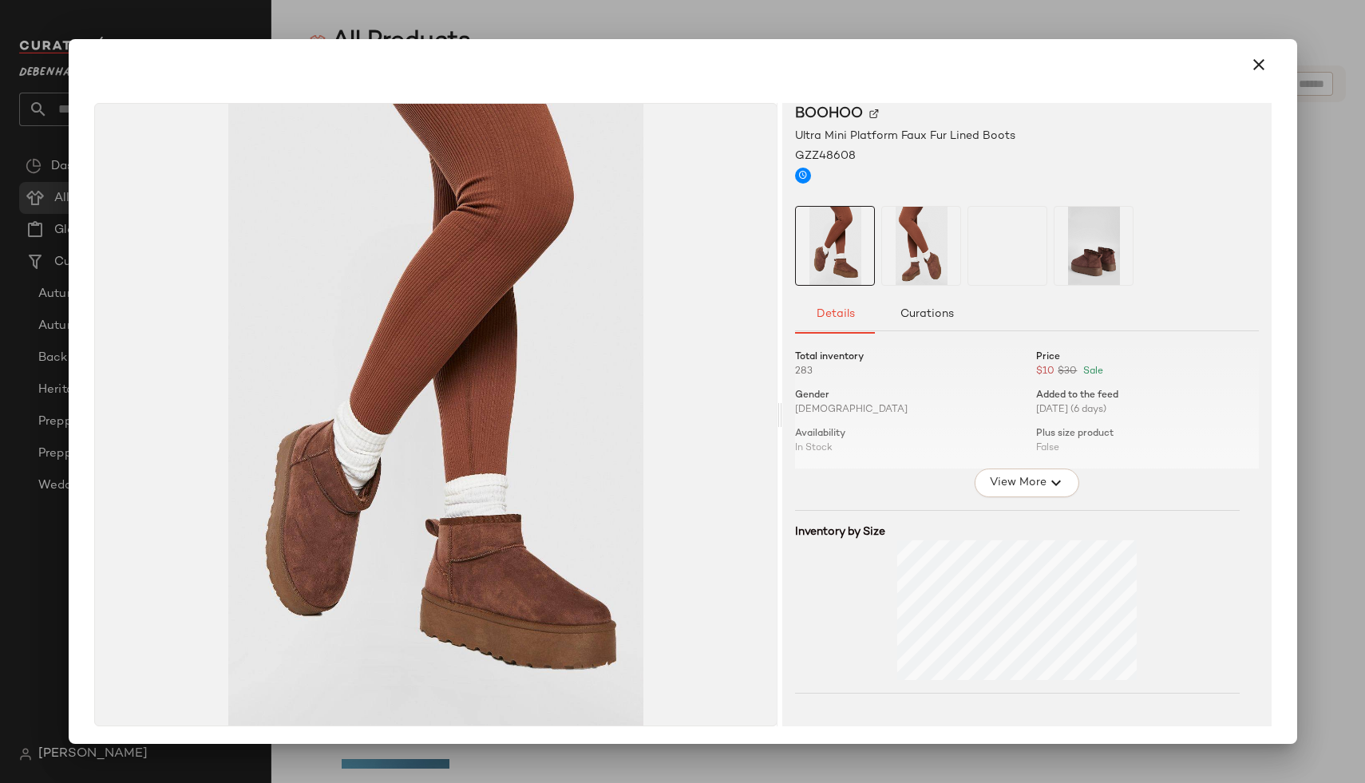
click at [1016, 481] on span "View More" at bounding box center [1016, 482] width 57 height 19
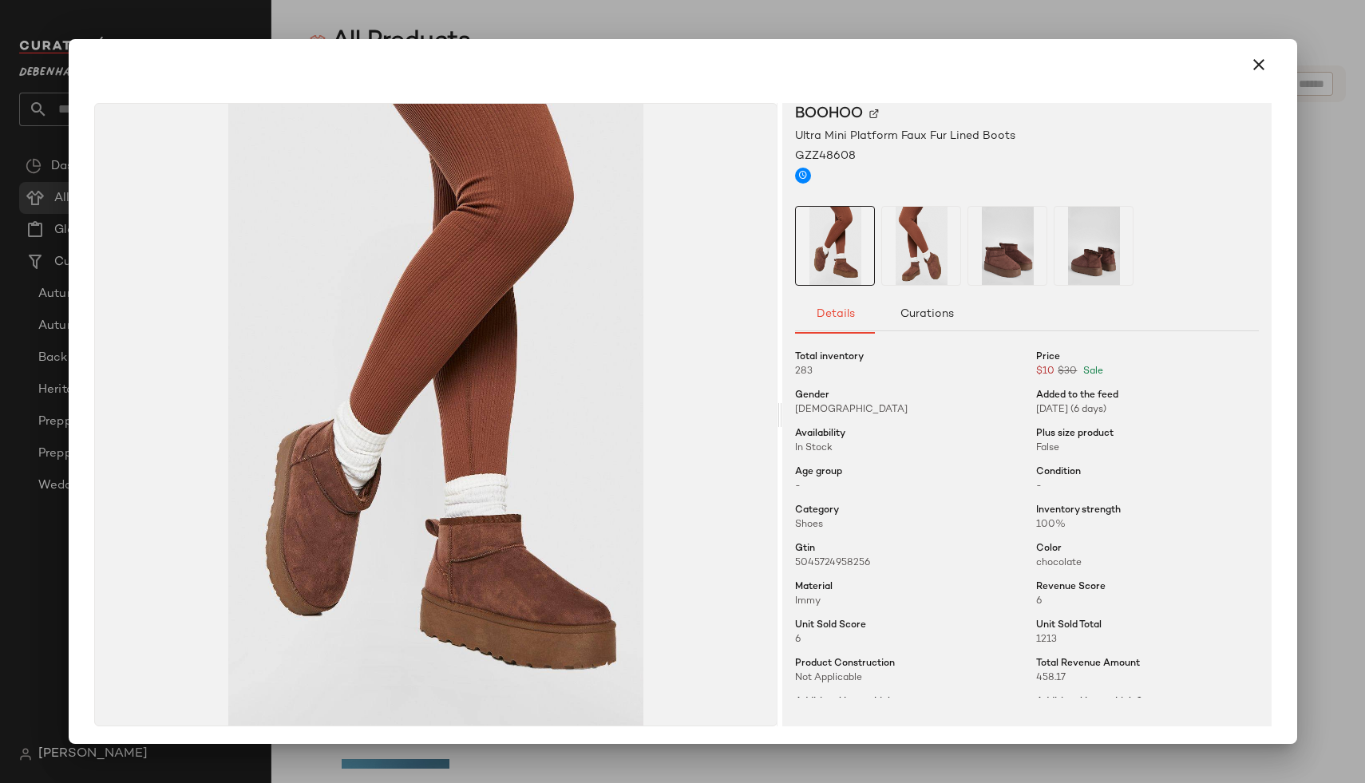
click at [1022, 597] on div "Total inventory 283 Price $10 $30 Sale Gender Female Added to the feed 08/27/20…" at bounding box center [1026, 572] width 463 height 463
click at [1302, 385] on div at bounding box center [682, 391] width 1365 height 783
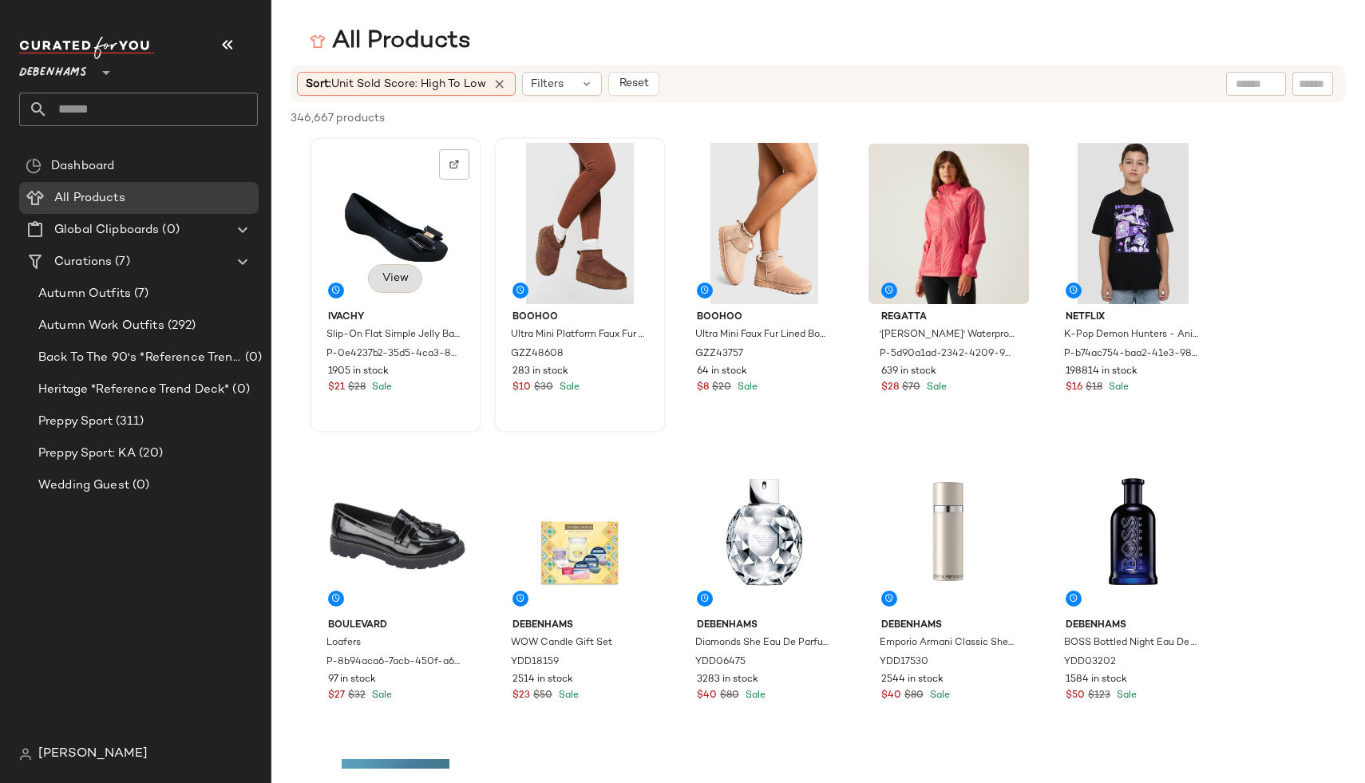
click at [404, 271] on button "View" at bounding box center [395, 278] width 54 height 29
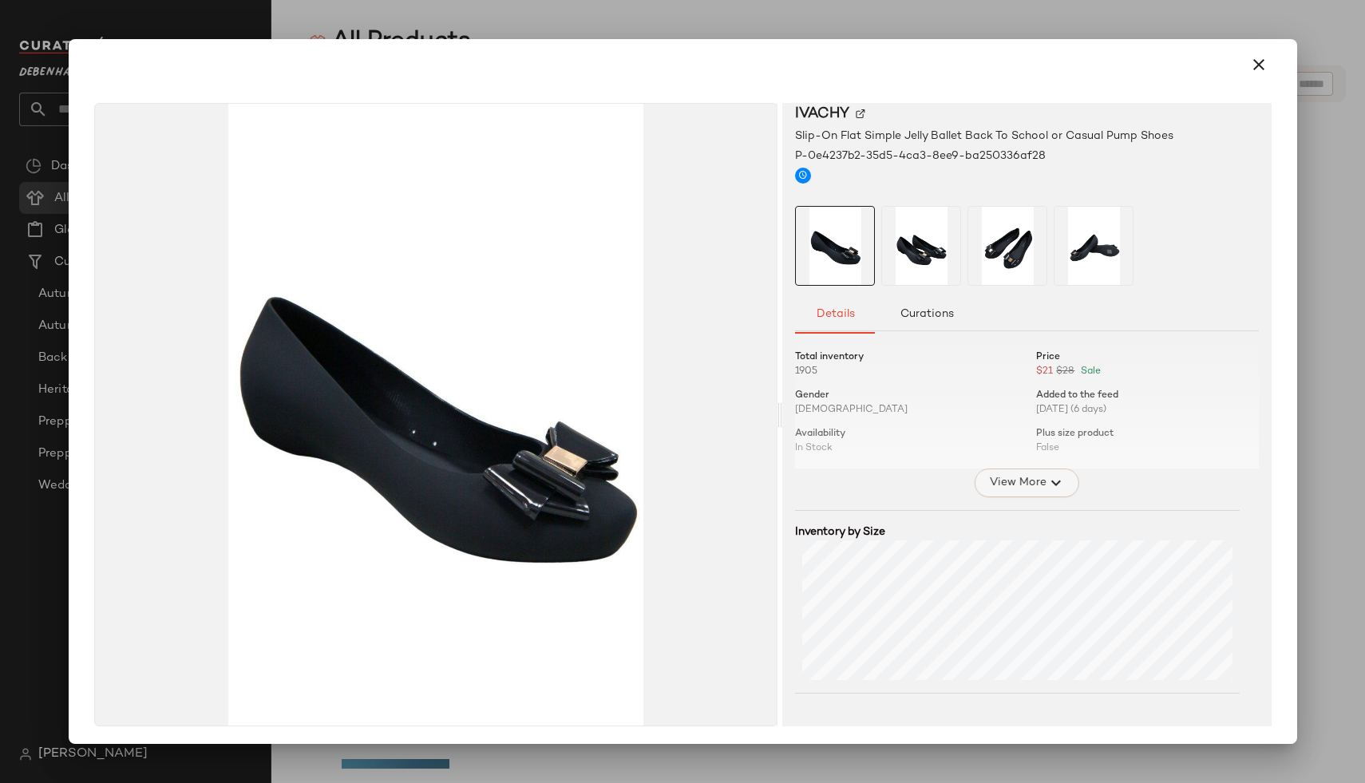
click at [1005, 489] on span "View More" at bounding box center [1016, 482] width 57 height 19
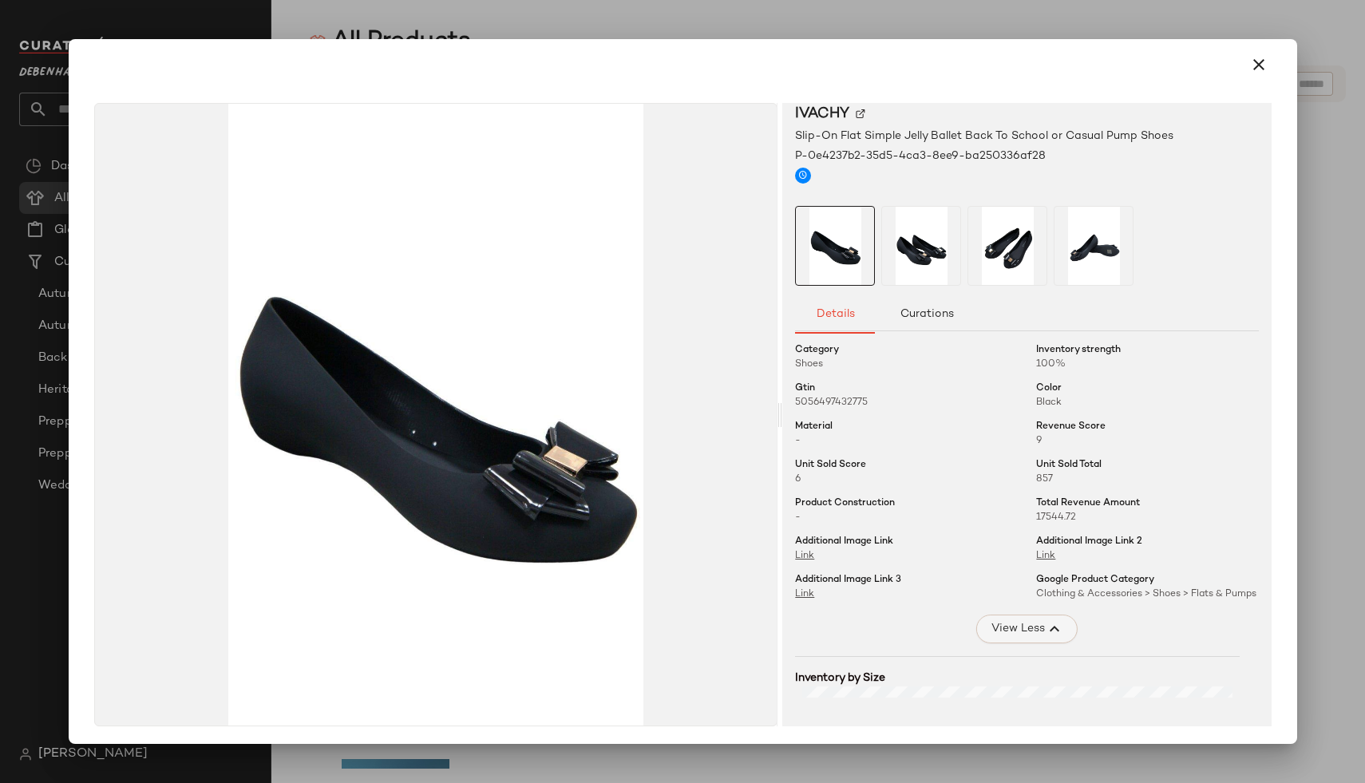
scroll to position [162, 0]
click at [1307, 328] on div at bounding box center [682, 391] width 1365 height 783
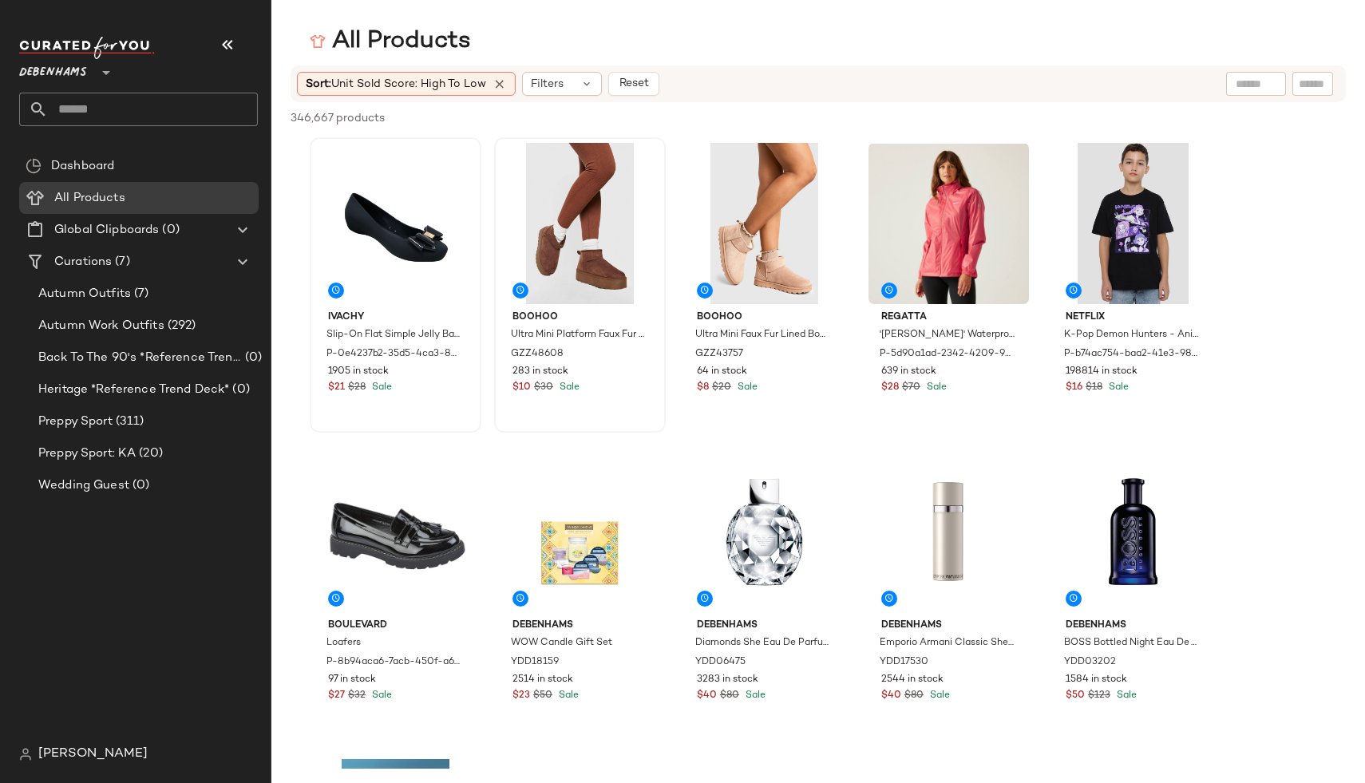
click at [57, 752] on span "[PERSON_NAME]" at bounding box center [92, 754] width 109 height 19
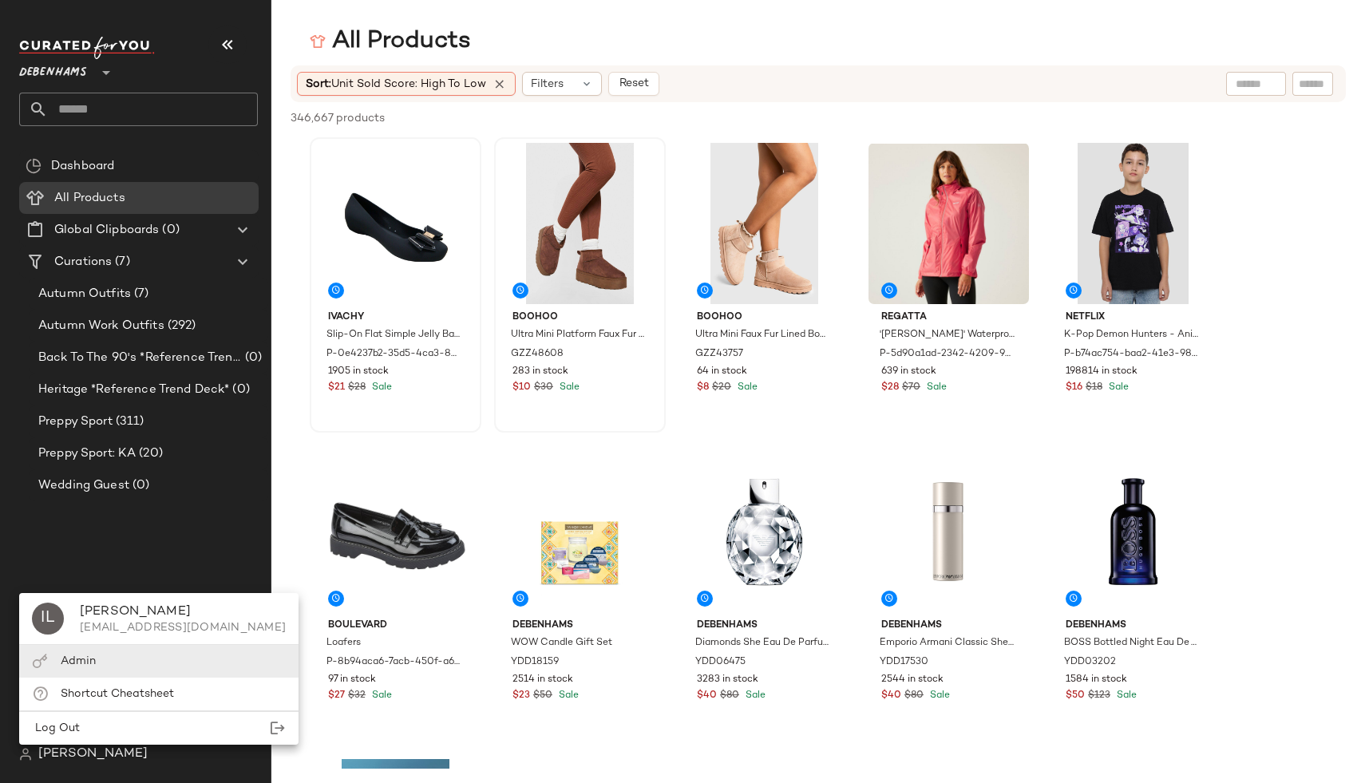
click at [98, 678] on div "Admin" at bounding box center [158, 694] width 279 height 33
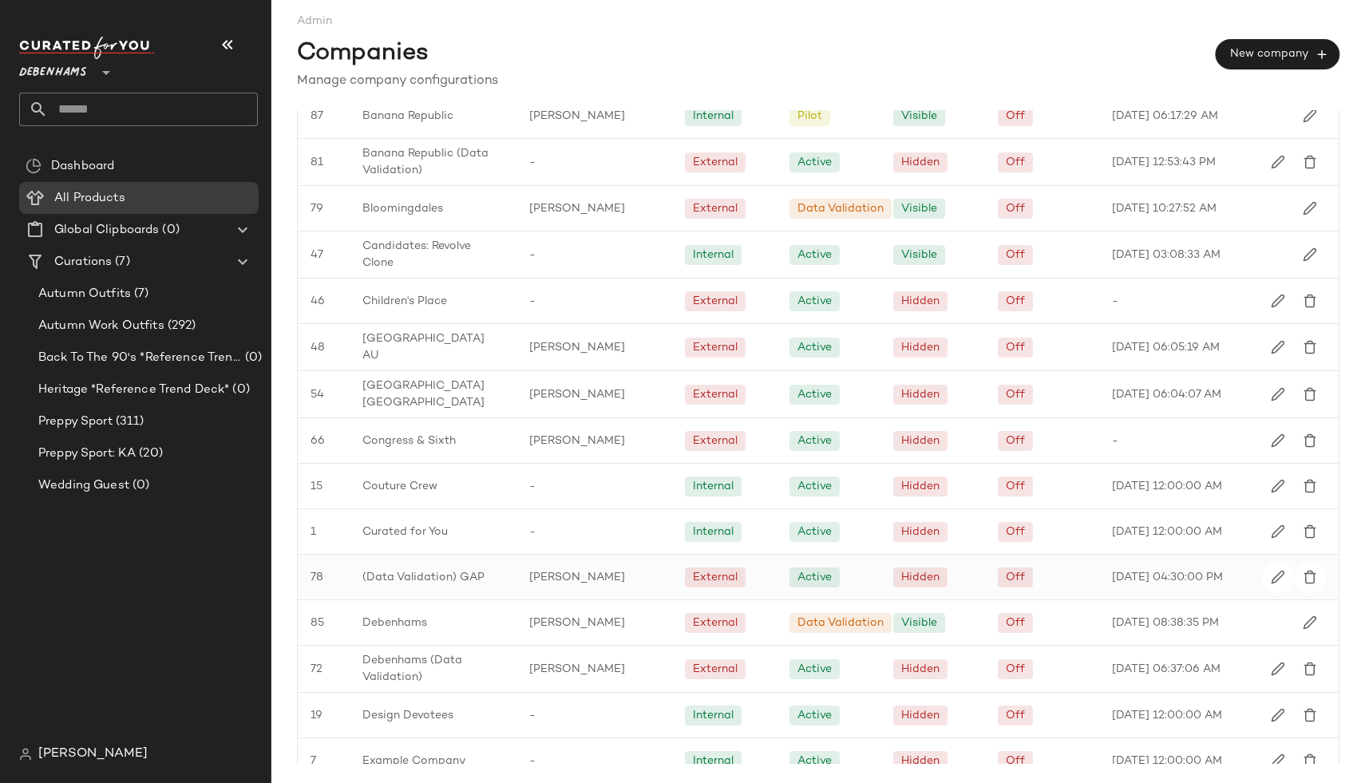
scroll to position [481, 0]
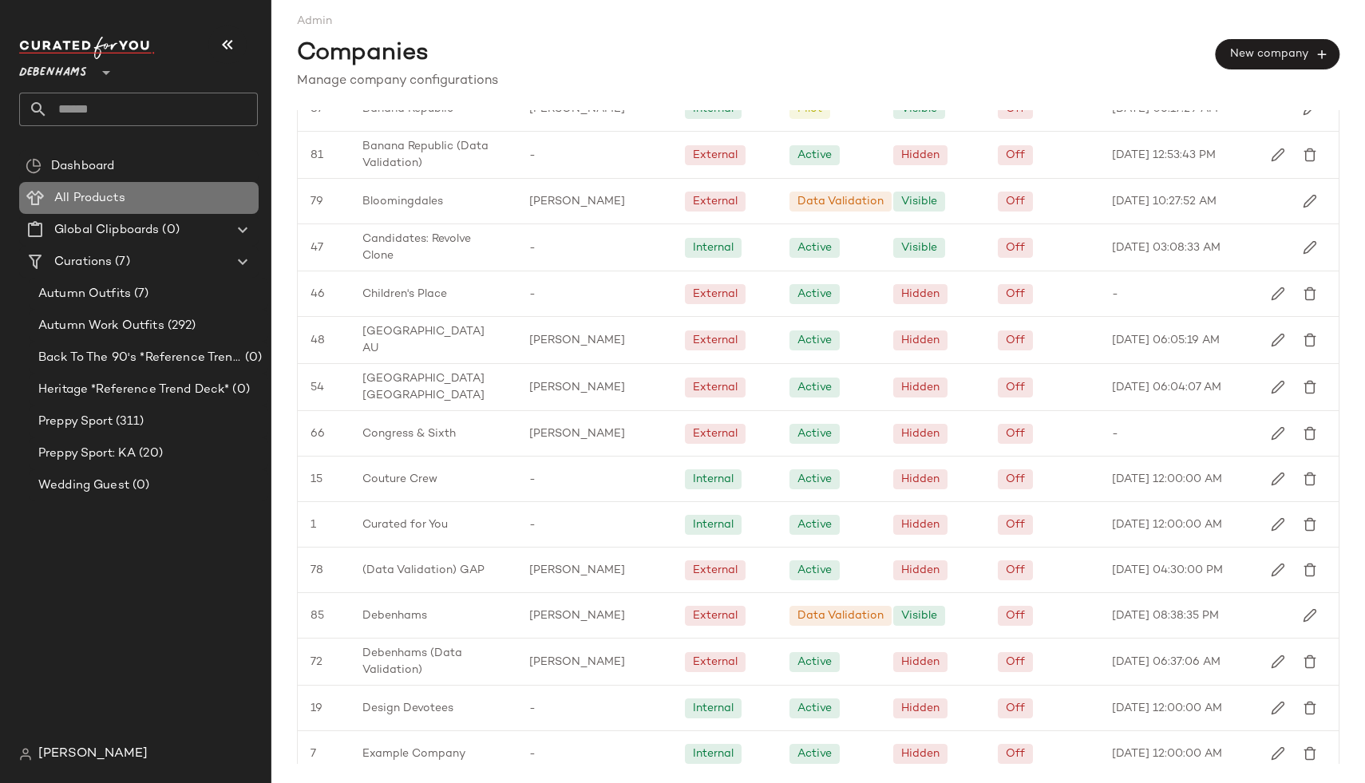
click at [88, 194] on span "All Products" at bounding box center [89, 198] width 71 height 18
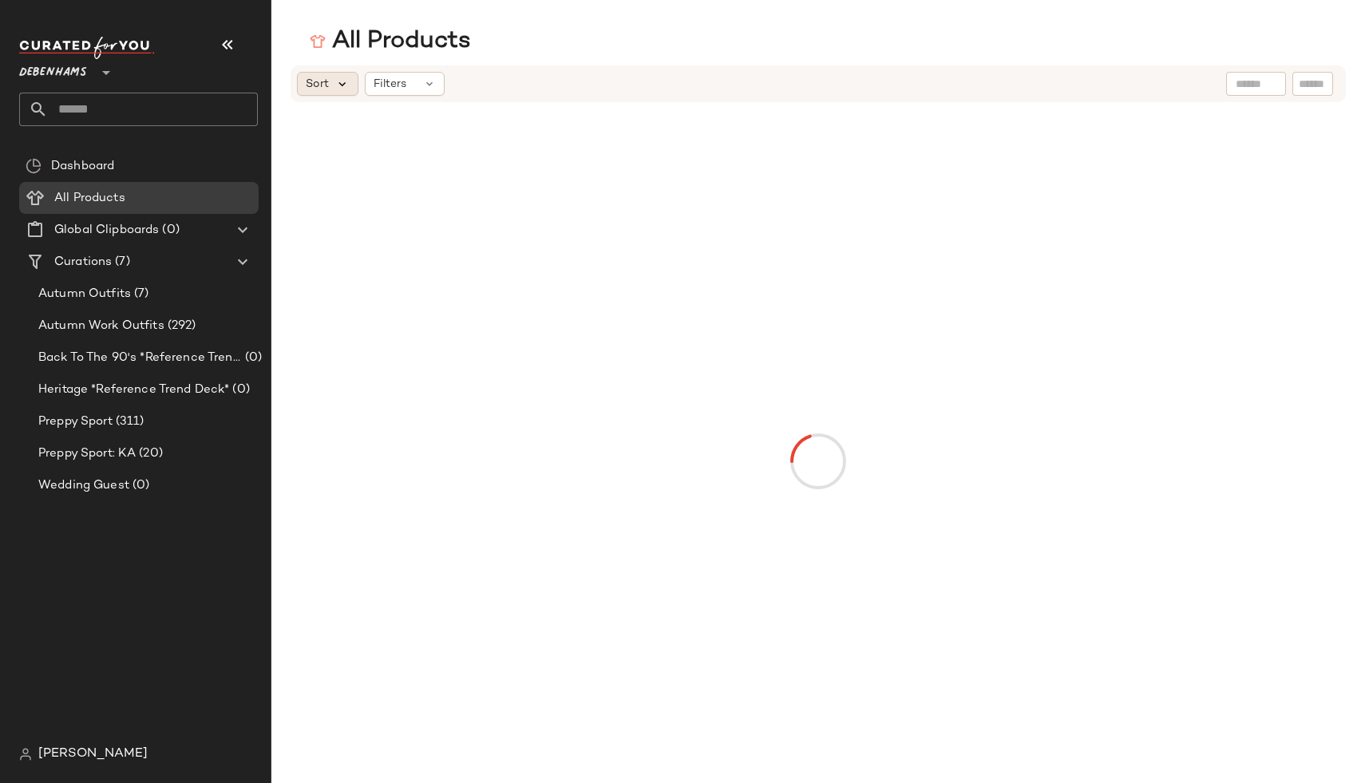
click at [346, 81] on icon at bounding box center [342, 84] width 14 height 14
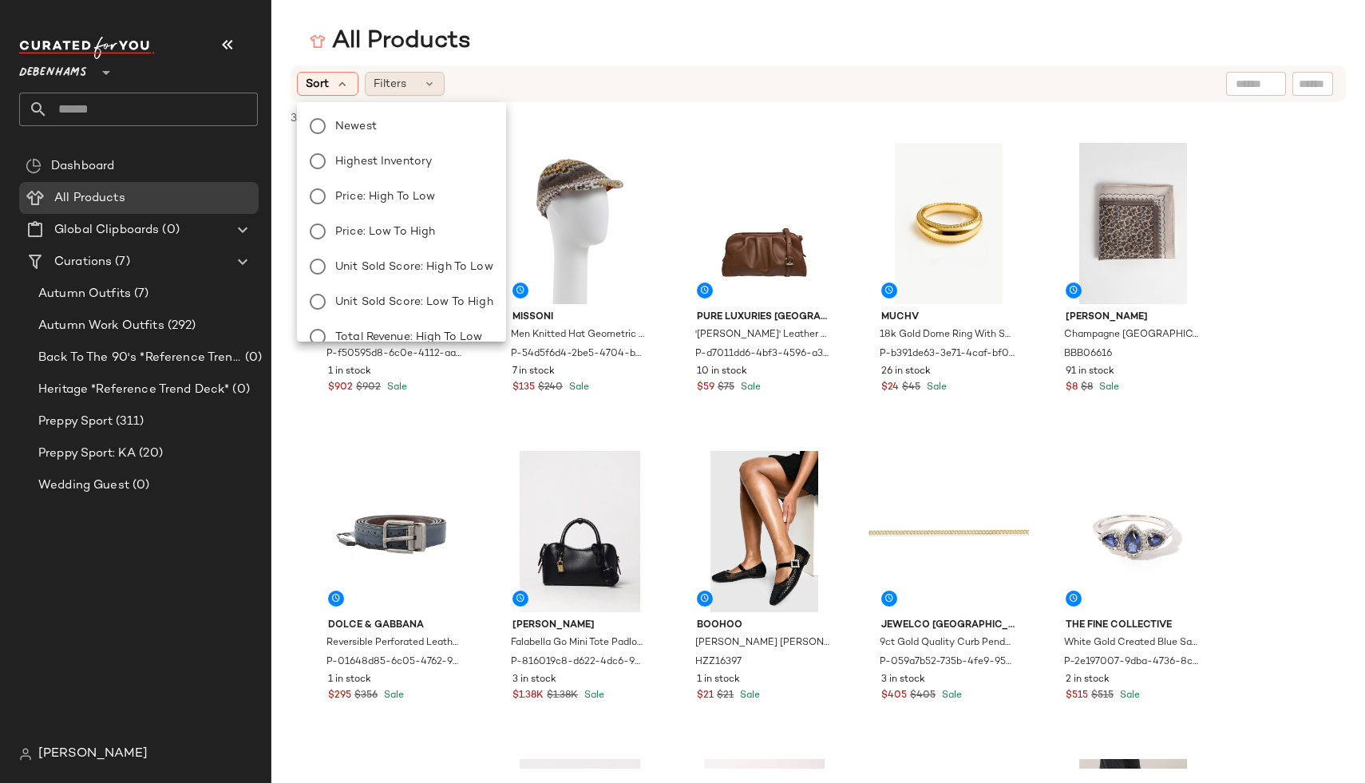
click at [413, 85] on div "Filters" at bounding box center [405, 84] width 80 height 24
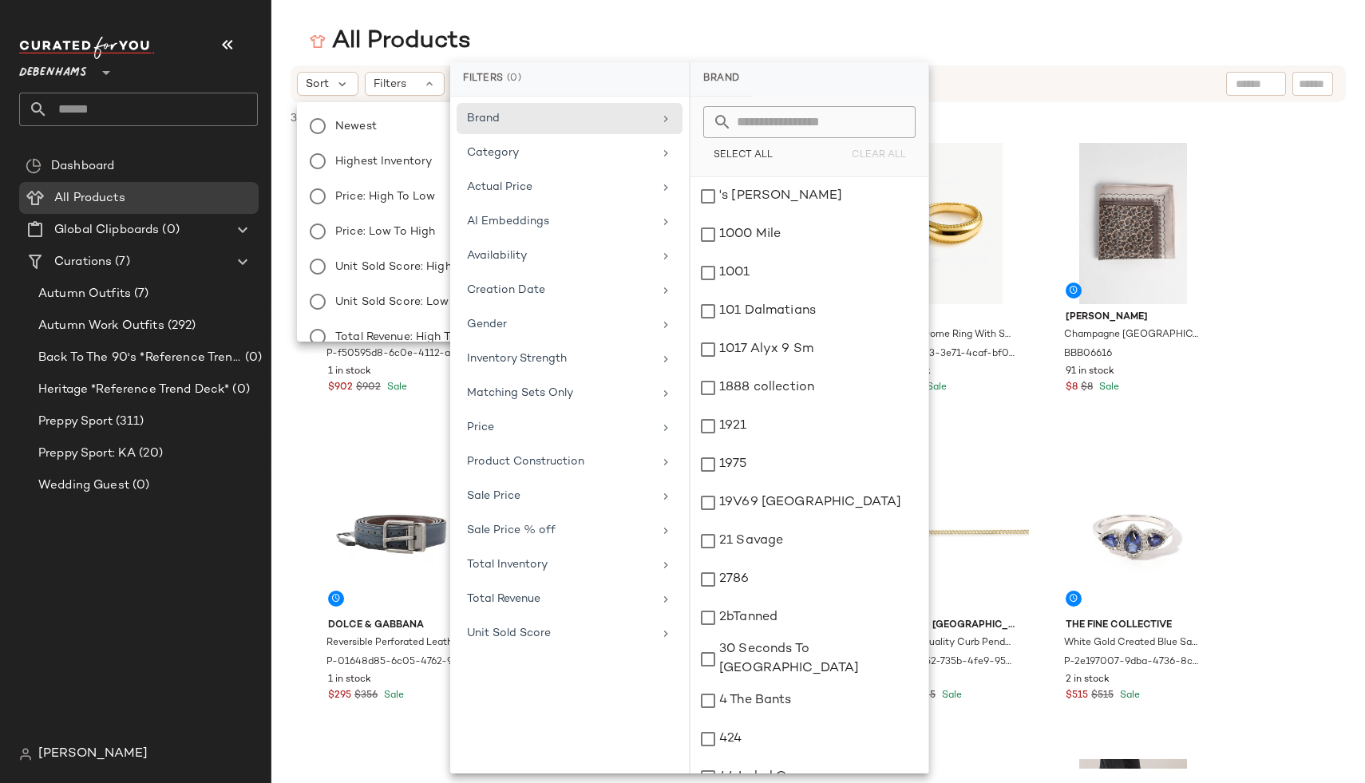
click at [247, 578] on div "Dashboard All Products Global Clipboards (0) Curations (7) Autumn Outfits (7) A…" at bounding box center [144, 444] width 251 height 588
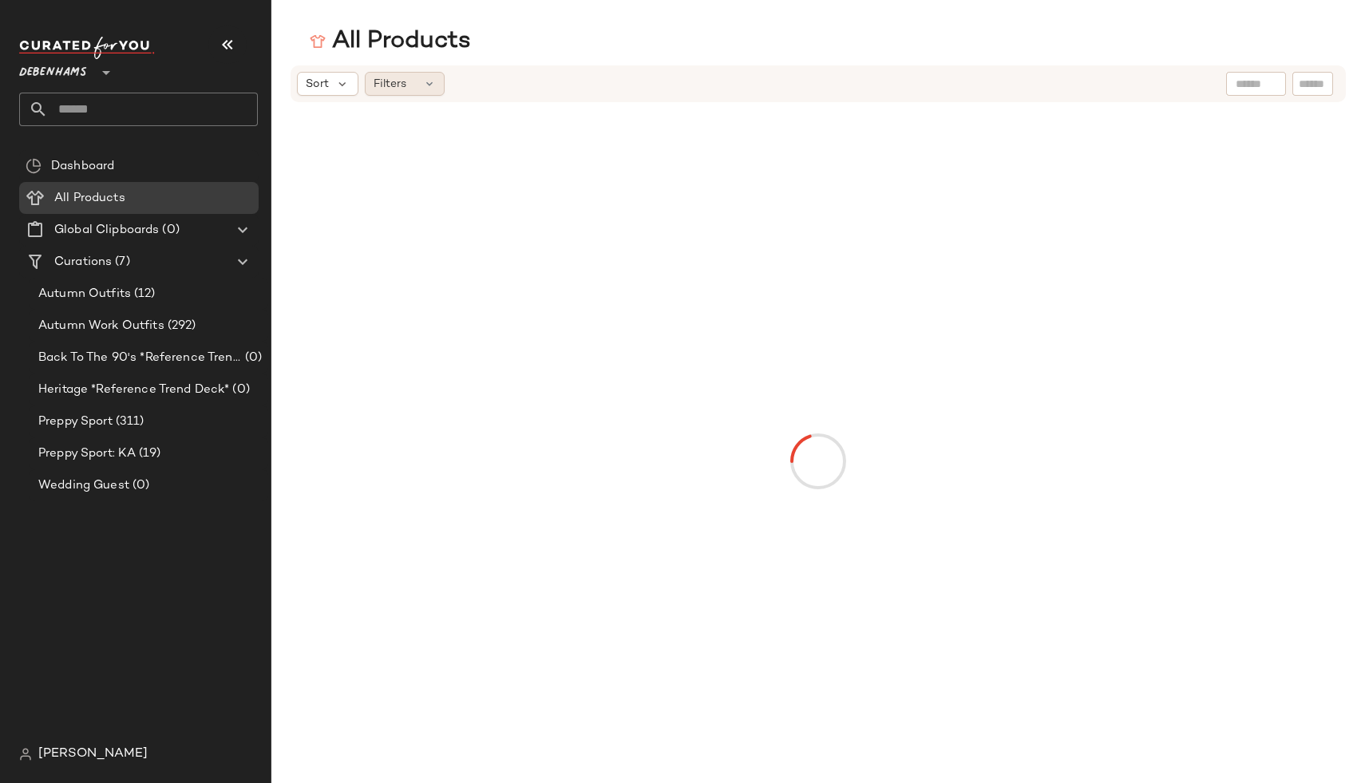
click at [389, 77] on span "Filters" at bounding box center [390, 84] width 33 height 17
click at [327, 84] on span "Sort" at bounding box center [317, 84] width 23 height 17
click at [423, 81] on icon at bounding box center [429, 83] width 13 height 13
click at [514, 31] on div "All Products" at bounding box center [818, 42] width 1094 height 32
click at [324, 84] on span "Sort" at bounding box center [317, 84] width 23 height 17
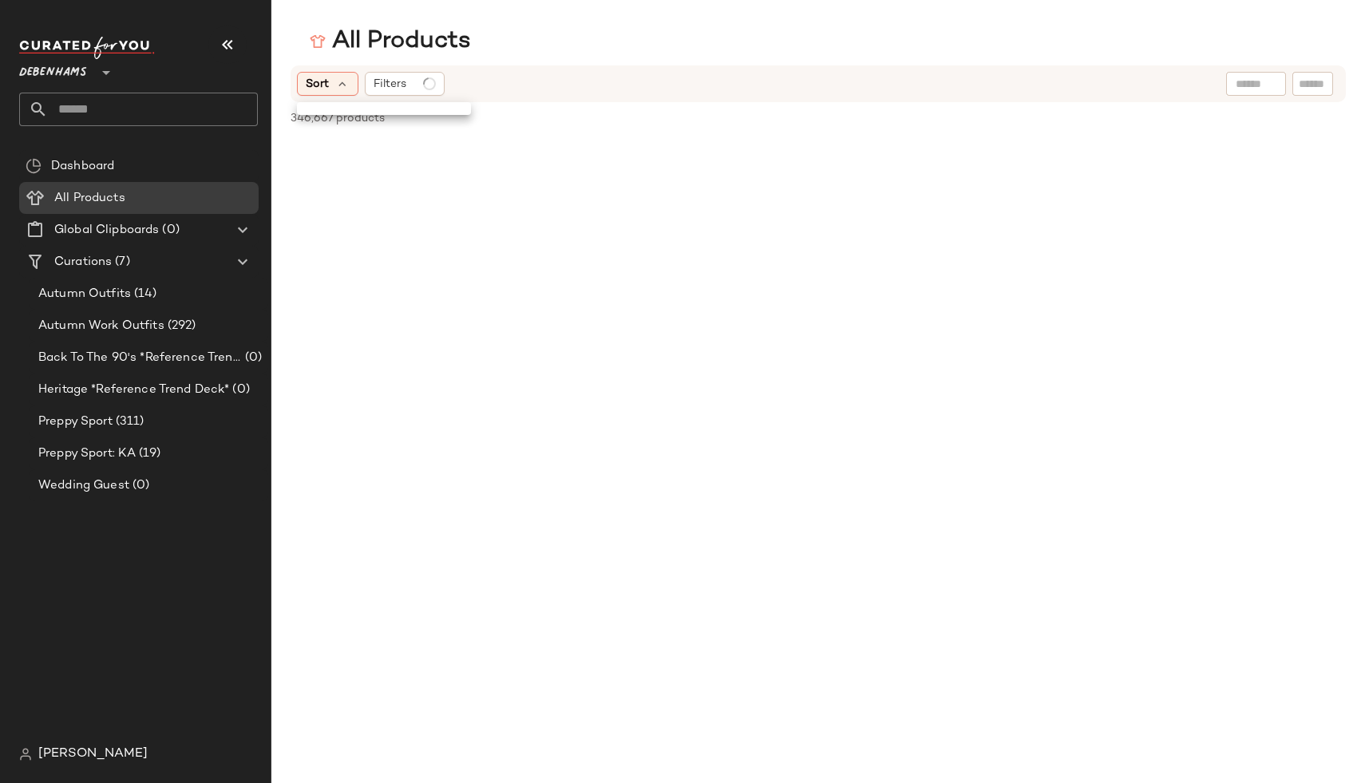
click at [530, 78] on div "Sort Filters" at bounding box center [714, 84] width 835 height 24
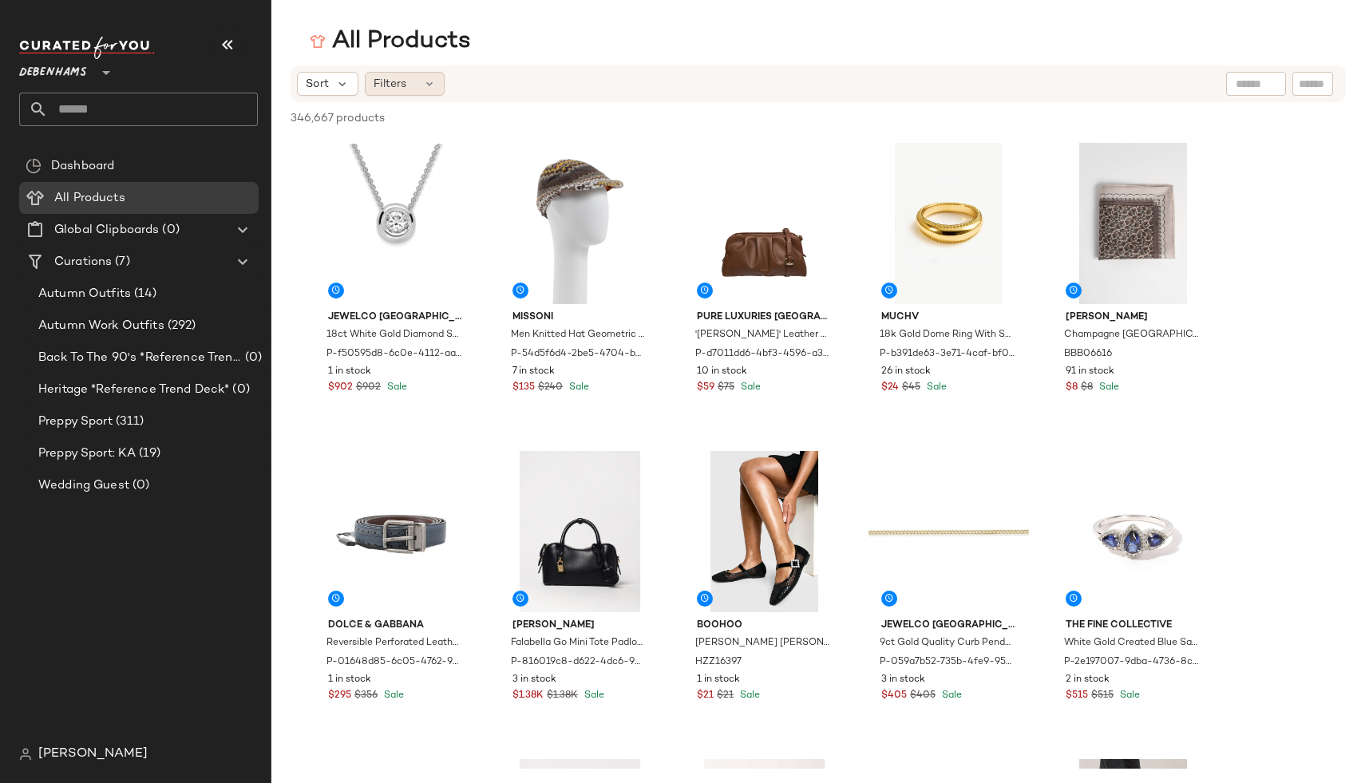
click at [406, 85] on div "Filters" at bounding box center [405, 84] width 80 height 24
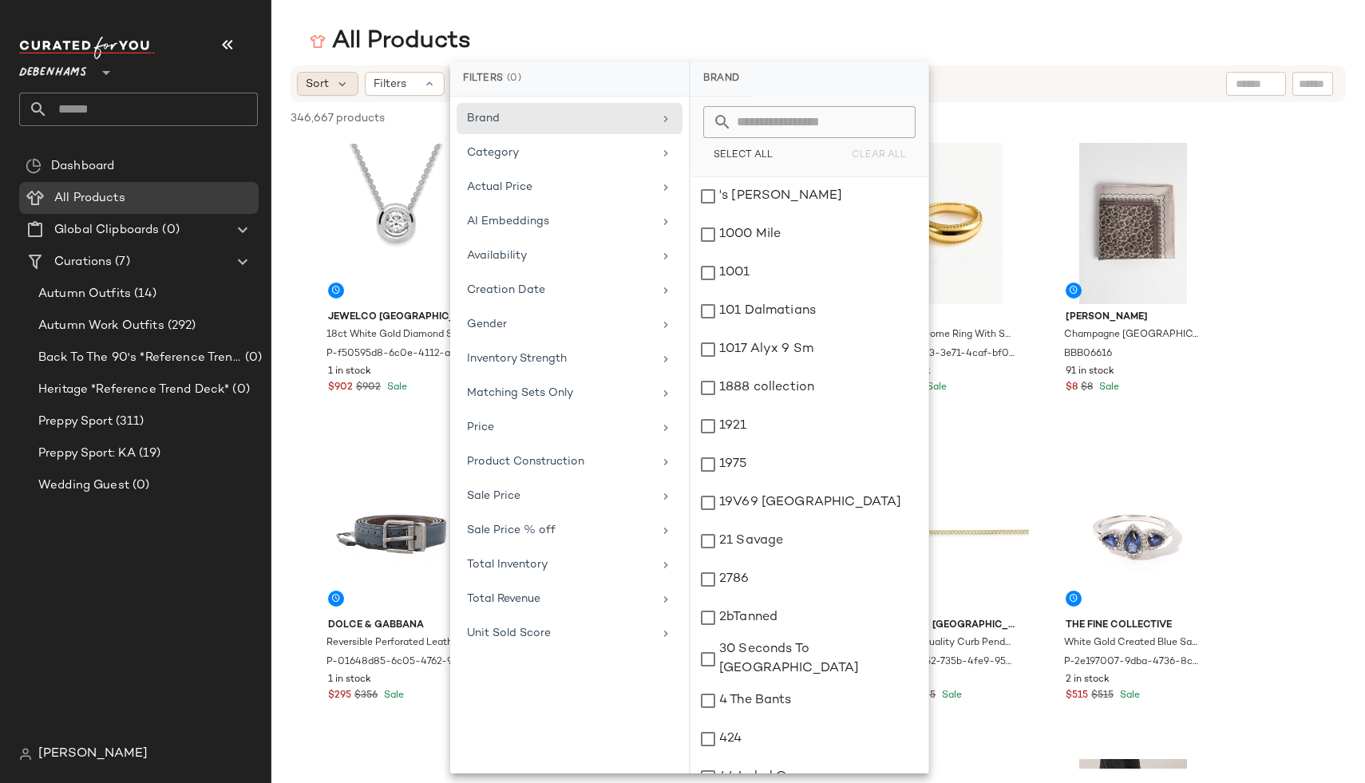
click at [333, 85] on div "Sort" at bounding box center [327, 84] width 61 height 24
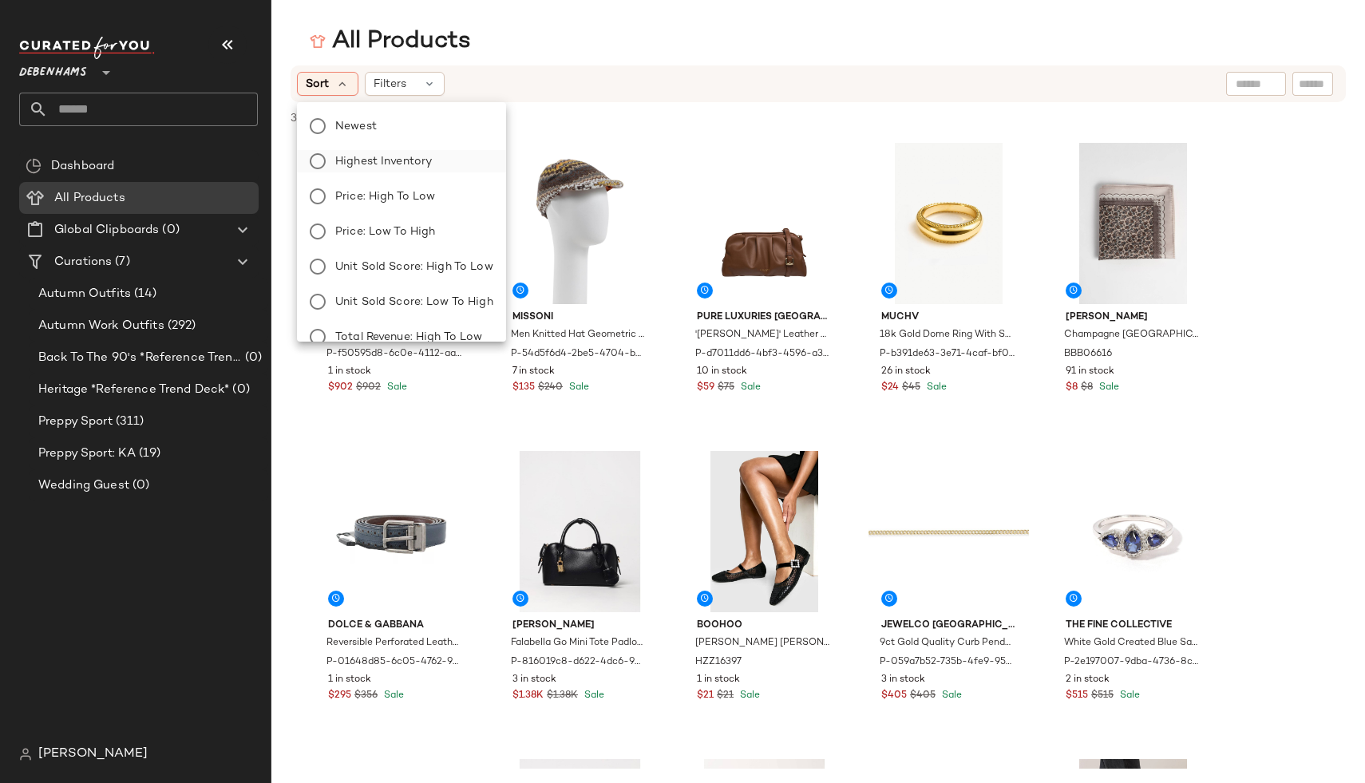
scroll to position [54, 0]
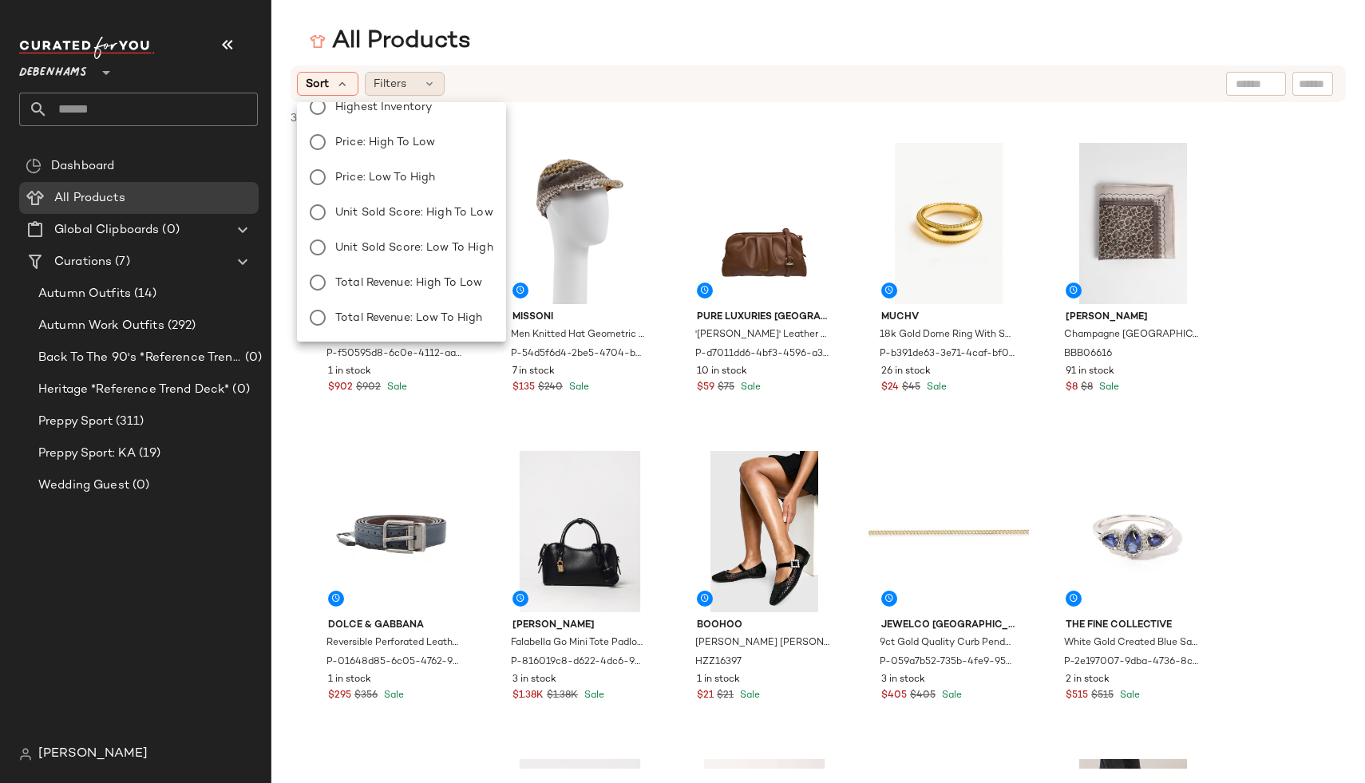
click at [413, 86] on div "Filters" at bounding box center [405, 84] width 80 height 24
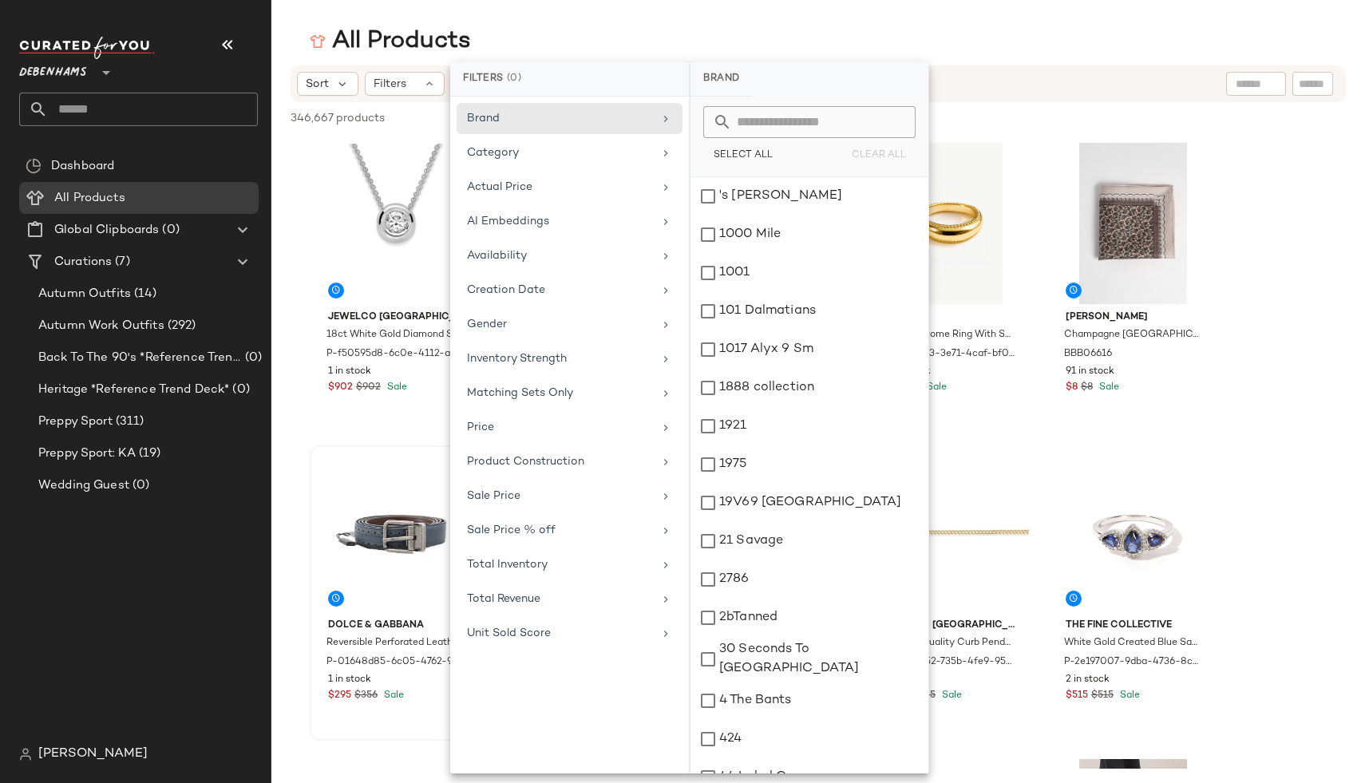
click at [328, 584] on div at bounding box center [395, 531] width 160 height 161
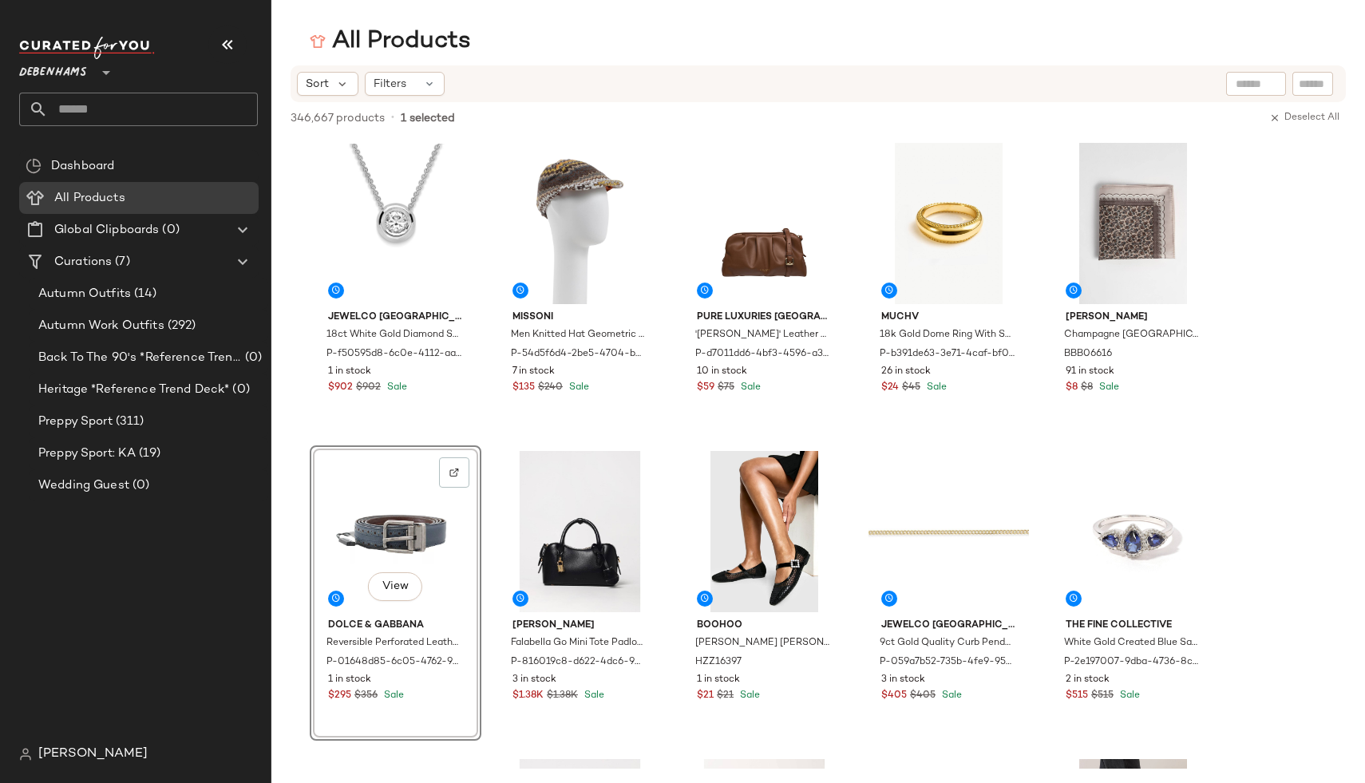
click at [55, 758] on span "[PERSON_NAME]" at bounding box center [92, 754] width 109 height 19
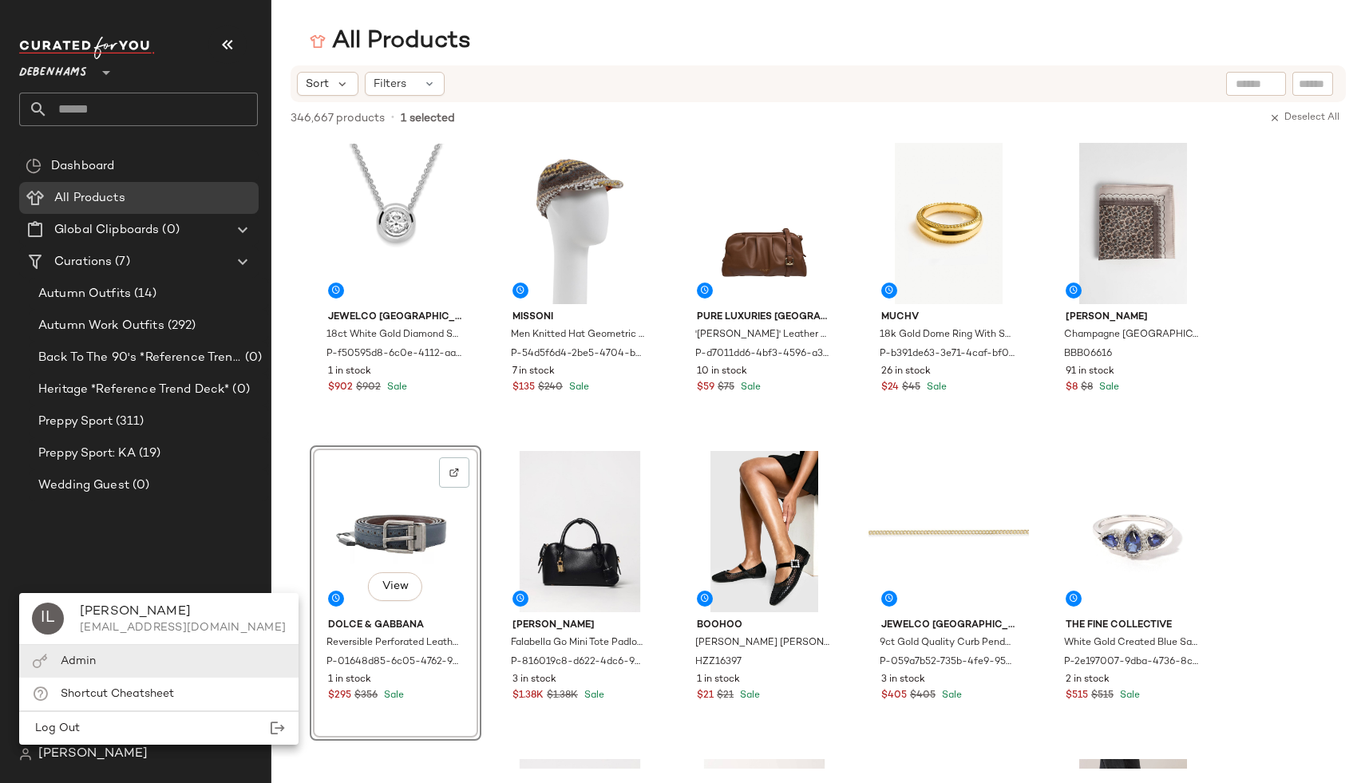
click at [97, 678] on div "Admin" at bounding box center [158, 694] width 279 height 33
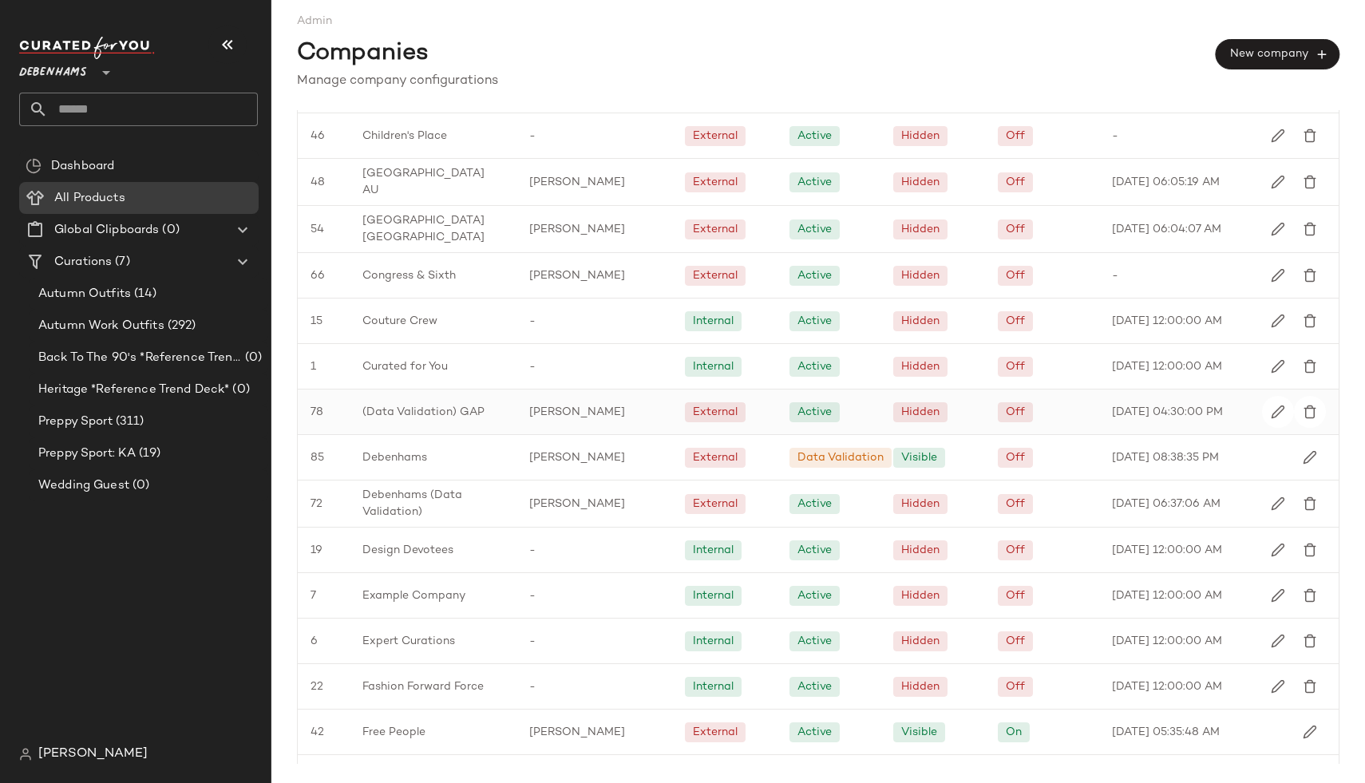
scroll to position [655, 0]
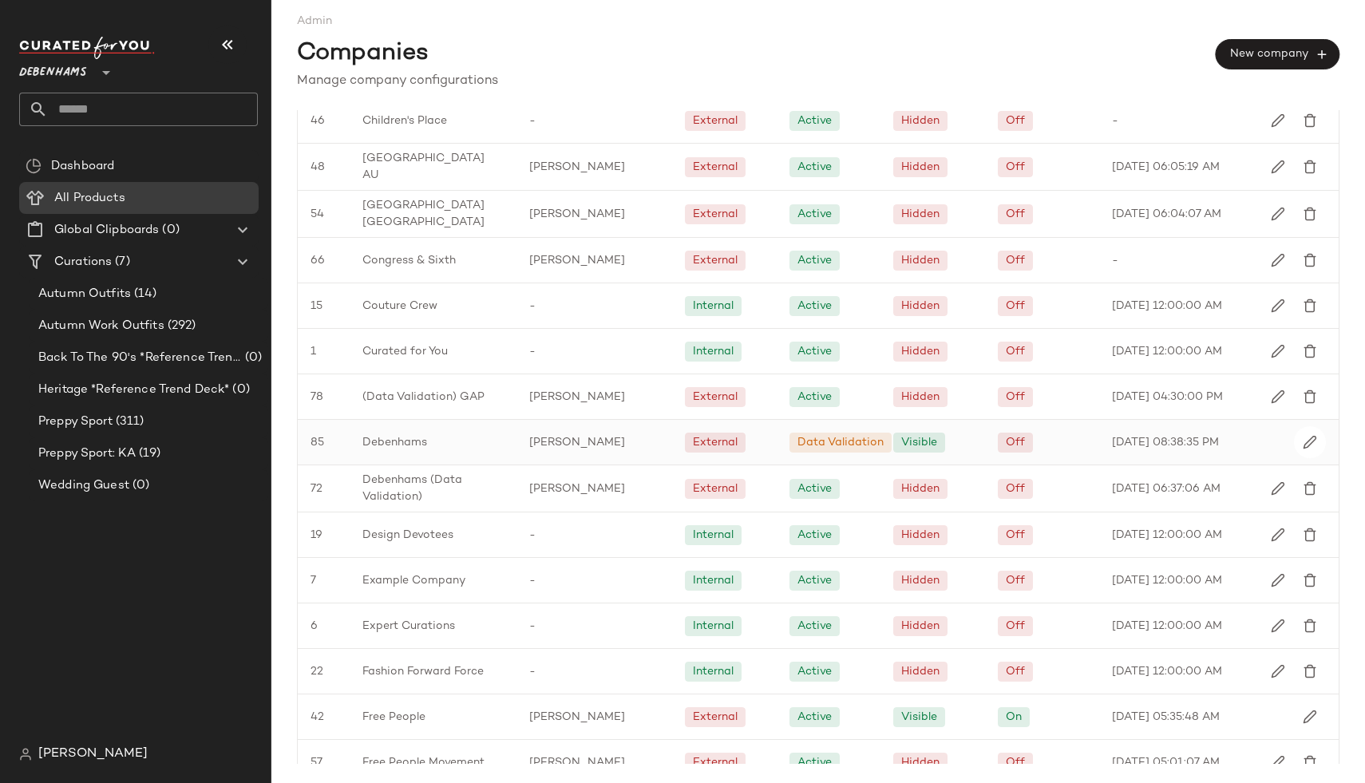
click at [449, 437] on div "Debenhams" at bounding box center [433, 442] width 167 height 45
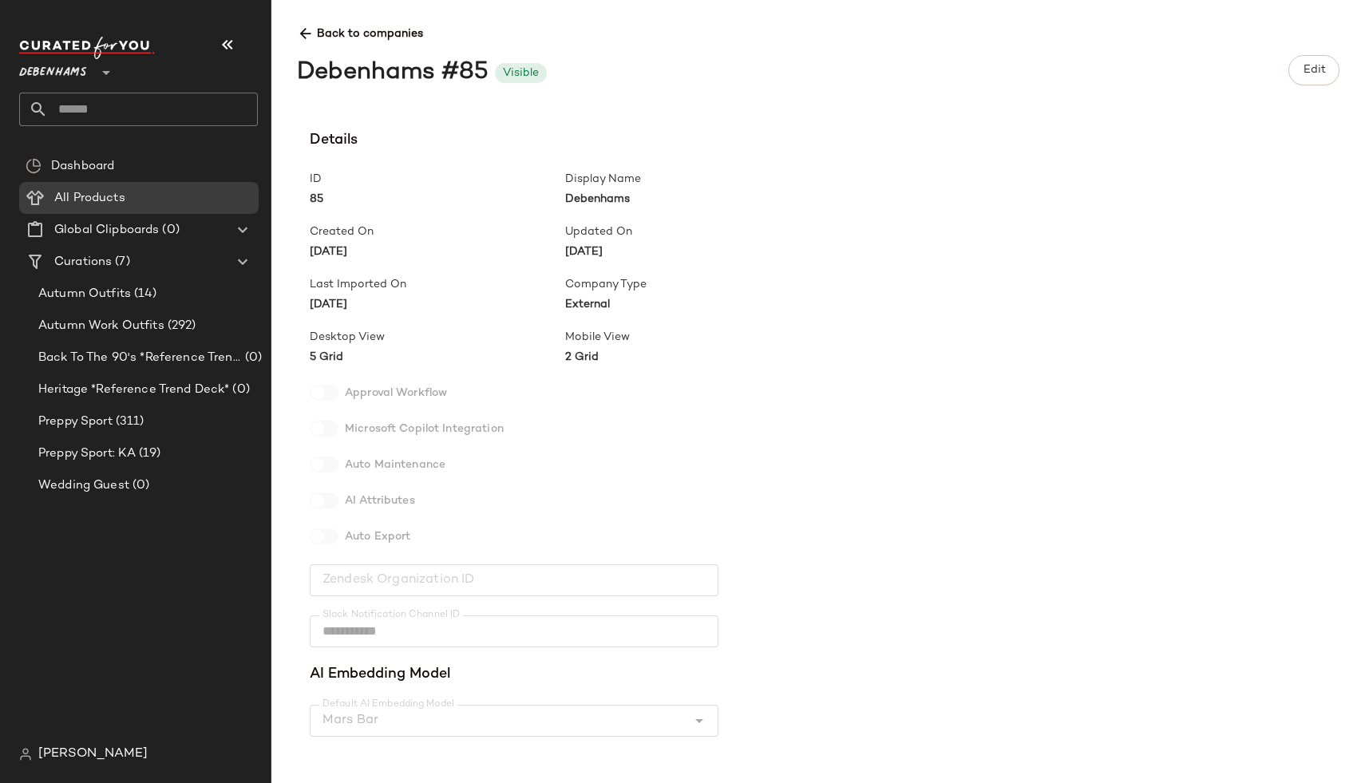
scroll to position [367, 0]
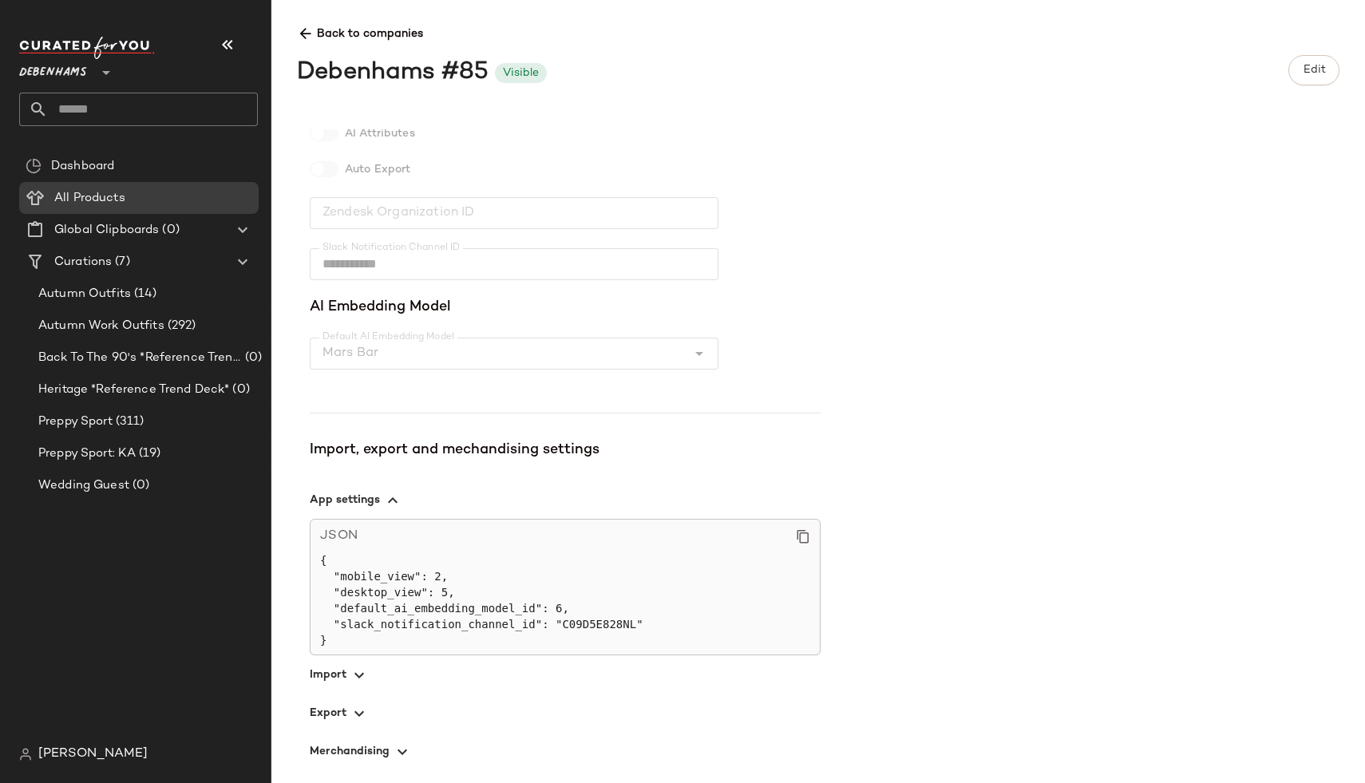
click at [350, 683] on icon "button" at bounding box center [359, 675] width 19 height 19
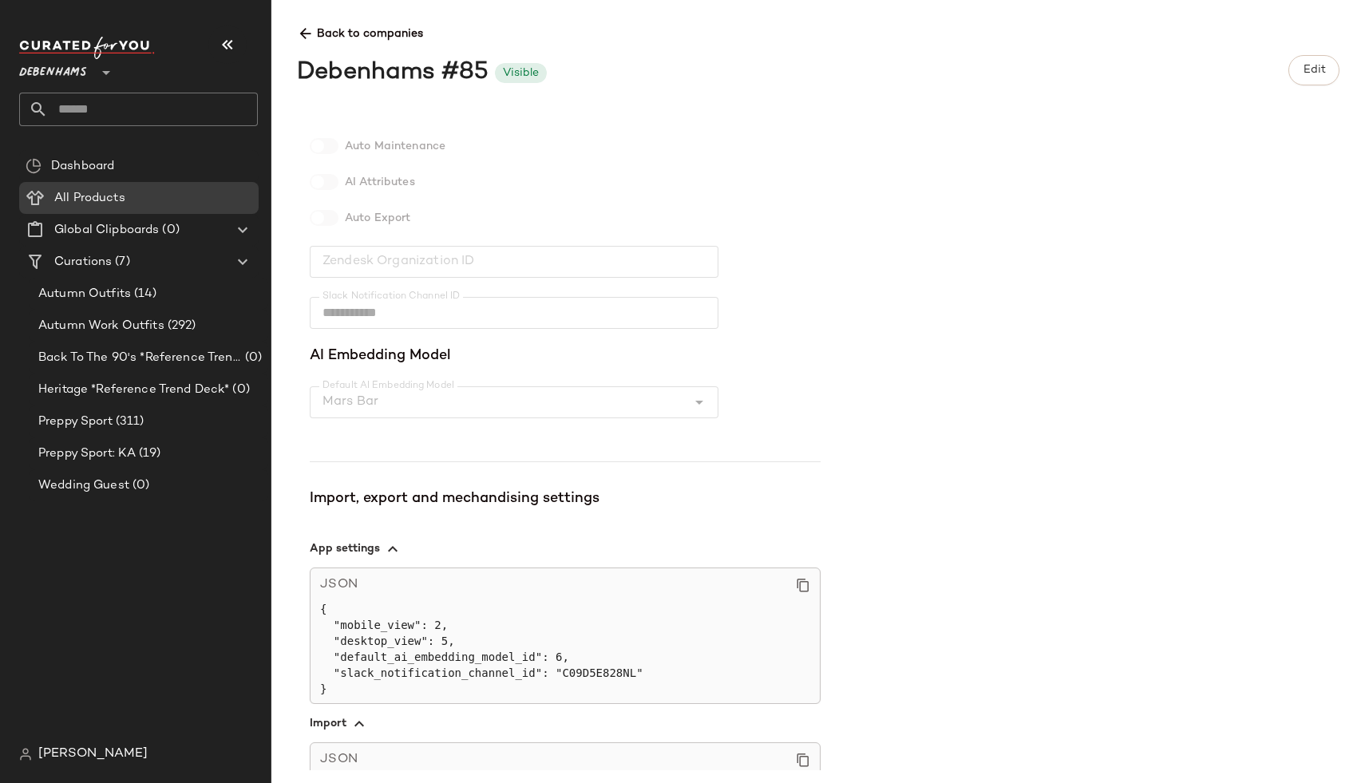
scroll to position [0, 0]
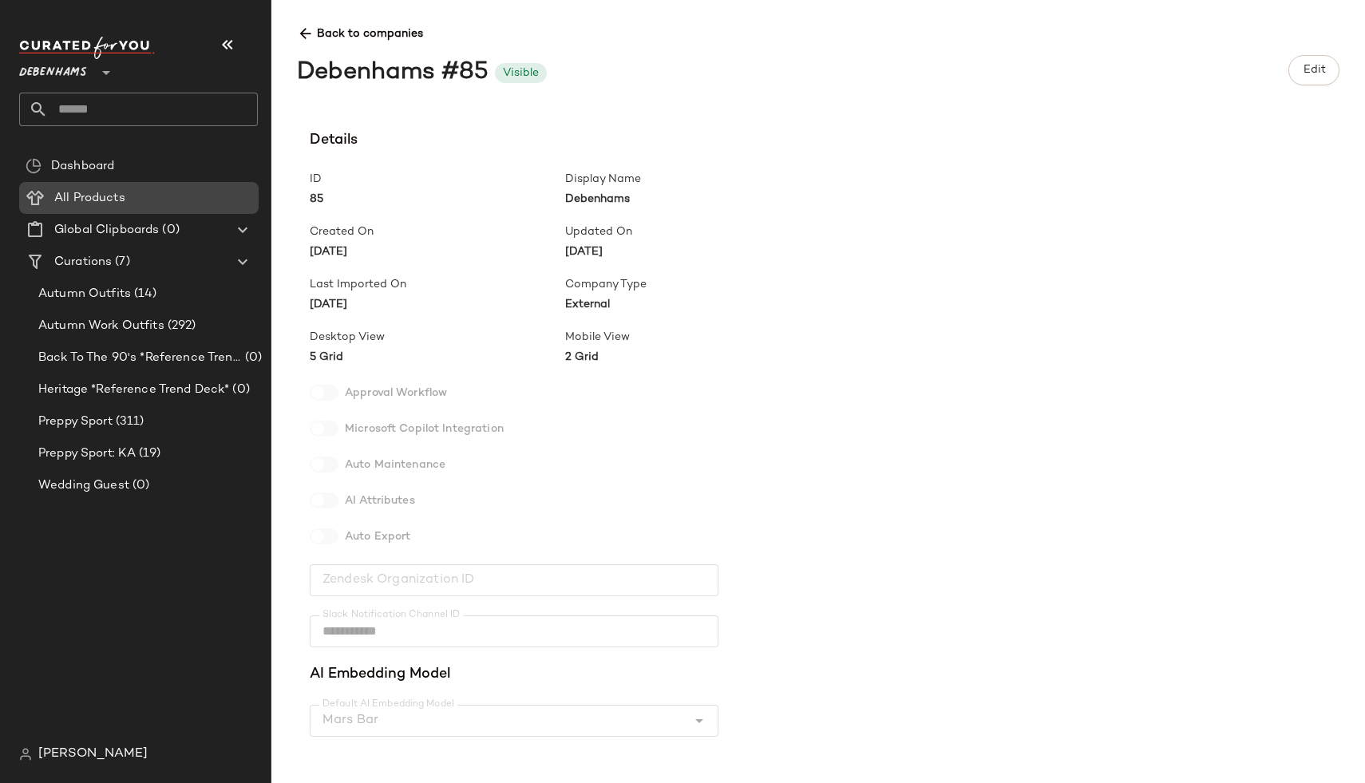
click at [155, 186] on Products "All Products" at bounding box center [138, 198] width 239 height 32
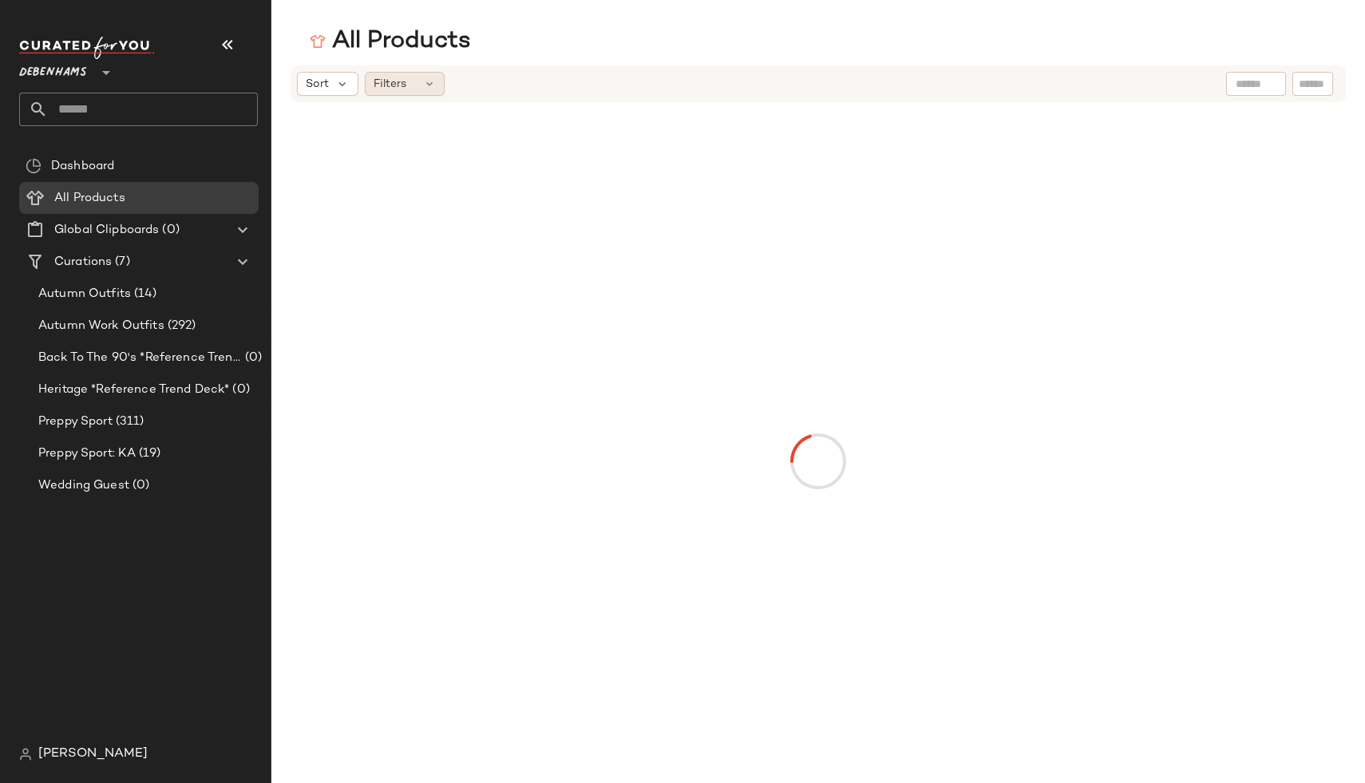
click at [395, 83] on span "Filters" at bounding box center [390, 84] width 33 height 17
click at [322, 88] on span "Sort" at bounding box center [317, 84] width 23 height 17
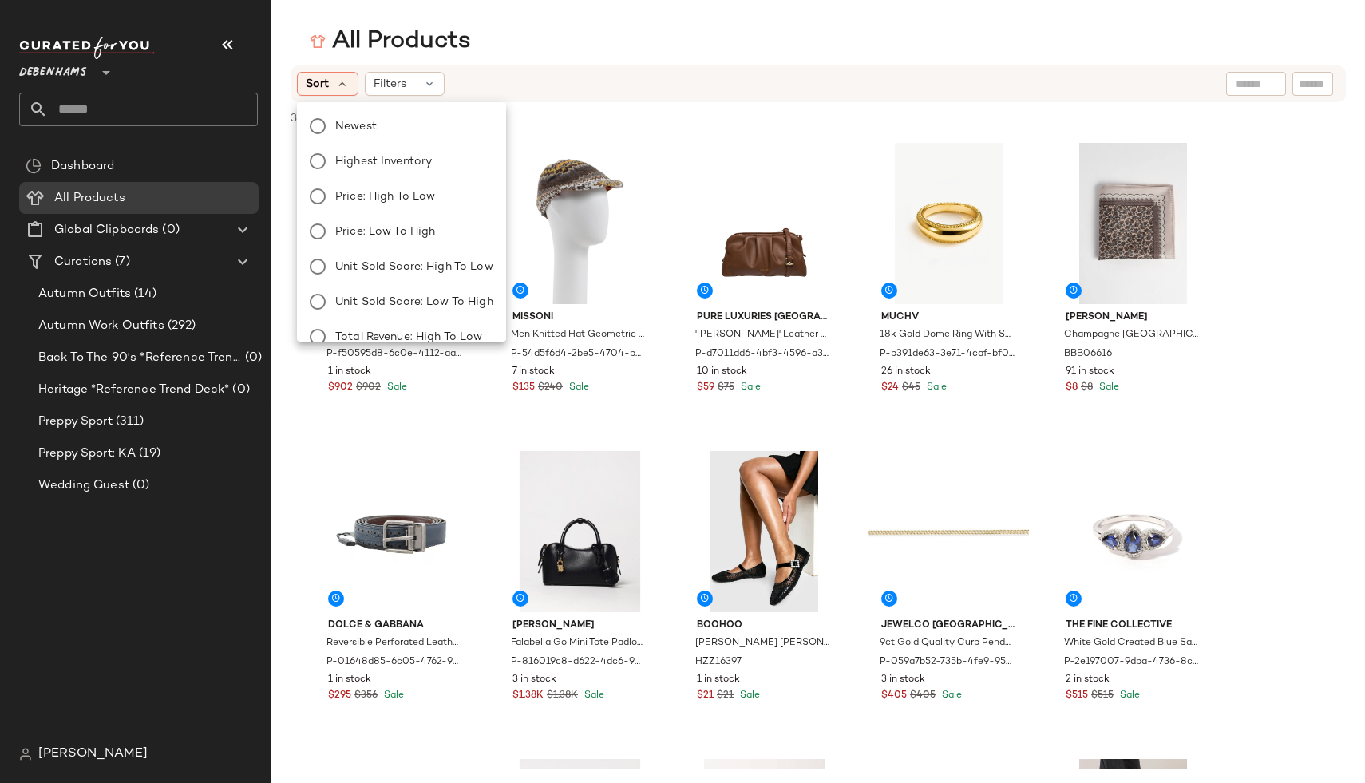
click at [595, 109] on div "346,667 products • 0 selected Deselect All" at bounding box center [818, 119] width 1094 height 35
